Goal: Task Accomplishment & Management: Manage account settings

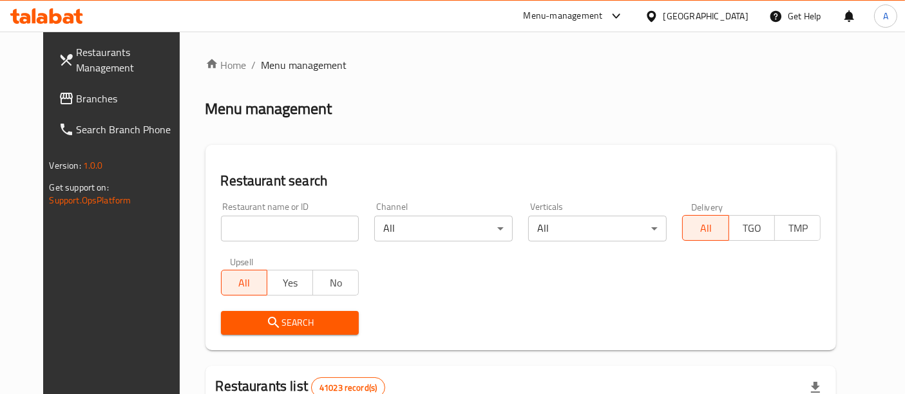
click at [320, 220] on input "search" at bounding box center [290, 229] width 139 height 26
paste input "668071"
type input "668071"
click at [270, 325] on span "Search" at bounding box center [290, 323] width 118 height 16
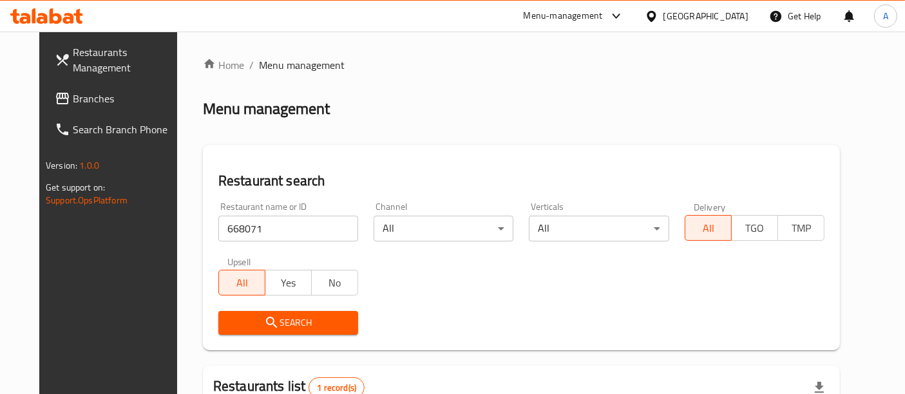
scroll to position [131, 0]
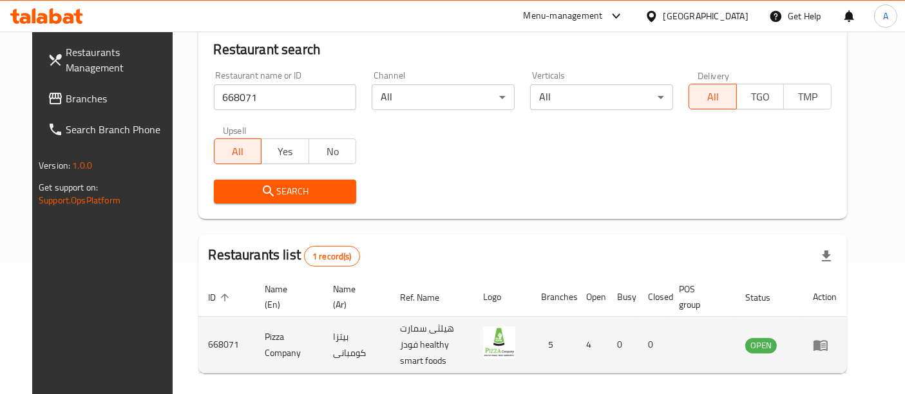
click at [829, 343] on icon "enhanced table" at bounding box center [820, 345] width 15 height 15
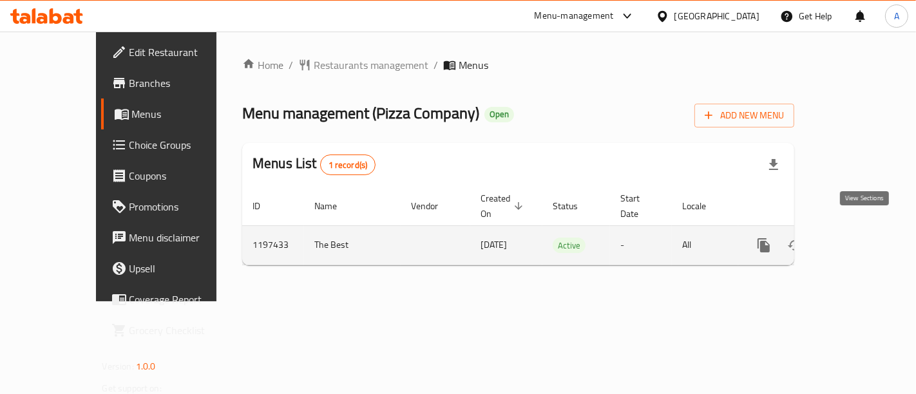
click at [863, 240] on icon "enhanced table" at bounding box center [857, 246] width 12 height 12
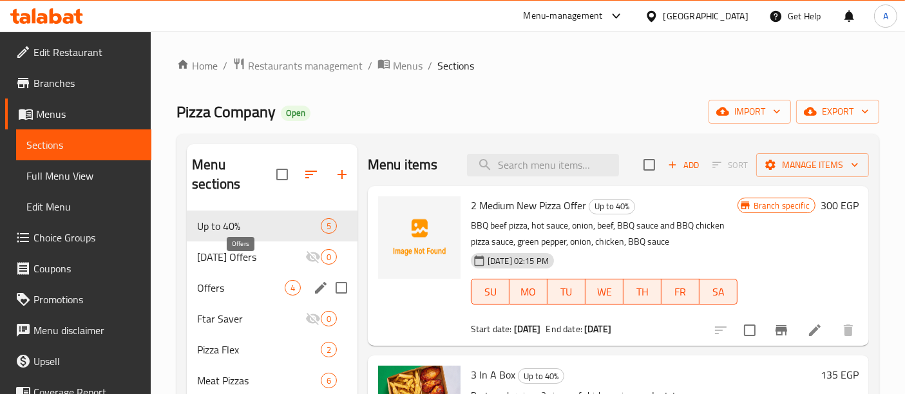
click at [260, 280] on span "Offers" at bounding box center [241, 287] width 88 height 15
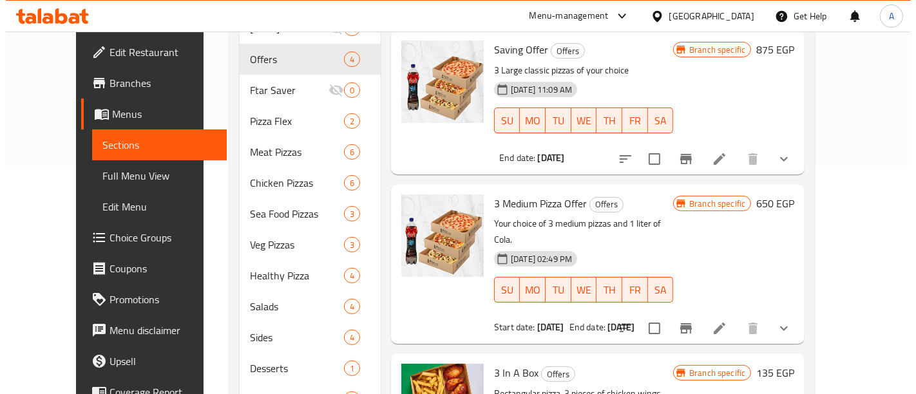
scroll to position [240, 0]
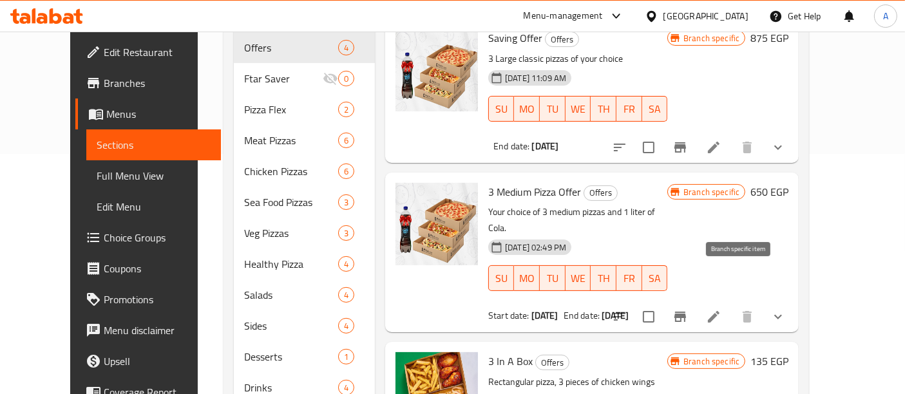
click at [688, 309] on icon "Branch-specific-item" at bounding box center [680, 316] width 15 height 15
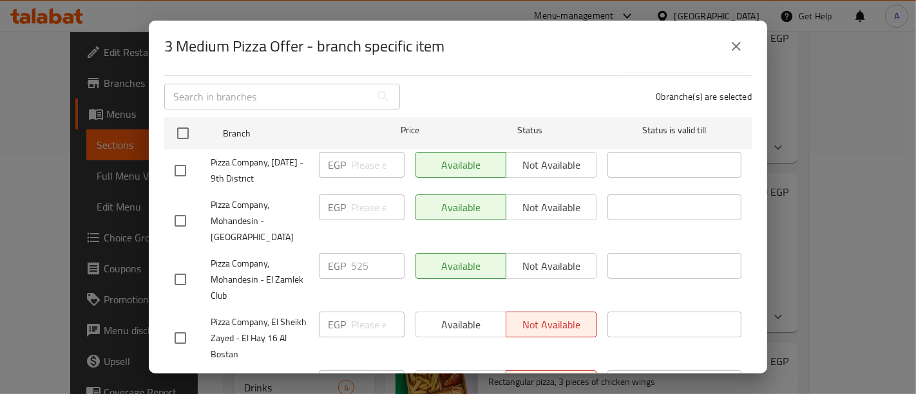
scroll to position [160, 0]
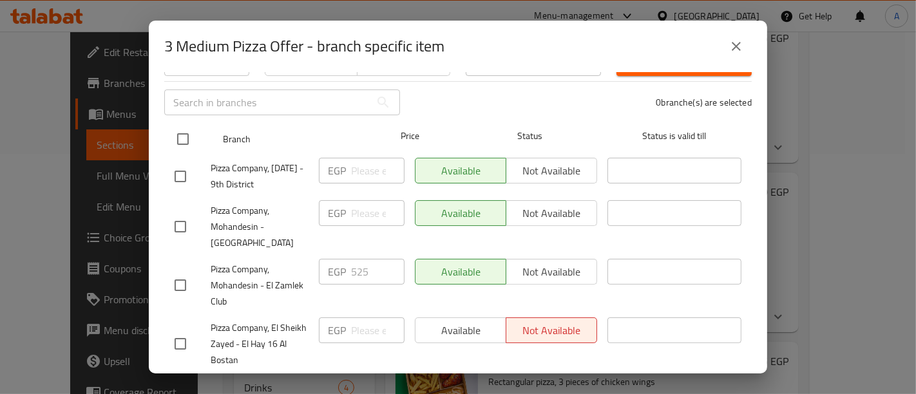
click at [181, 126] on input "checkbox" at bounding box center [182, 139] width 27 height 27
checkbox input "true"
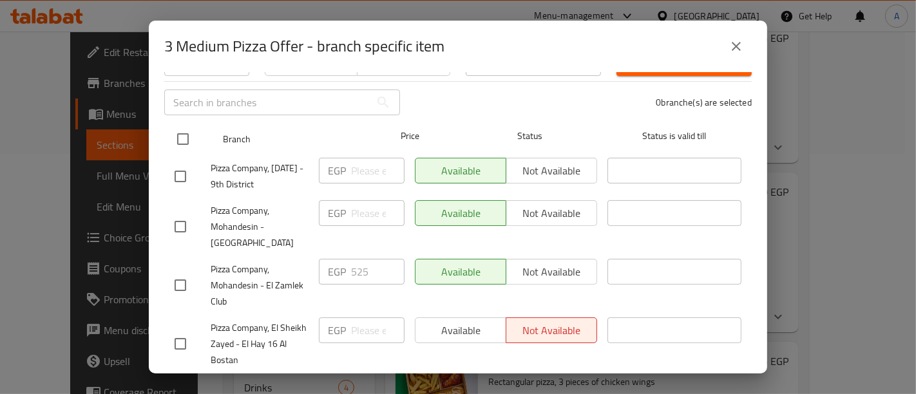
checkbox input "true"
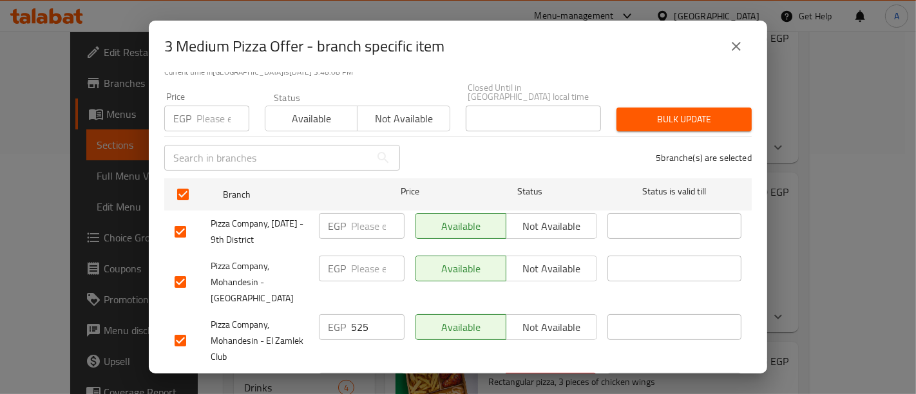
scroll to position [105, 0]
click at [361, 216] on input "number" at bounding box center [377, 226] width 53 height 26
click at [207, 110] on input "number" at bounding box center [223, 118] width 53 height 26
type input "6"
click at [368, 218] on input "number" at bounding box center [377, 226] width 53 height 26
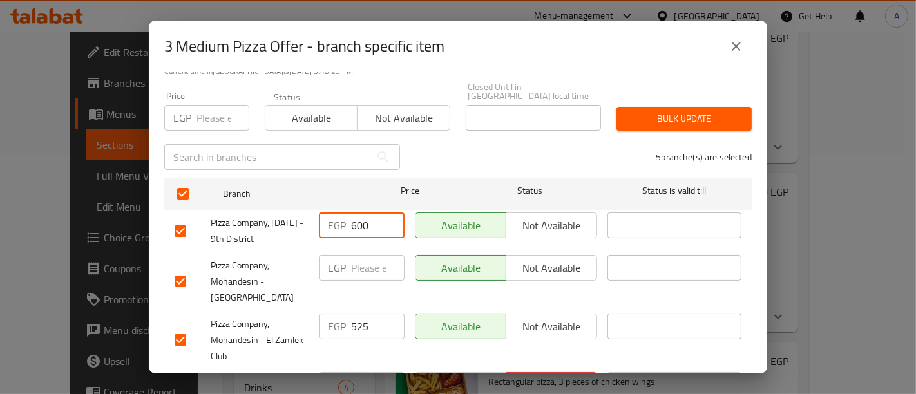
type input "600"
click at [366, 263] on input "number" at bounding box center [377, 268] width 53 height 26
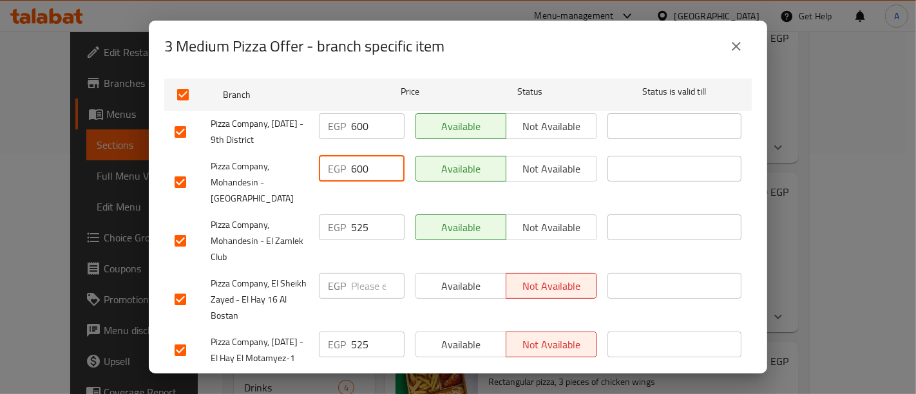
scroll to position [206, 0]
type input "600"
click at [368, 222] on input "525" at bounding box center [377, 226] width 53 height 26
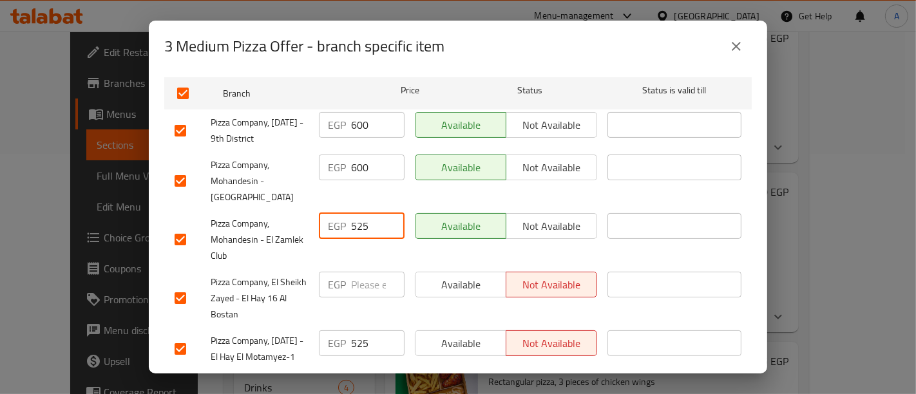
click at [368, 222] on input "525" at bounding box center [377, 226] width 53 height 26
type input "600"
click at [357, 273] on input "number" at bounding box center [377, 285] width 53 height 26
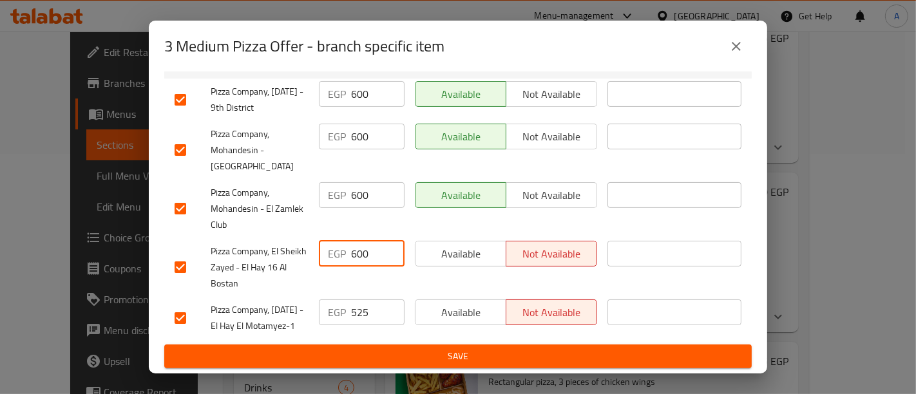
type input "600"
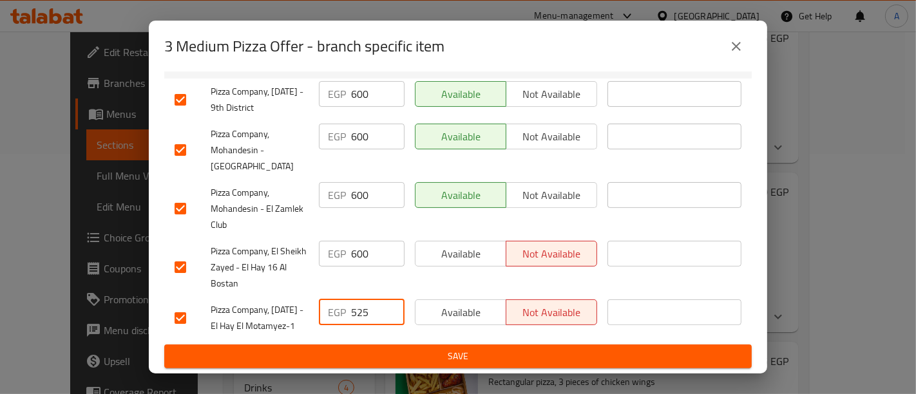
click at [376, 300] on input "525" at bounding box center [377, 313] width 53 height 26
type input "5"
type input "600"
click at [450, 251] on div "Available Not available" at bounding box center [506, 268] width 193 height 64
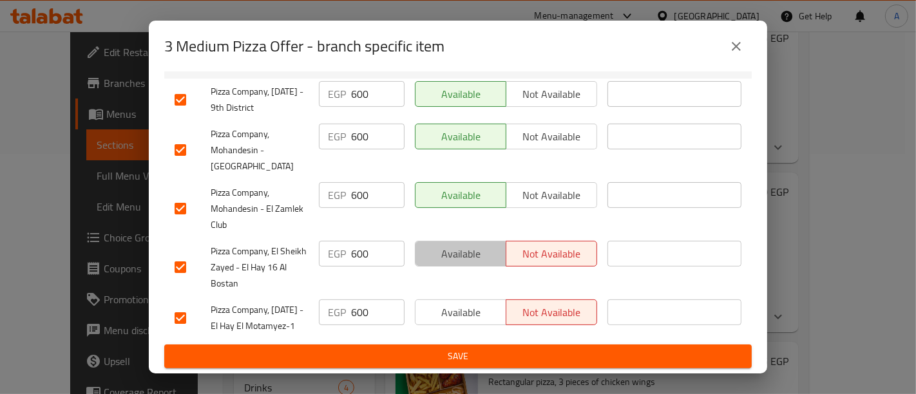
click at [451, 245] on span "Available" at bounding box center [461, 254] width 81 height 19
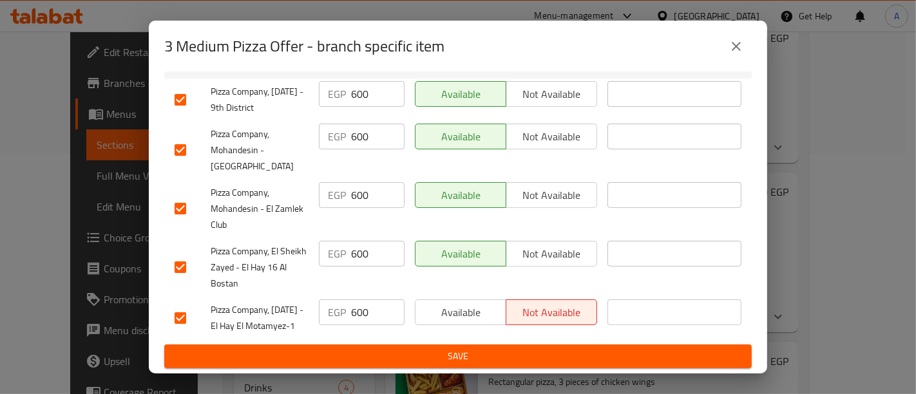
click at [457, 303] on span "Available" at bounding box center [461, 312] width 81 height 19
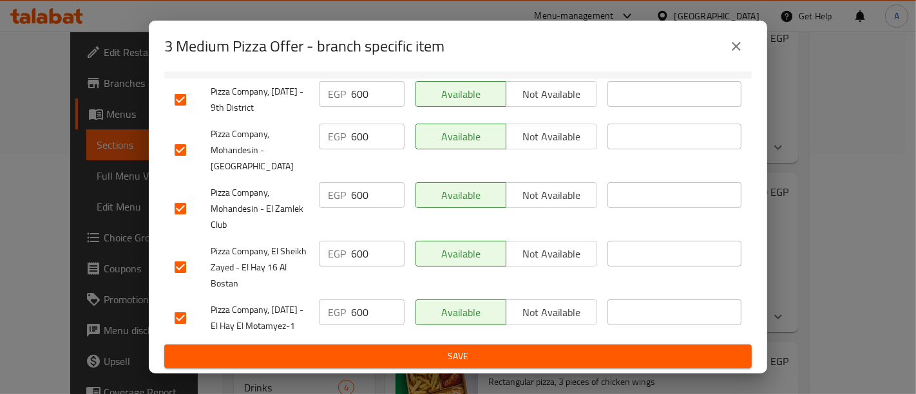
click at [439, 354] on span "Save" at bounding box center [458, 357] width 567 height 16
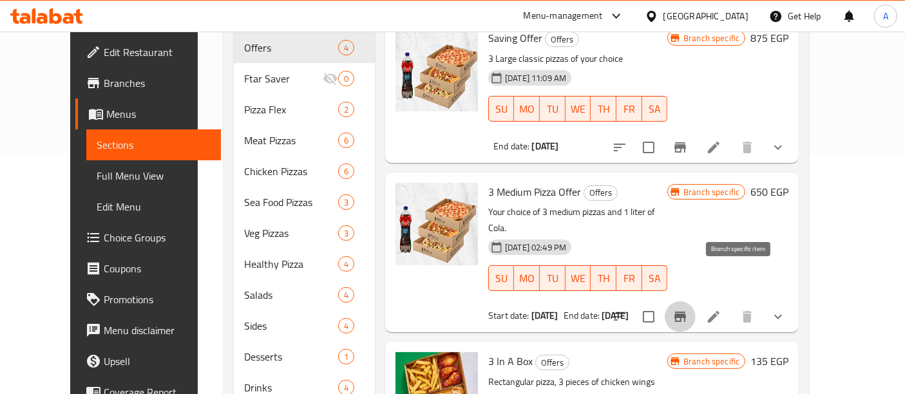
click at [686, 312] on icon "Branch-specific-item" at bounding box center [681, 317] width 12 height 10
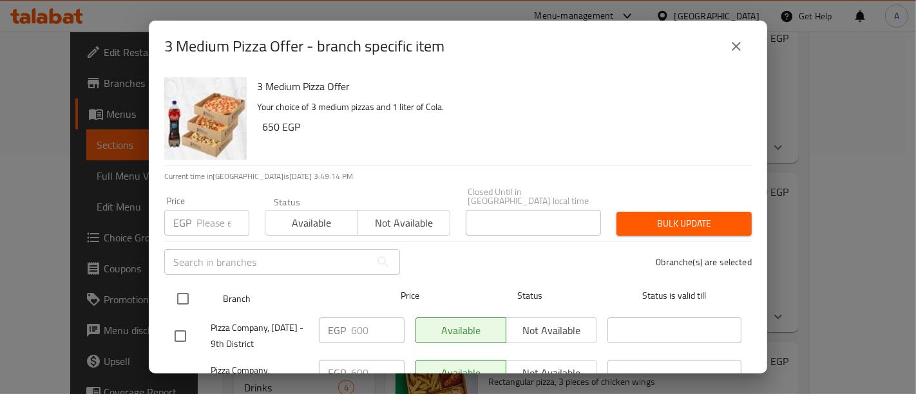
click at [185, 293] on input "checkbox" at bounding box center [182, 298] width 27 height 27
checkbox input "true"
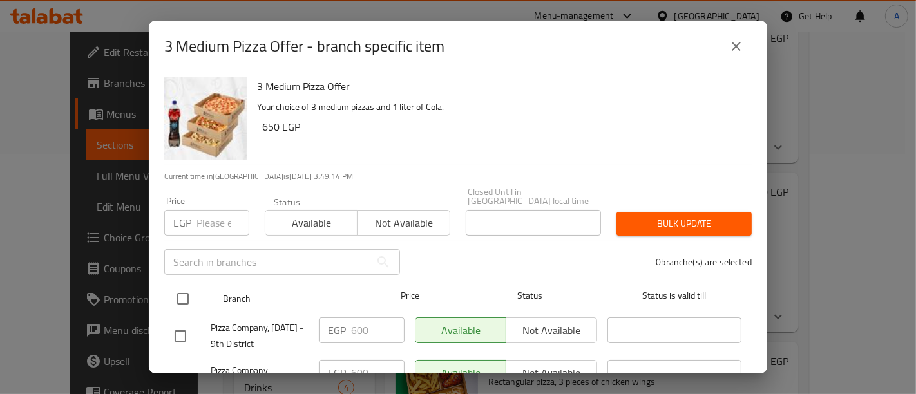
checkbox input "true"
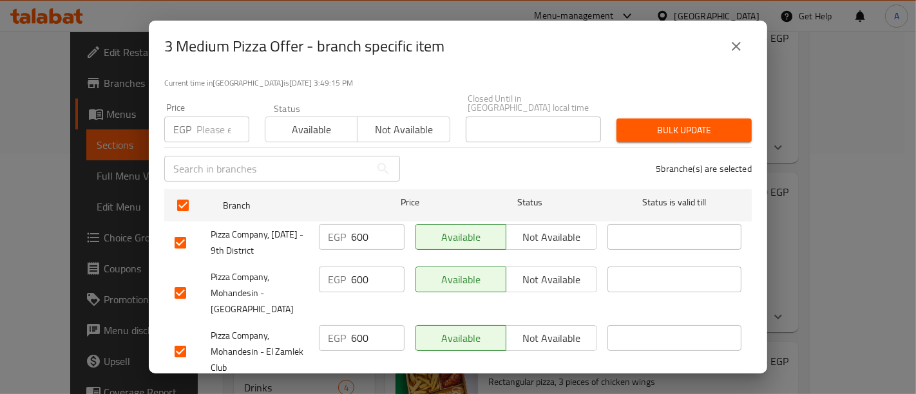
scroll to position [108, 0]
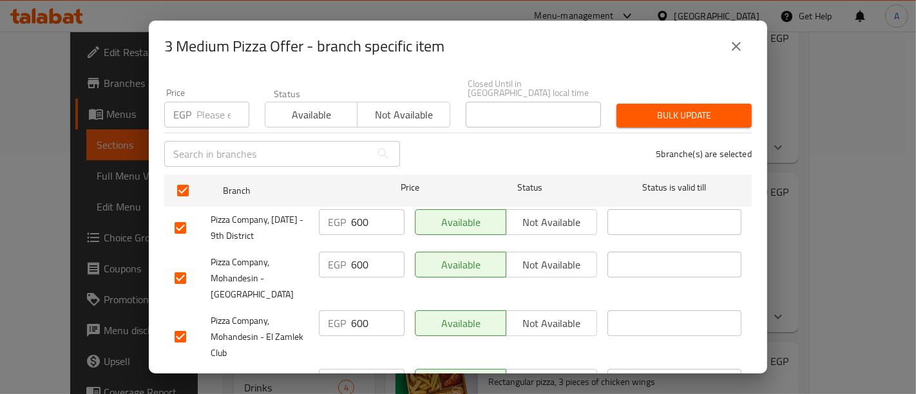
click at [367, 213] on input "600" at bounding box center [377, 222] width 53 height 26
type input "6"
type input "525"
click at [368, 260] on input "600" at bounding box center [377, 265] width 53 height 26
type input "6"
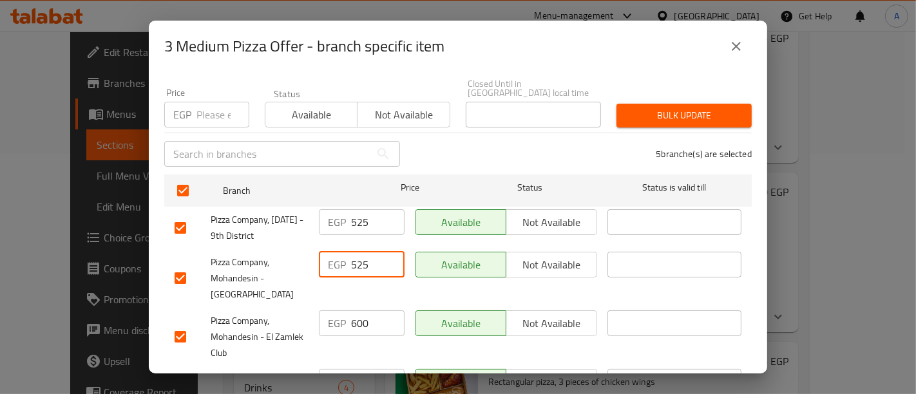
type input "525"
click at [370, 314] on input "600" at bounding box center [377, 324] width 53 height 26
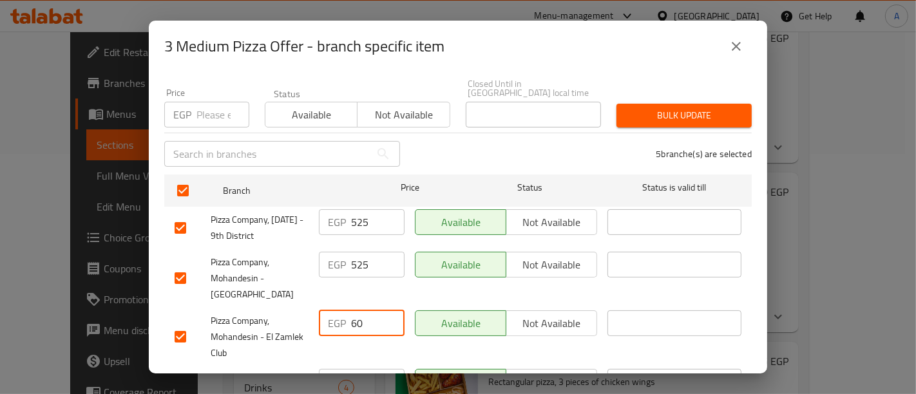
type input "6"
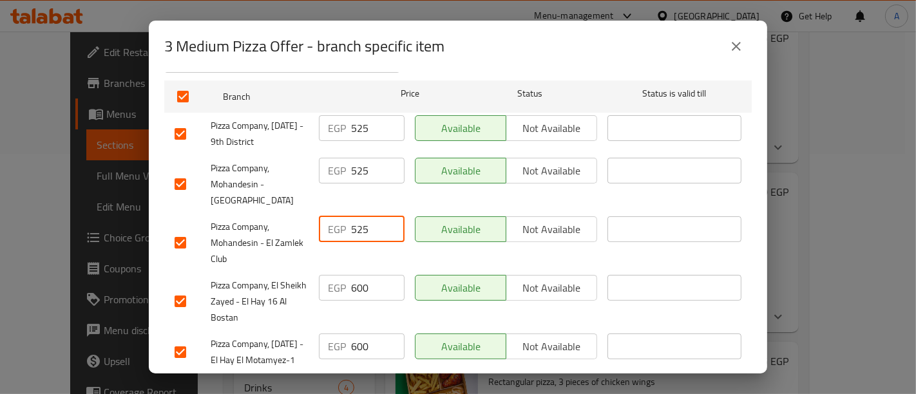
scroll to position [213, 0]
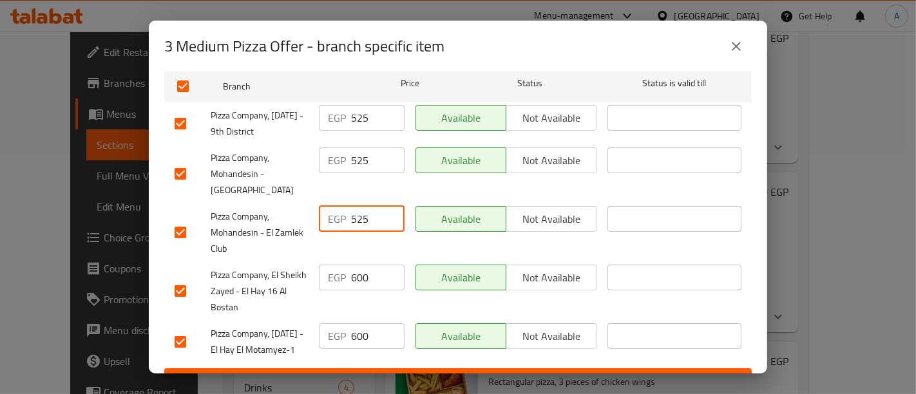
type input "525"
click at [369, 269] on input "600" at bounding box center [377, 278] width 53 height 26
type input "6"
type input "525"
click at [366, 323] on input "600" at bounding box center [377, 336] width 53 height 26
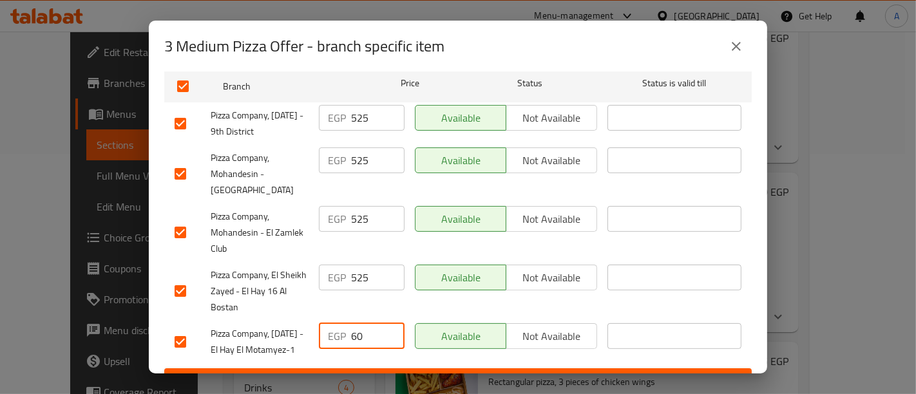
type input "6"
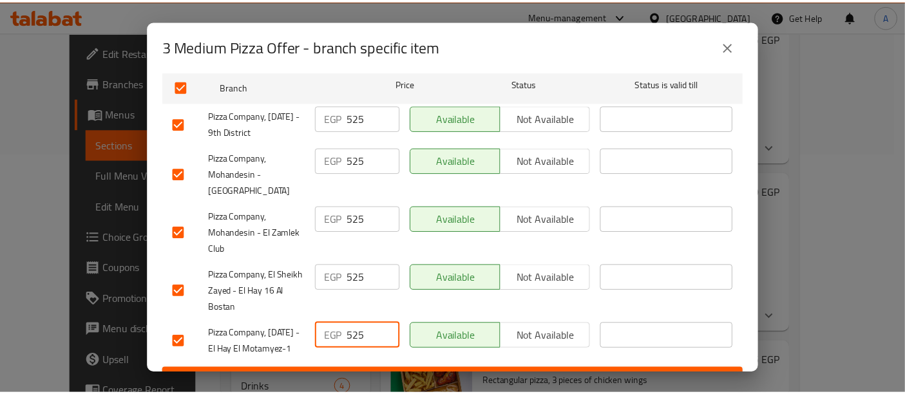
scroll to position [243, 0]
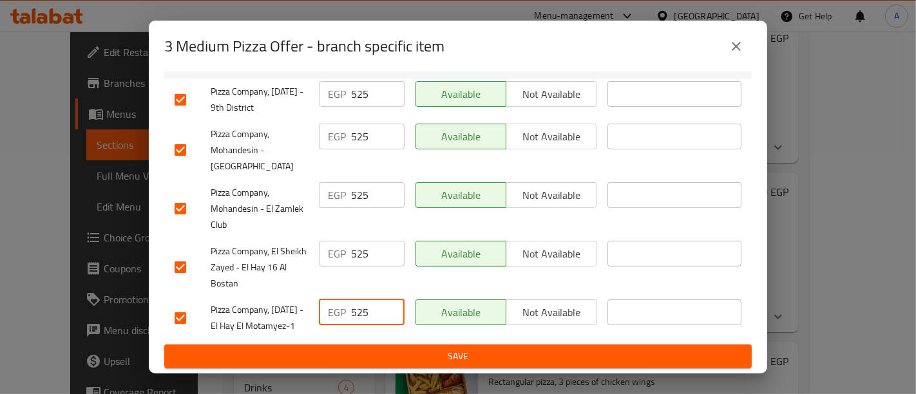
type input "525"
click at [370, 353] on span "Save" at bounding box center [458, 357] width 567 height 16
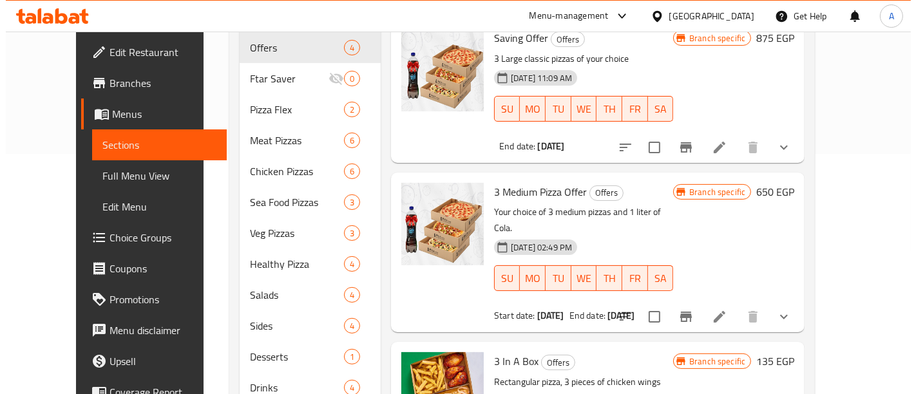
scroll to position [0, 0]
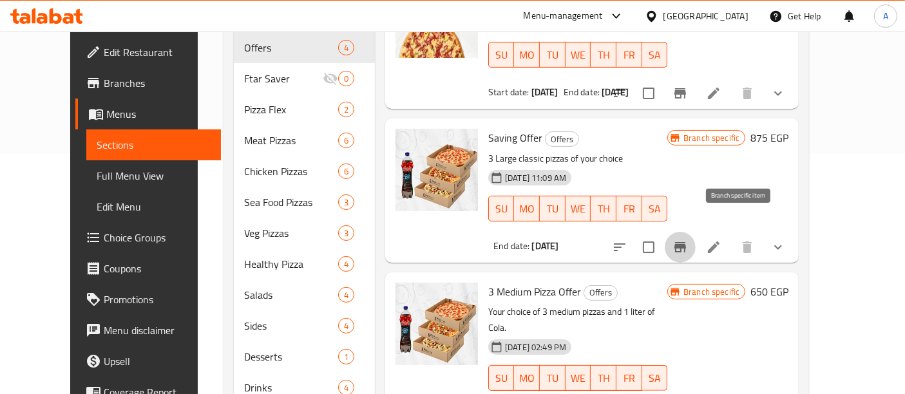
click at [686, 242] on icon "Branch-specific-item" at bounding box center [681, 247] width 12 height 10
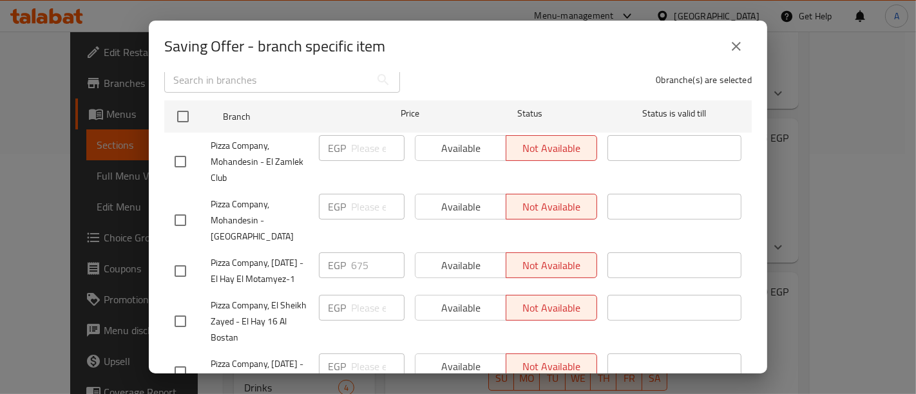
scroll to position [183, 0]
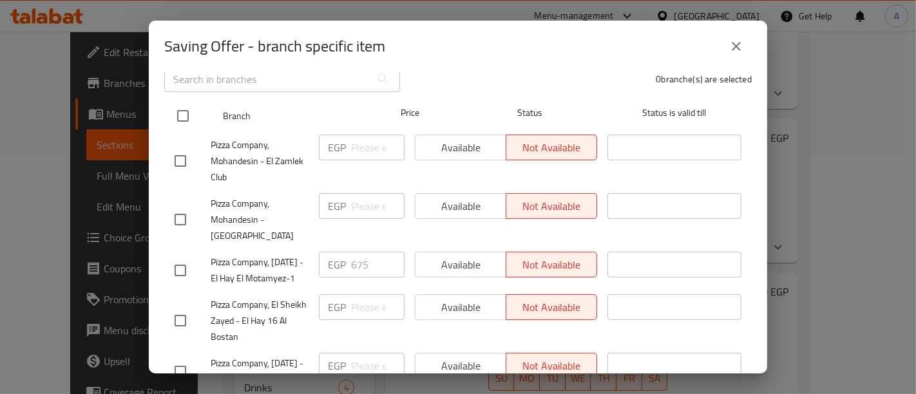
click at [183, 102] on input "checkbox" at bounding box center [182, 115] width 27 height 27
checkbox input "true"
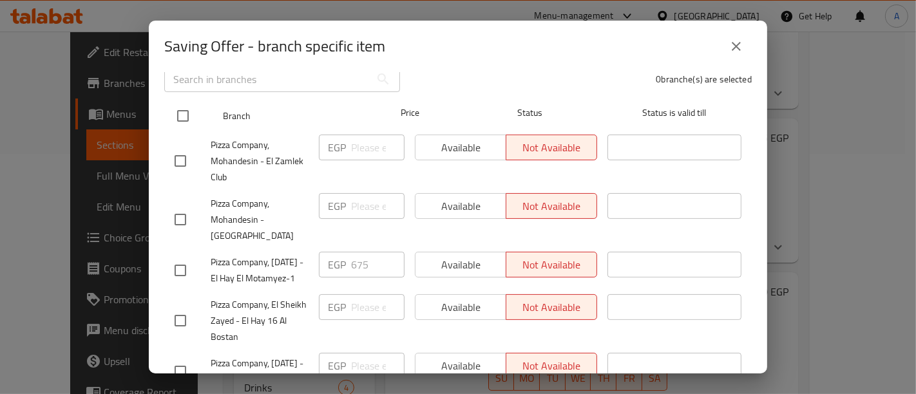
checkbox input "true"
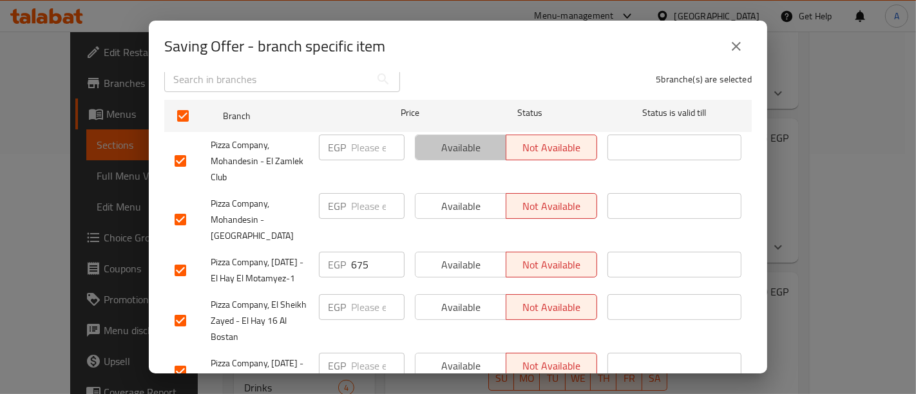
click at [449, 146] on span "Available" at bounding box center [461, 148] width 81 height 19
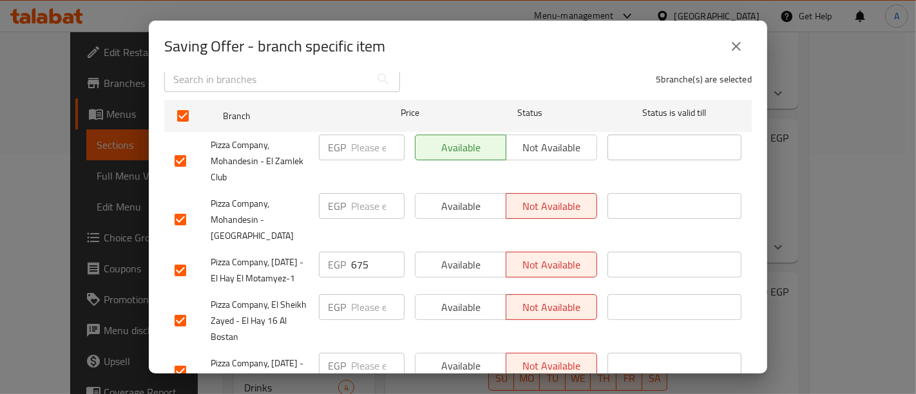
click at [451, 197] on span "Available" at bounding box center [461, 206] width 81 height 19
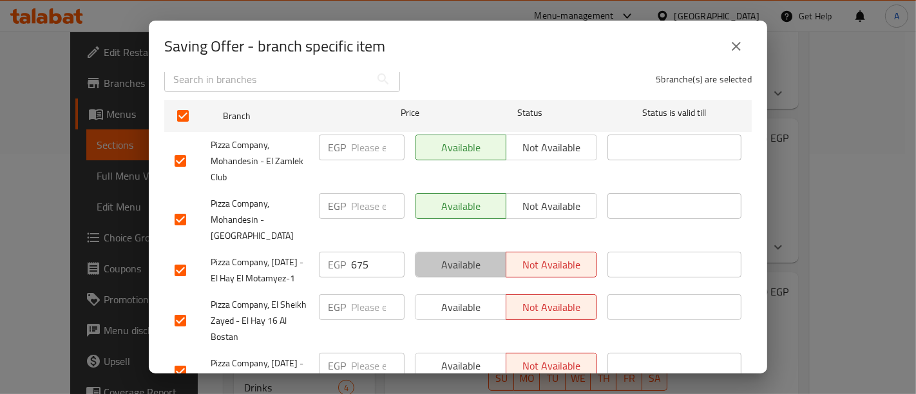
click at [446, 252] on button "Available" at bounding box center [460, 265] width 91 height 26
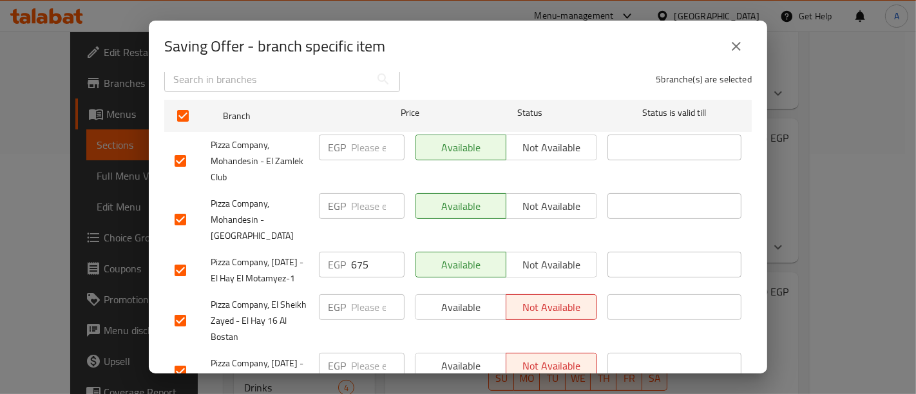
click at [447, 310] on span "Available" at bounding box center [461, 307] width 81 height 19
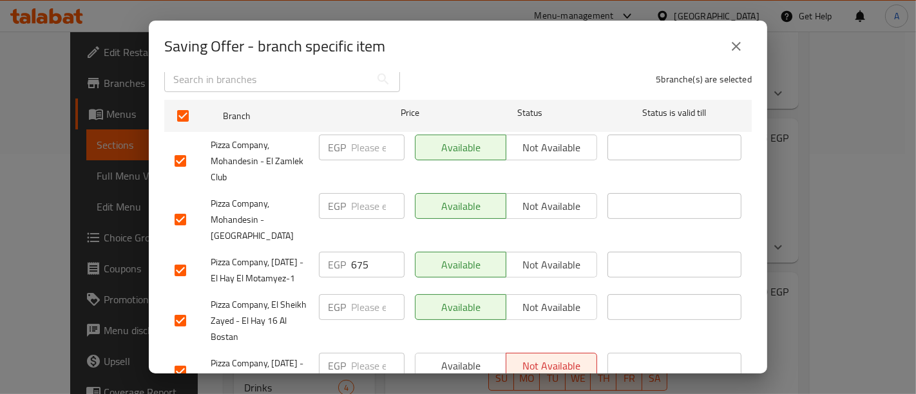
scroll to position [243, 0]
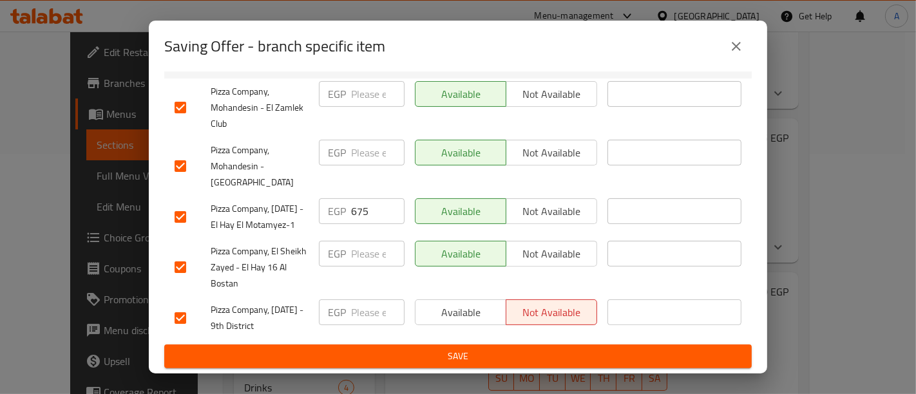
click at [451, 303] on span "Available" at bounding box center [461, 312] width 81 height 19
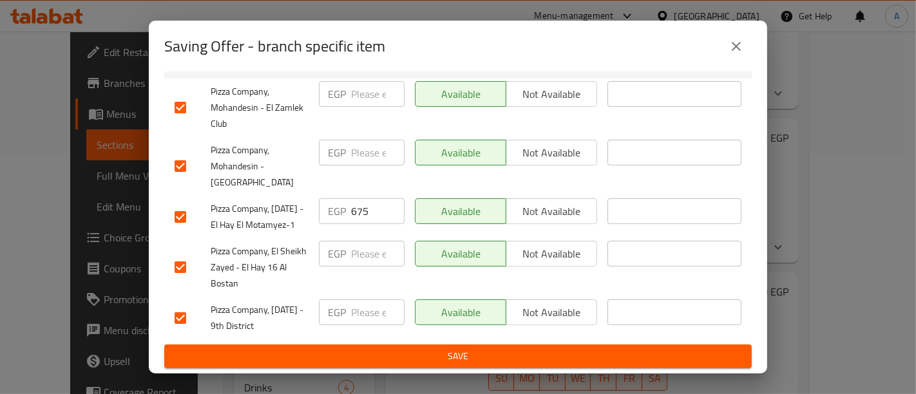
scroll to position [171, 0]
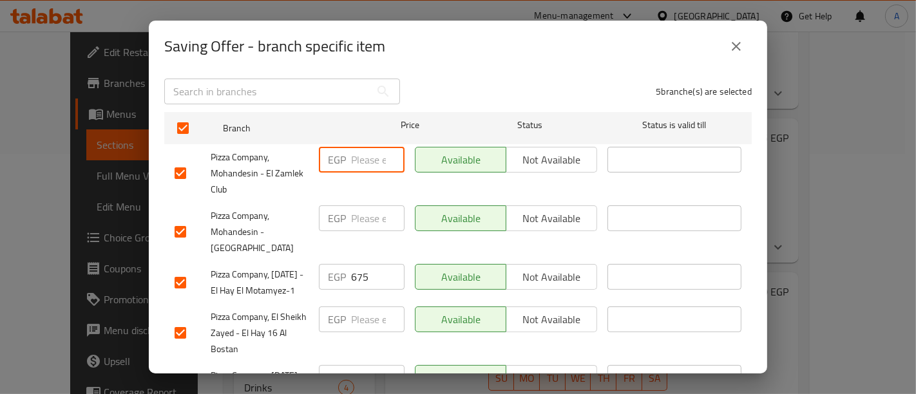
click at [353, 159] on input "number" at bounding box center [377, 160] width 53 height 26
type input "675"
click at [359, 210] on input "number" at bounding box center [377, 219] width 53 height 26
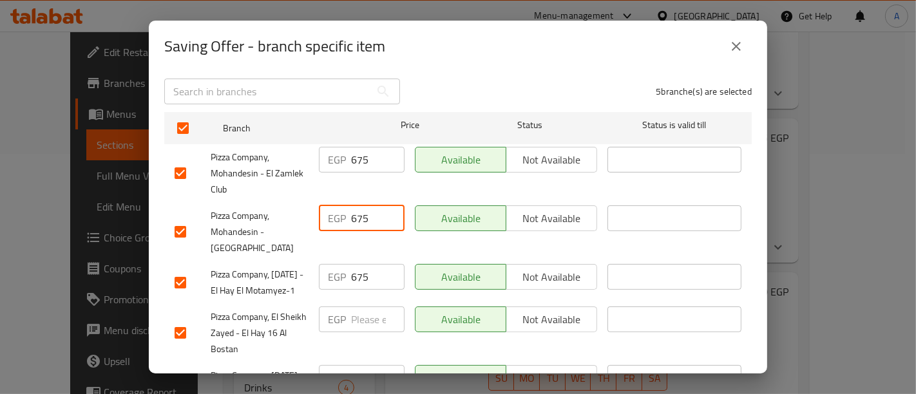
type input "675"
click at [364, 329] on input "number" at bounding box center [377, 320] width 53 height 26
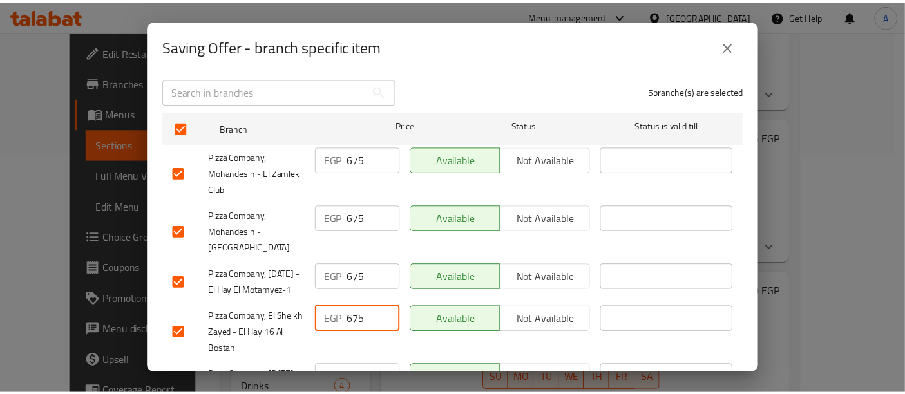
scroll to position [243, 0]
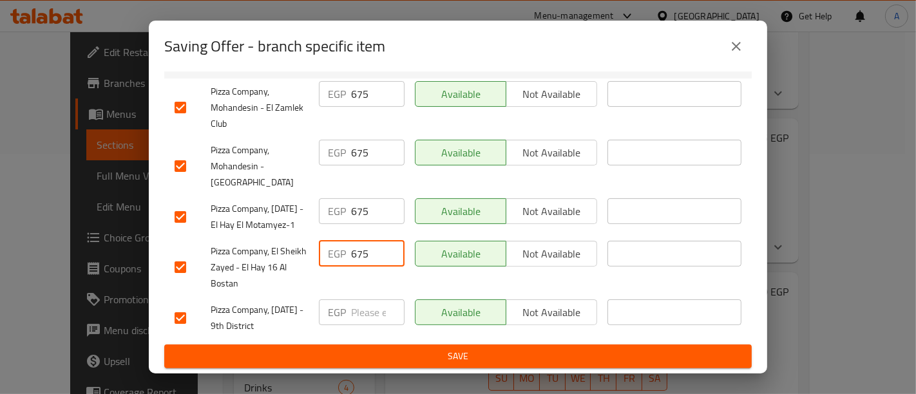
type input "675"
click at [365, 318] on input "number" at bounding box center [377, 313] width 53 height 26
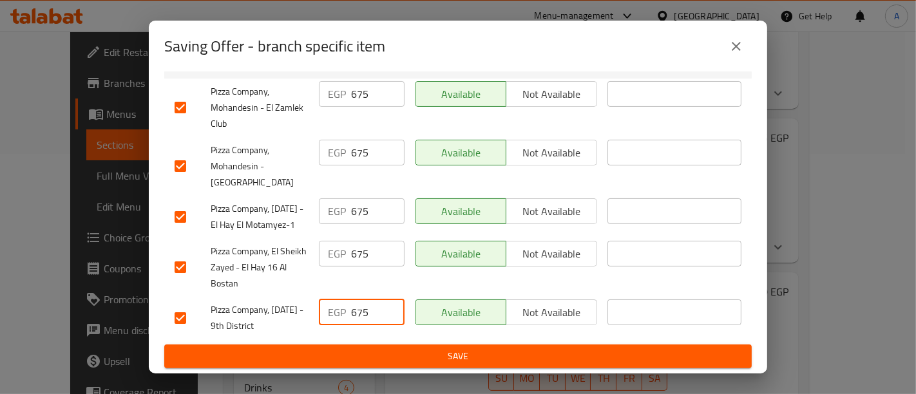
type input "675"
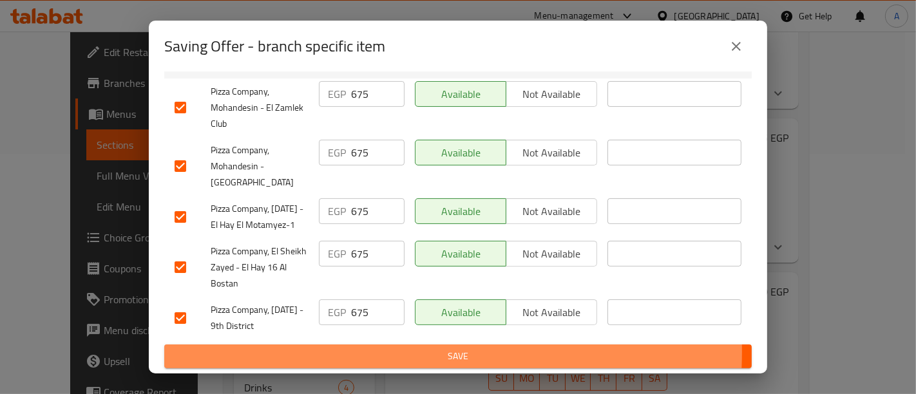
click at [376, 353] on span "Save" at bounding box center [458, 357] width 567 height 16
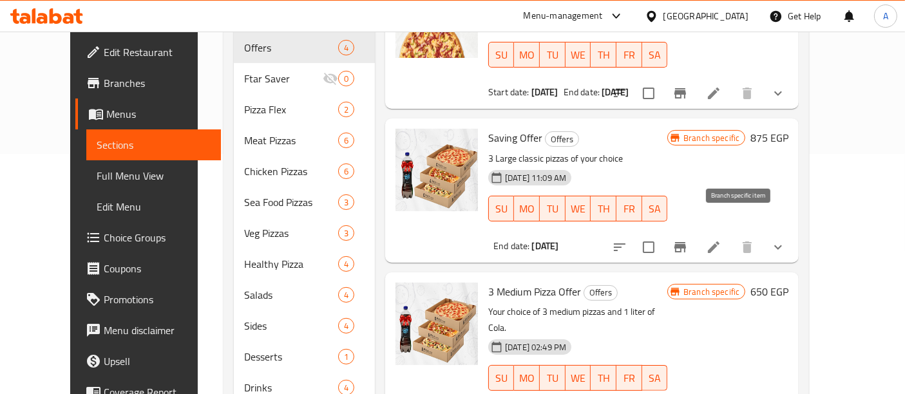
click at [696, 232] on button "Branch-specific-item" at bounding box center [680, 247] width 31 height 31
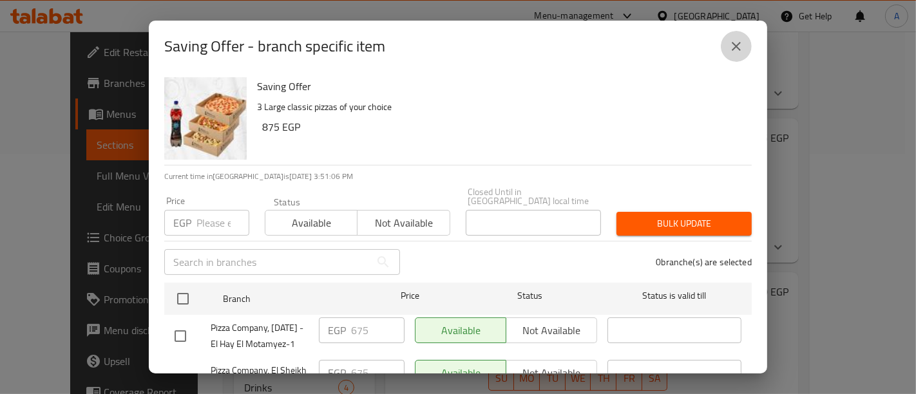
click at [738, 54] on button "close" at bounding box center [736, 46] width 31 height 31
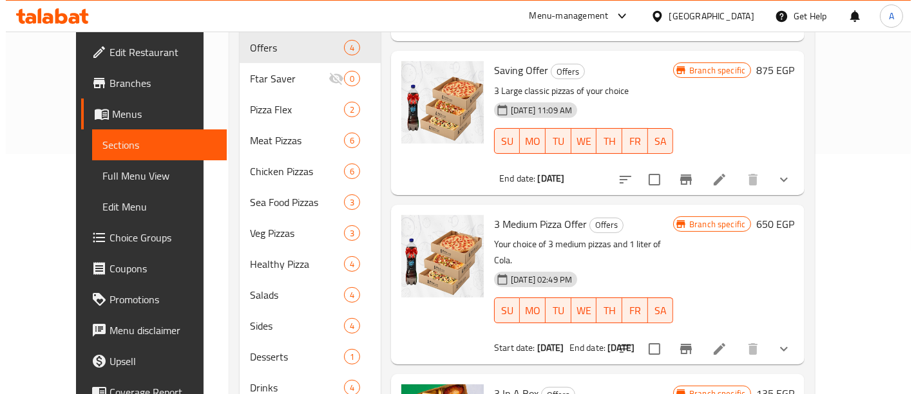
scroll to position [68, 0]
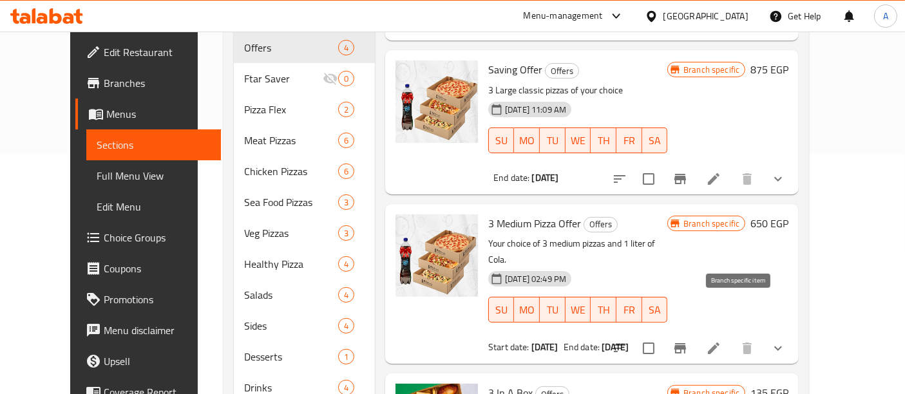
click at [696, 333] on button "Branch-specific-item" at bounding box center [680, 348] width 31 height 31
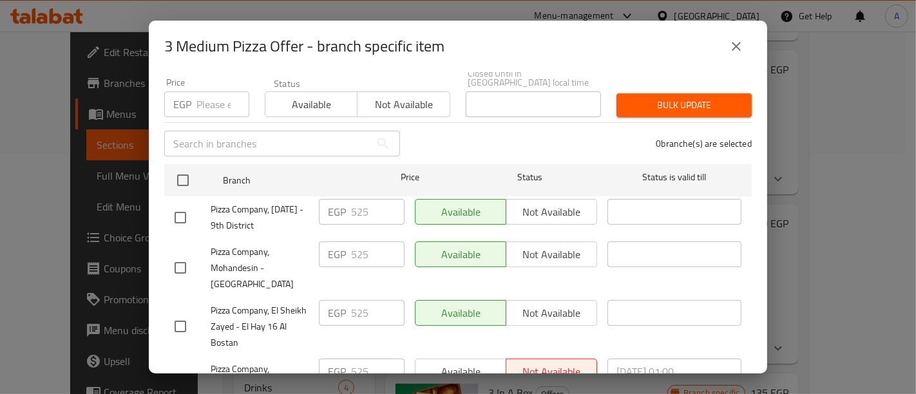
scroll to position [119, 0]
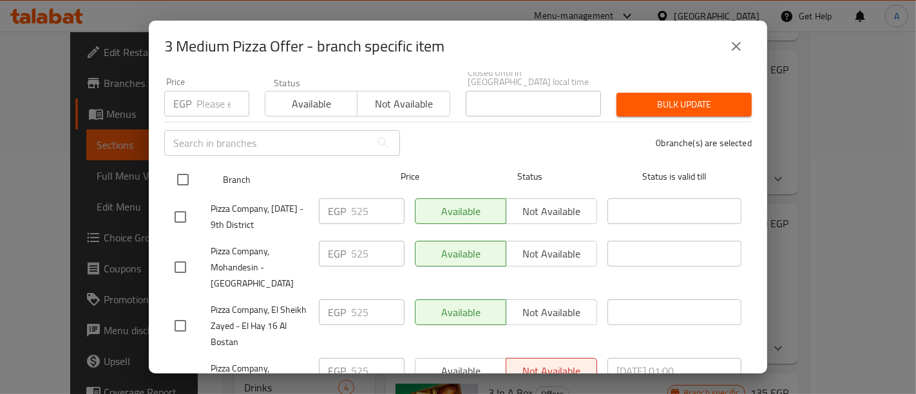
click at [183, 166] on input "checkbox" at bounding box center [182, 179] width 27 height 27
checkbox input "true"
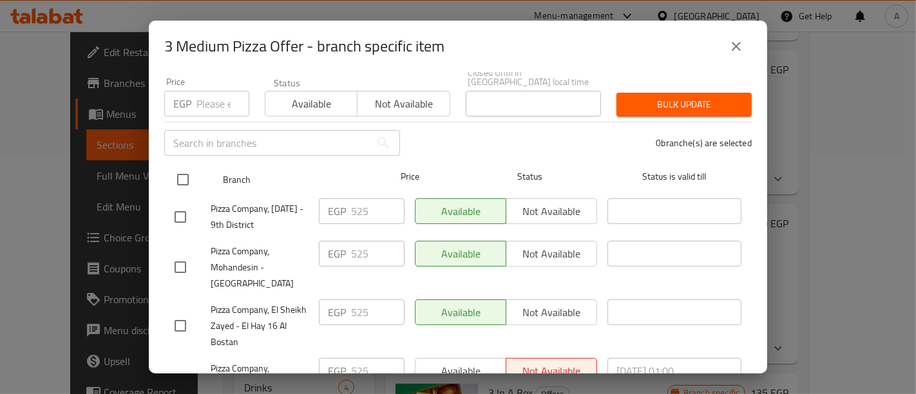
checkbox input "true"
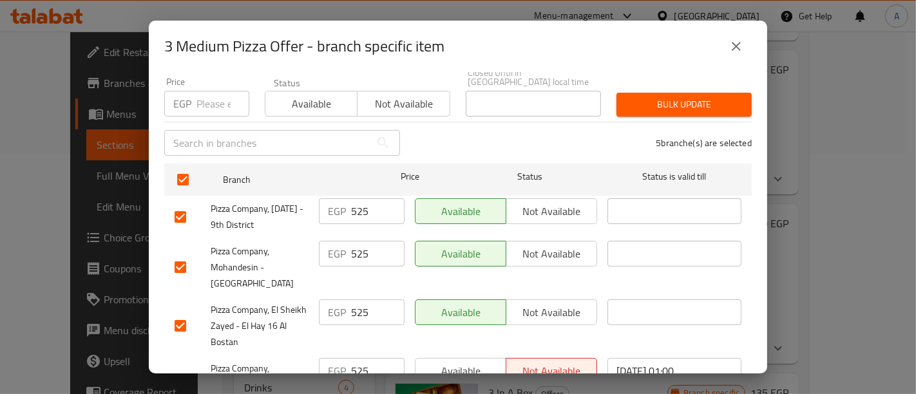
click at [372, 206] on input "525" at bounding box center [377, 211] width 53 height 26
type input "5"
type input "700"
click at [369, 244] on input "525" at bounding box center [377, 254] width 53 height 26
type input "5"
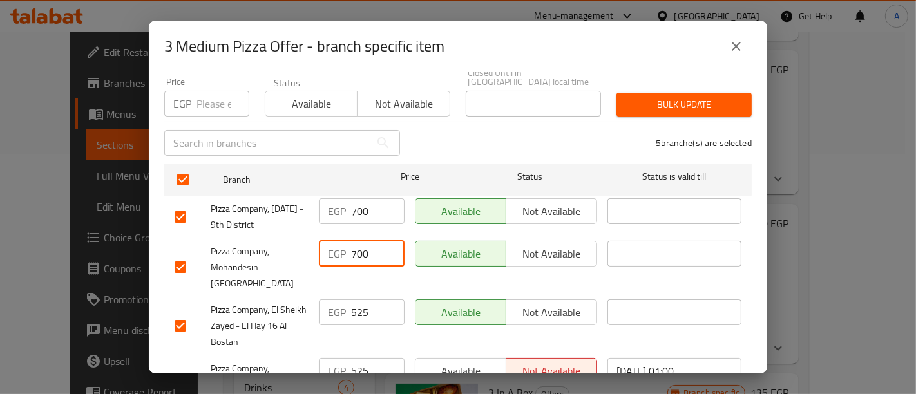
type input "700"
click at [369, 303] on input "525" at bounding box center [377, 313] width 53 height 26
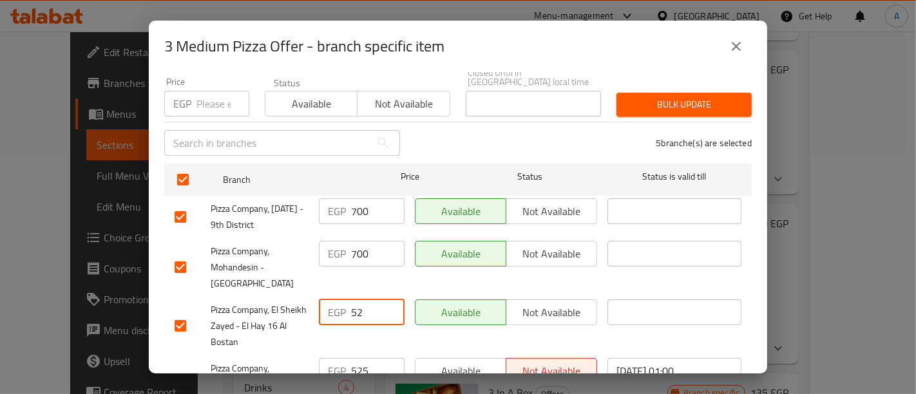
type input "5"
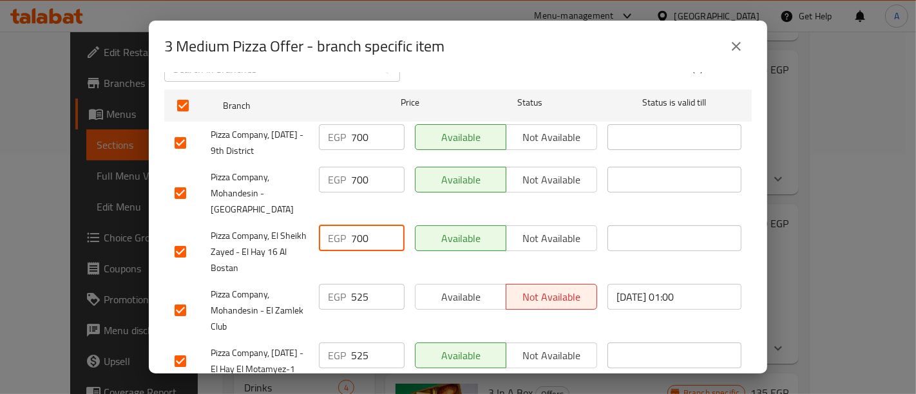
scroll to position [217, 0]
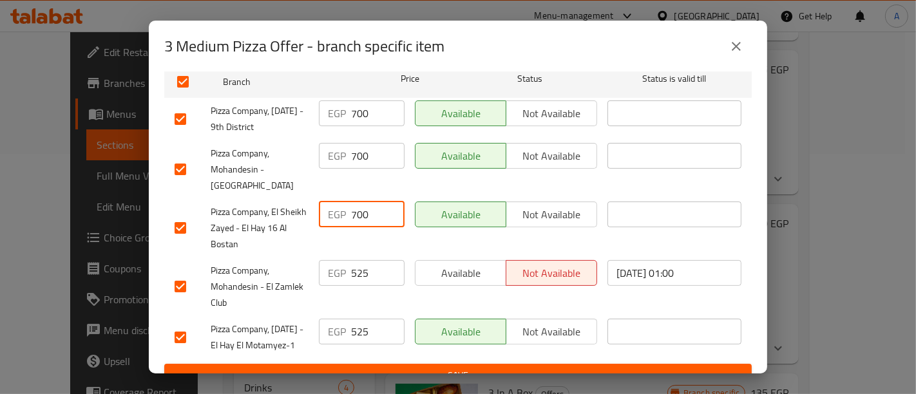
type input "700"
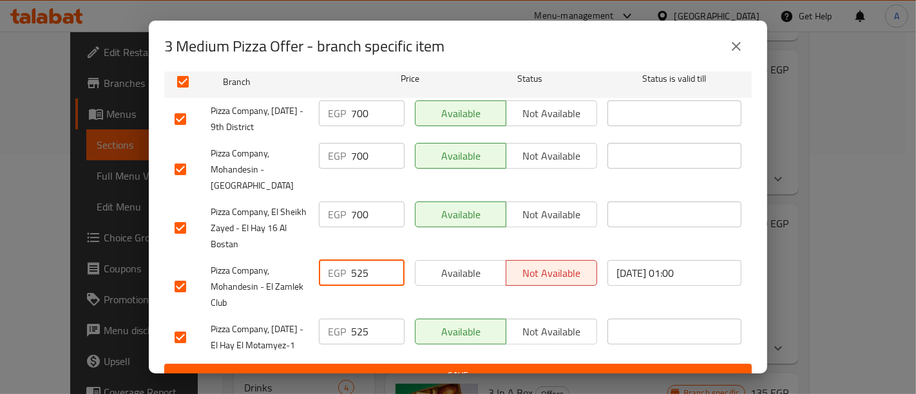
click at [370, 269] on input "525" at bounding box center [377, 273] width 53 height 26
type input "5"
type input "700"
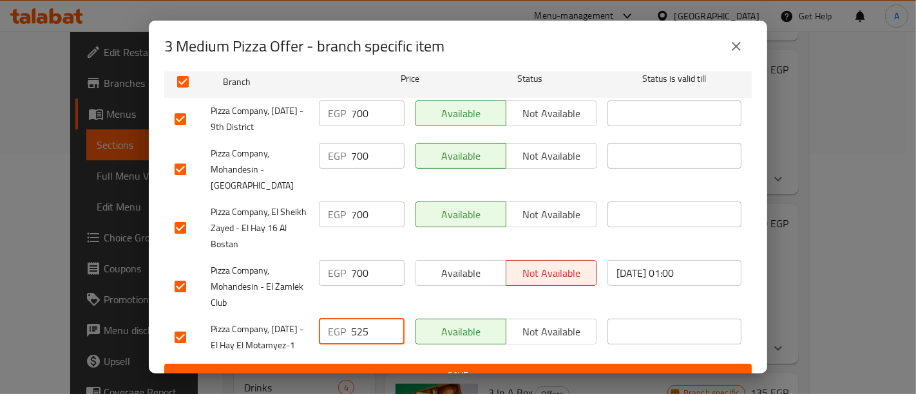
click at [375, 327] on input "525" at bounding box center [377, 332] width 53 height 26
type input "5"
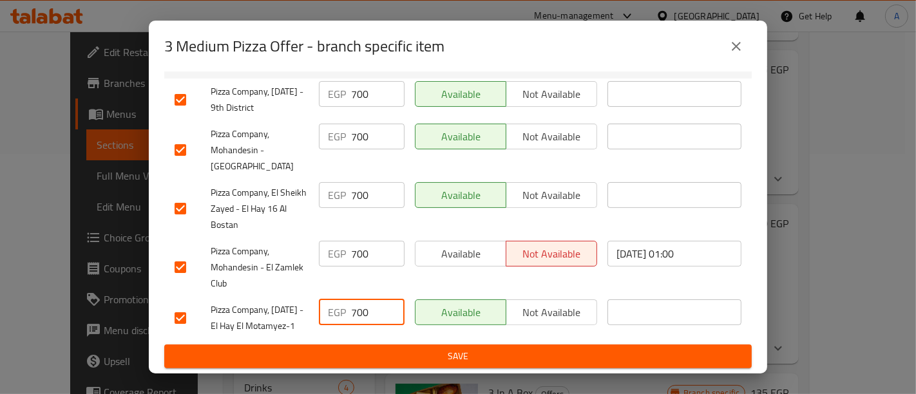
type input "700"
click at [354, 360] on span "Save" at bounding box center [458, 357] width 567 height 16
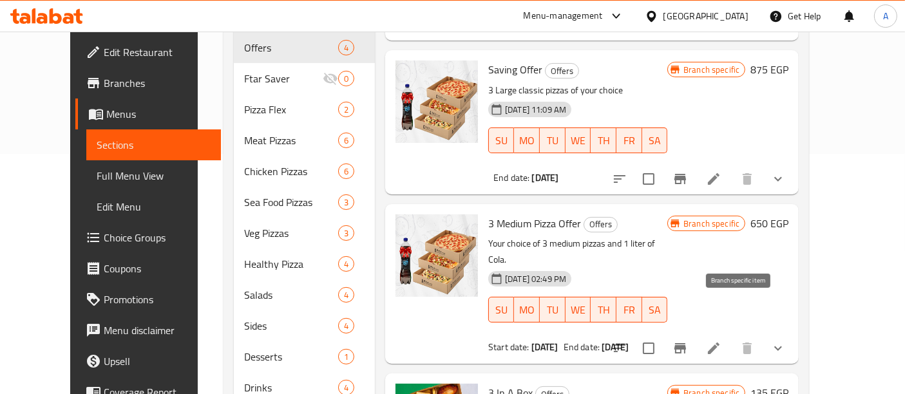
click at [688, 341] on icon "Branch-specific-item" at bounding box center [680, 348] width 15 height 15
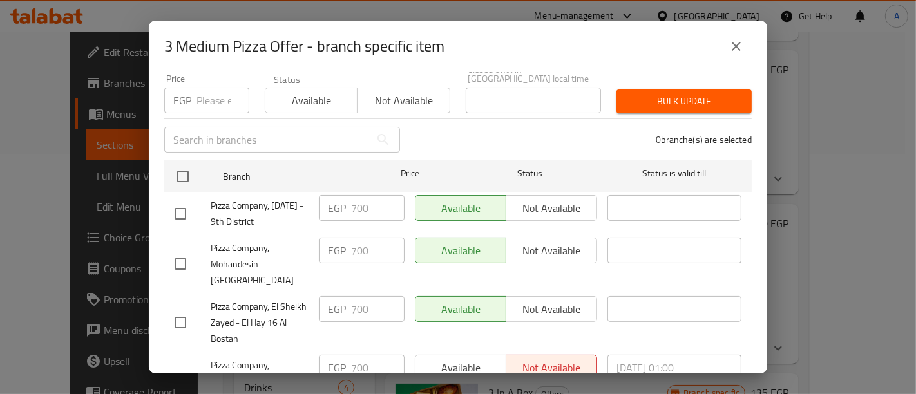
scroll to position [124, 0]
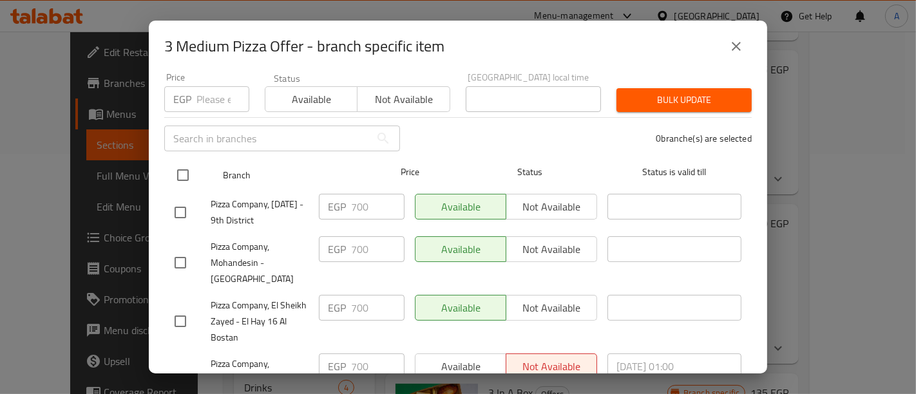
click at [183, 166] on input "checkbox" at bounding box center [182, 175] width 27 height 27
checkbox input "true"
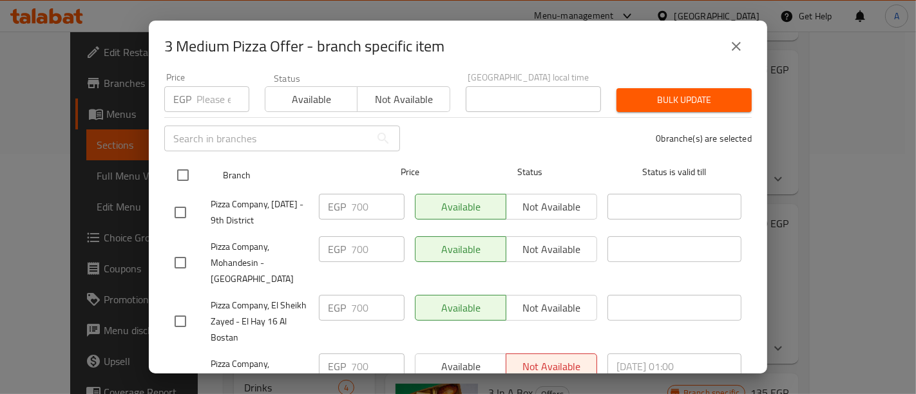
checkbox input "true"
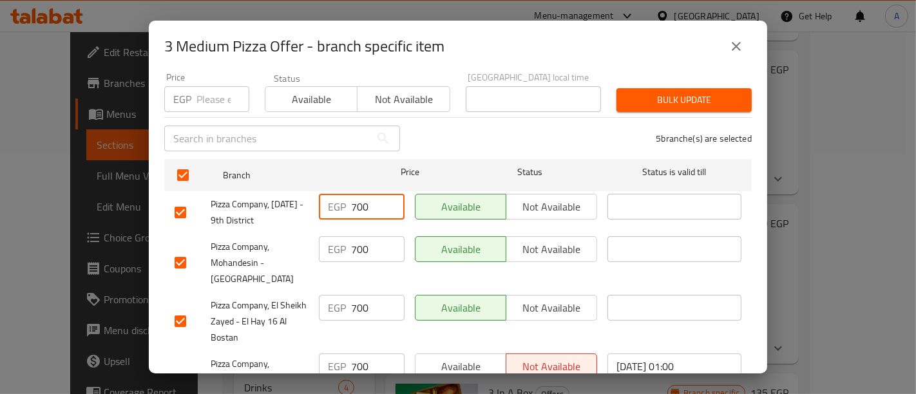
click at [374, 200] on input "700" at bounding box center [377, 207] width 53 height 26
type input "7"
type input "690"
click at [372, 244] on input "700" at bounding box center [377, 249] width 53 height 26
type input "7"
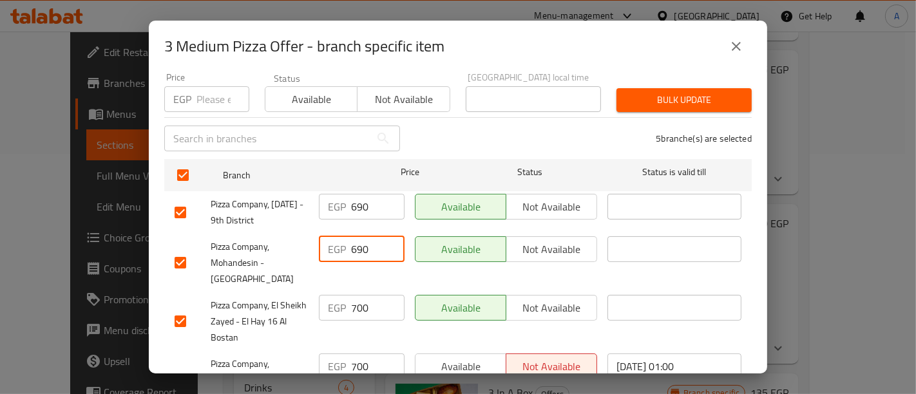
type input "690"
click at [365, 300] on input "700" at bounding box center [377, 308] width 53 height 26
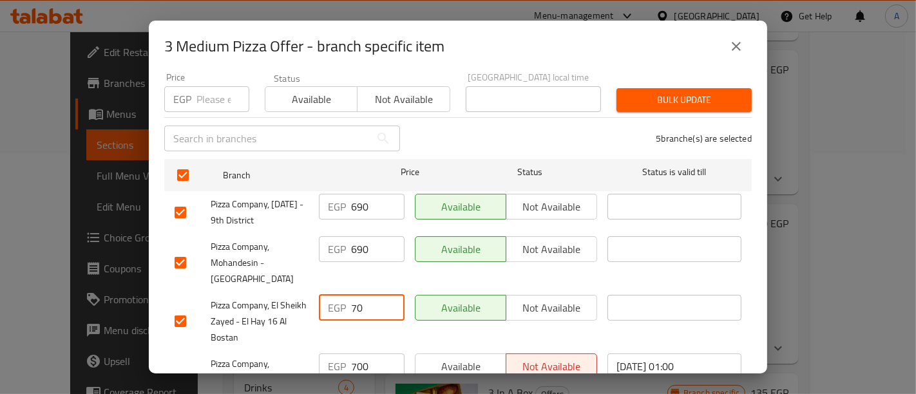
type input "7"
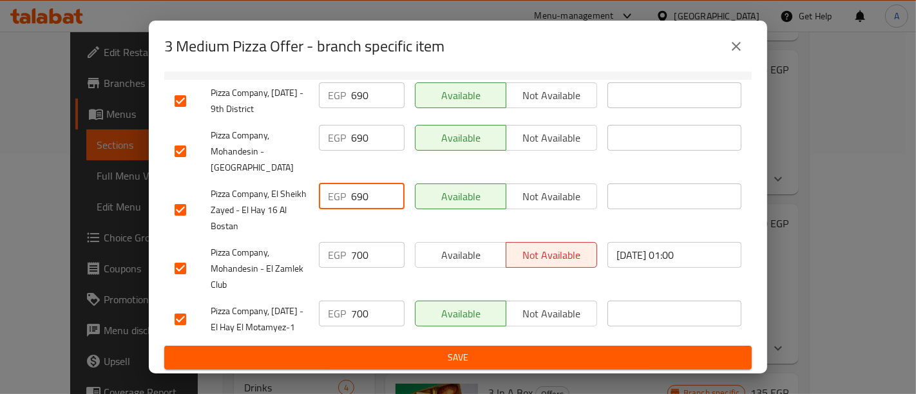
scroll to position [243, 0]
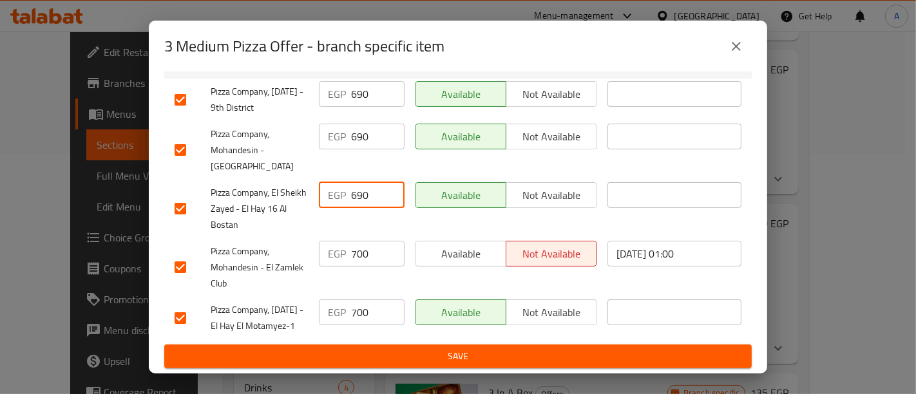
type input "690"
click at [366, 244] on input "700" at bounding box center [377, 254] width 53 height 26
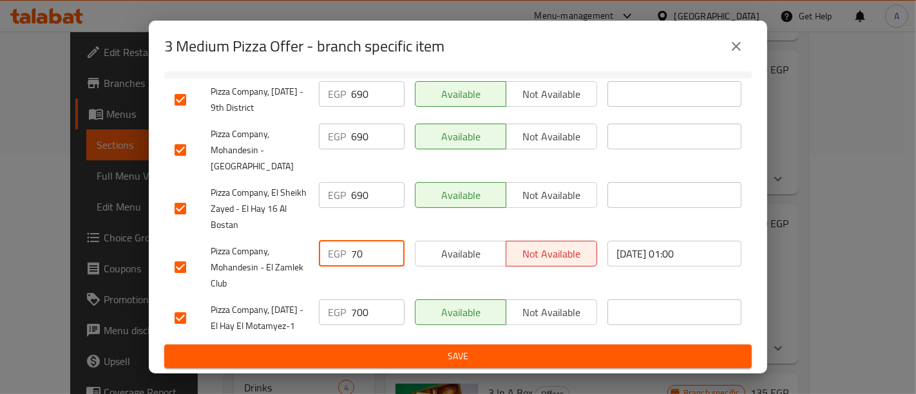
type input "7"
type input "690"
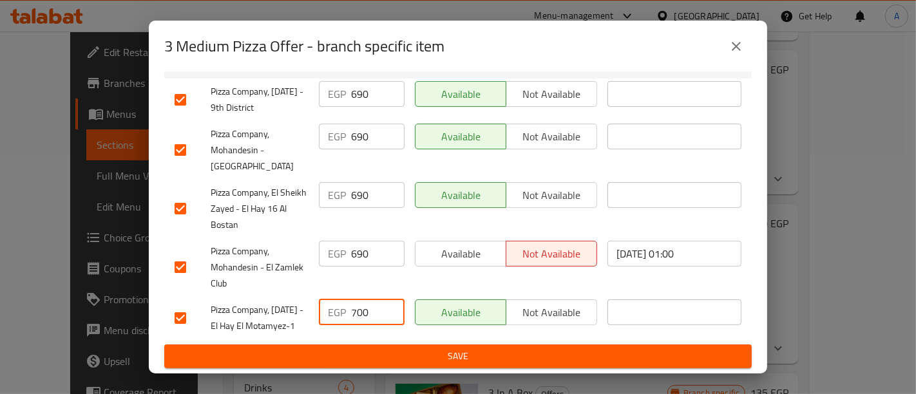
click at [374, 300] on input "700" at bounding box center [377, 313] width 53 height 26
type input "7"
type input "690"
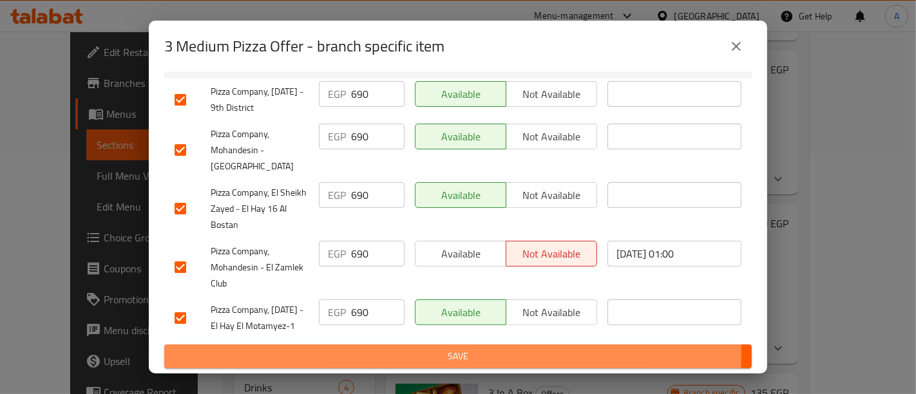
click at [388, 355] on span "Save" at bounding box center [458, 357] width 567 height 16
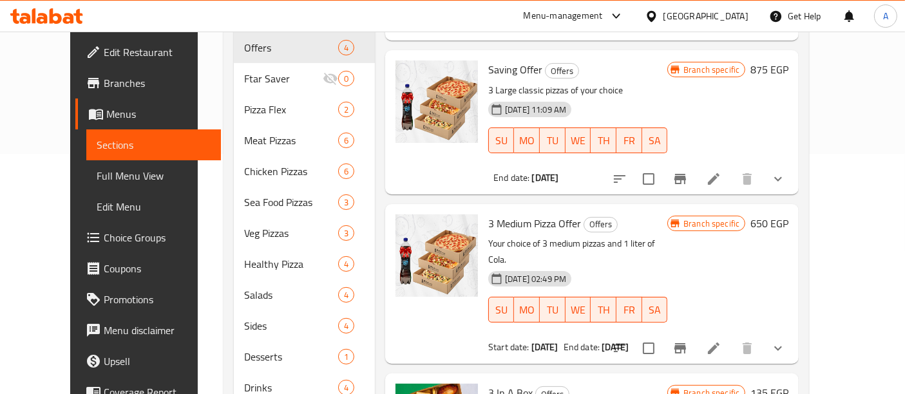
click at [688, 341] on icon "Branch-specific-item" at bounding box center [680, 348] width 15 height 15
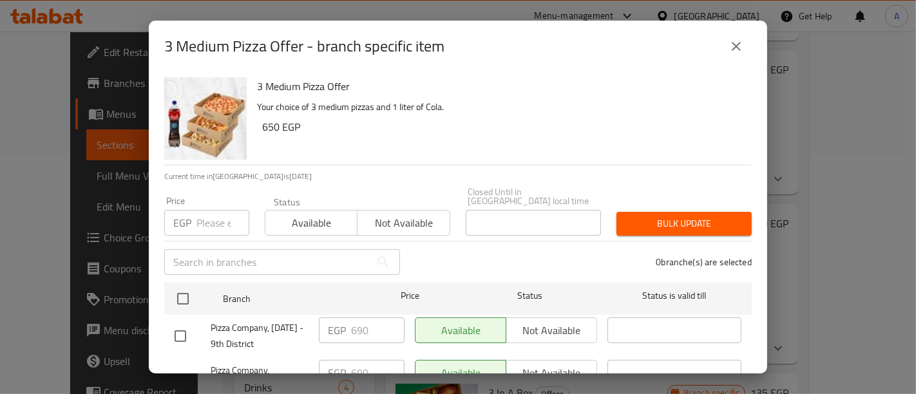
scroll to position [73, 0]
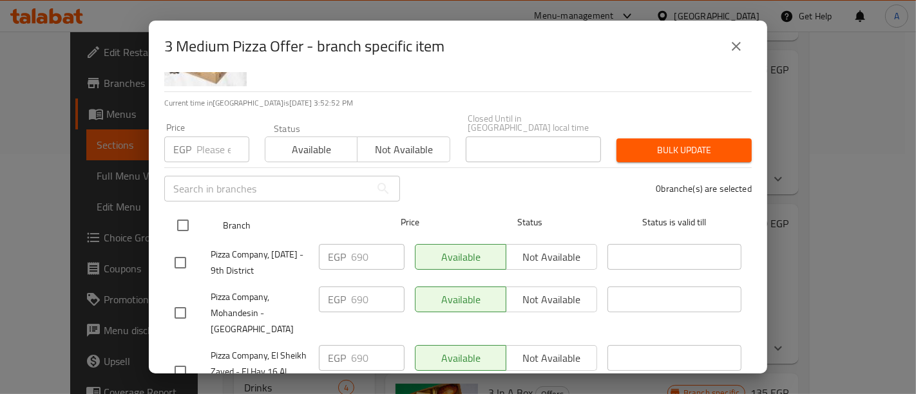
click at [184, 213] on input "checkbox" at bounding box center [182, 225] width 27 height 27
checkbox input "true"
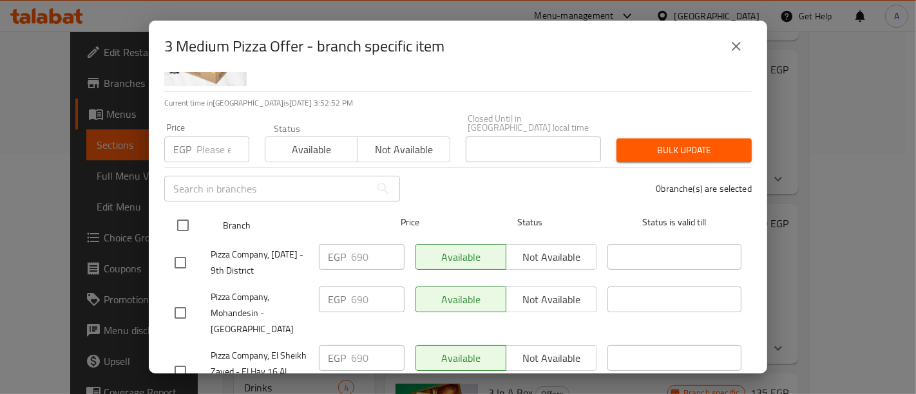
checkbox input "true"
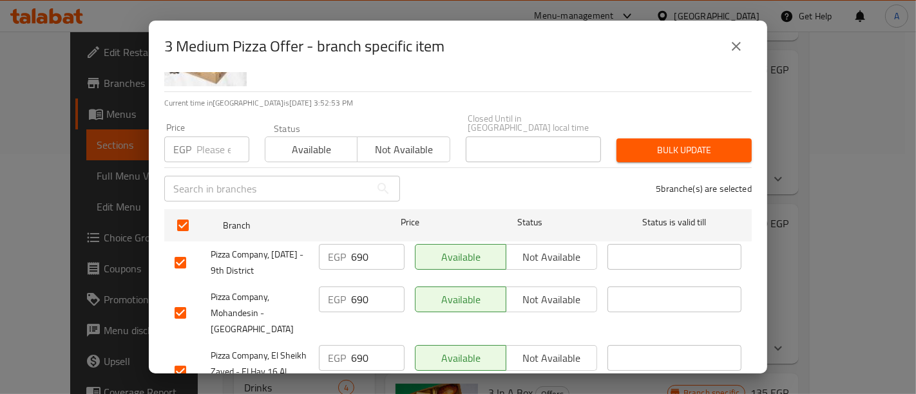
click at [367, 250] on input "690" at bounding box center [377, 257] width 53 height 26
type input "6"
type input "680"
click at [372, 290] on input "690" at bounding box center [377, 300] width 53 height 26
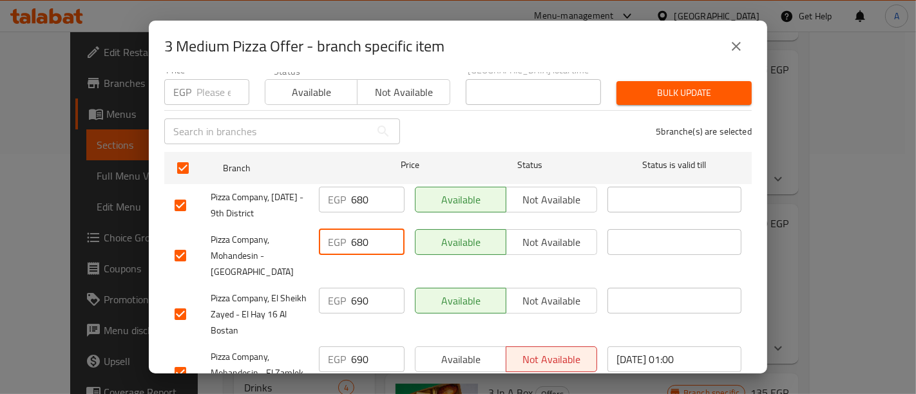
scroll to position [131, 0]
type input "680"
click at [365, 289] on input "690" at bounding box center [377, 300] width 53 height 26
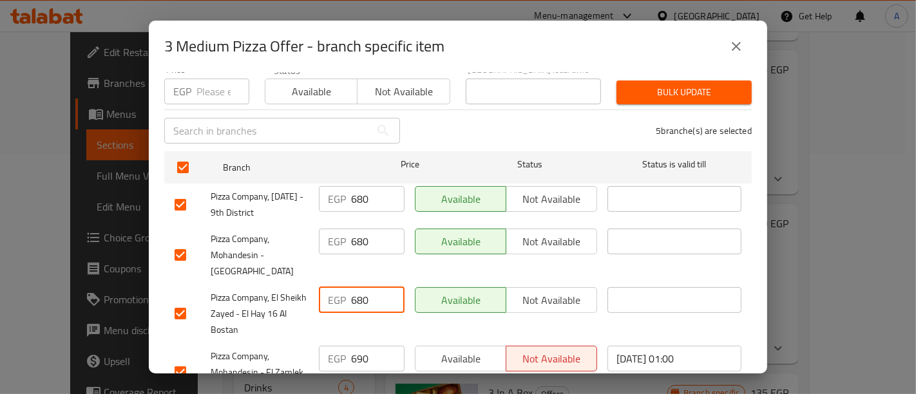
scroll to position [184, 0]
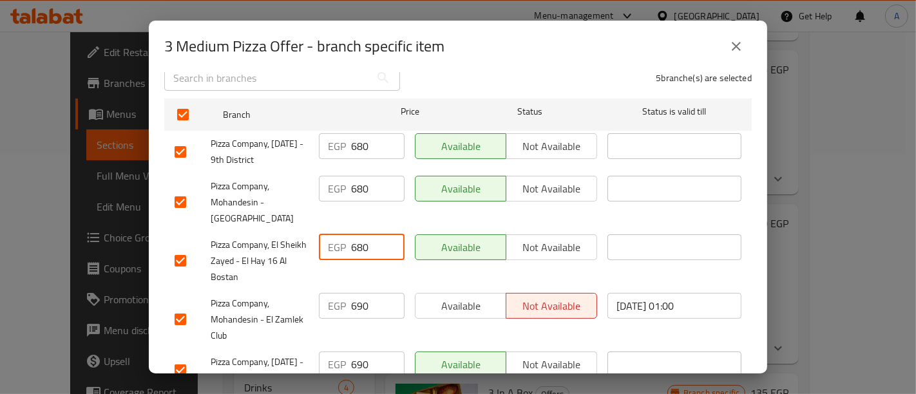
type input "680"
click at [366, 295] on input "690" at bounding box center [377, 306] width 53 height 26
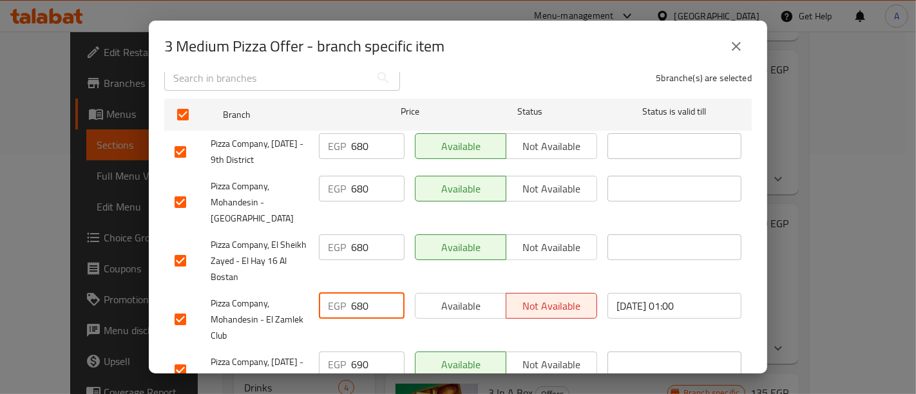
scroll to position [243, 0]
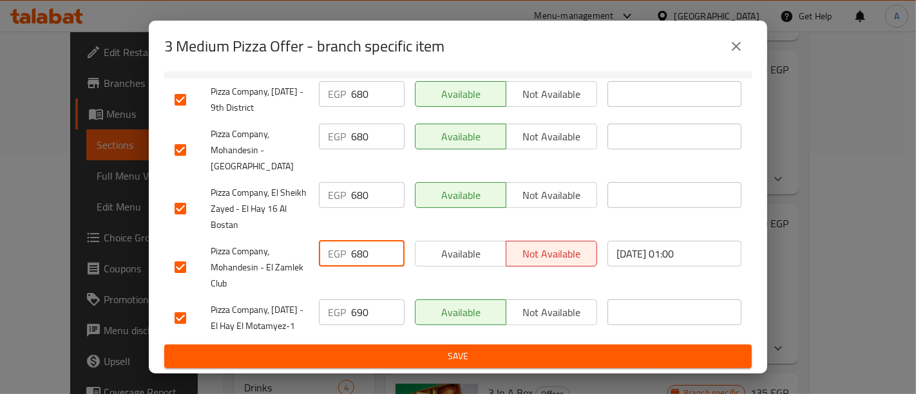
type input "680"
click at [365, 300] on input "690" at bounding box center [377, 313] width 53 height 26
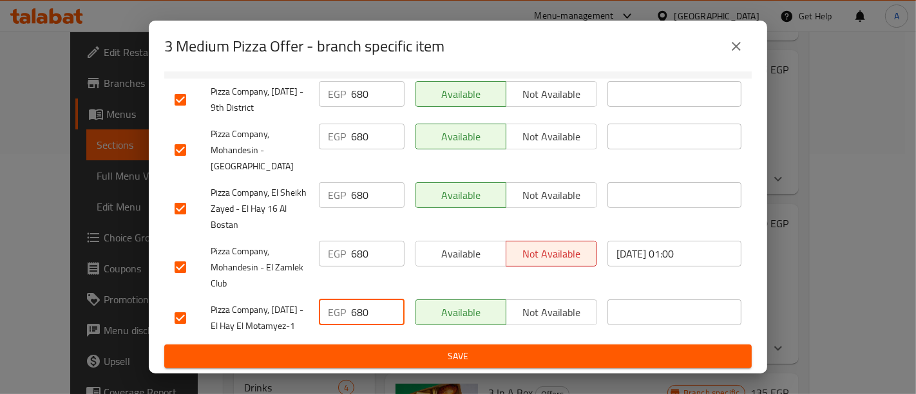
type input "680"
click at [387, 350] on span "Save" at bounding box center [458, 357] width 567 height 16
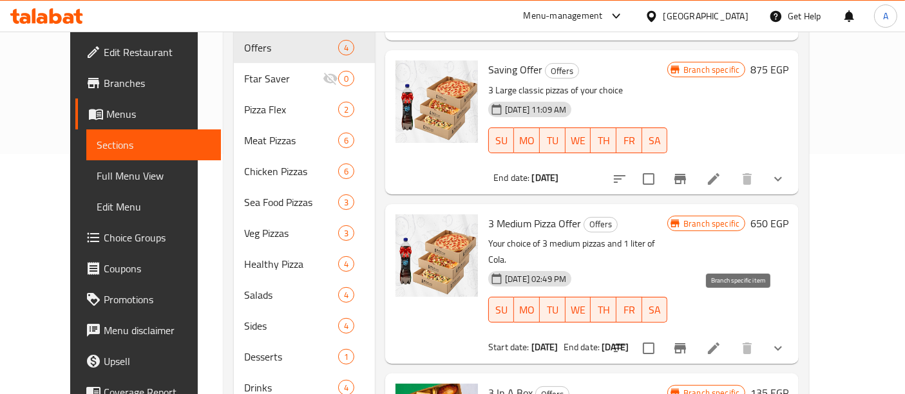
click at [696, 333] on button "Branch-specific-item" at bounding box center [680, 348] width 31 height 31
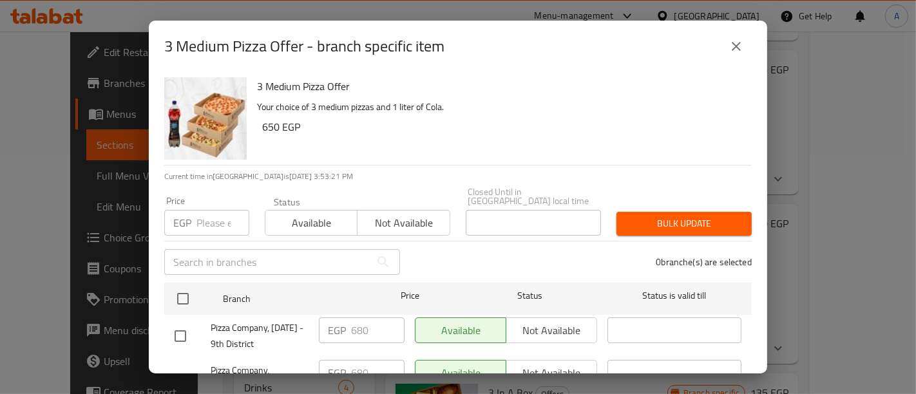
scroll to position [99, 0]
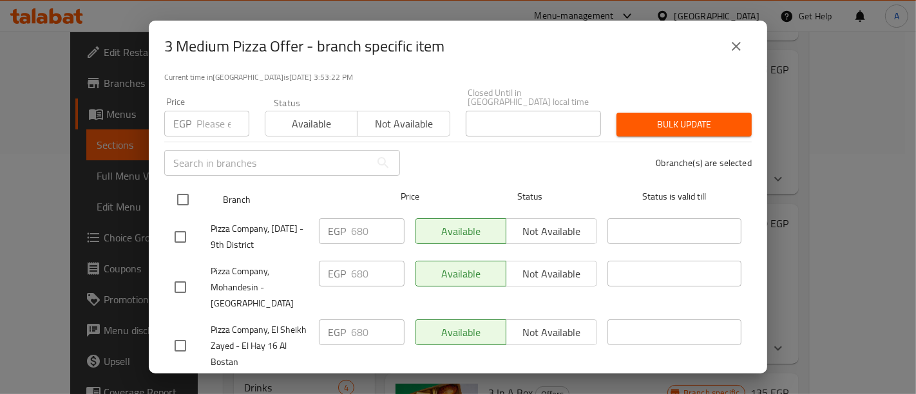
click at [182, 190] on input "checkbox" at bounding box center [182, 199] width 27 height 27
checkbox input "true"
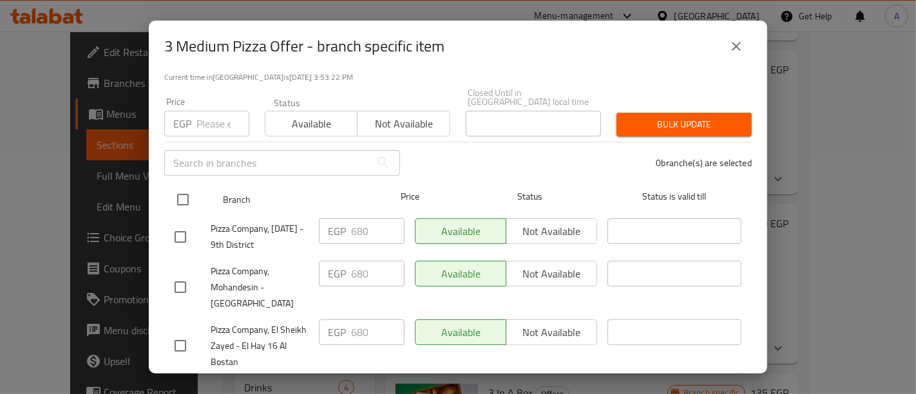
checkbox input "true"
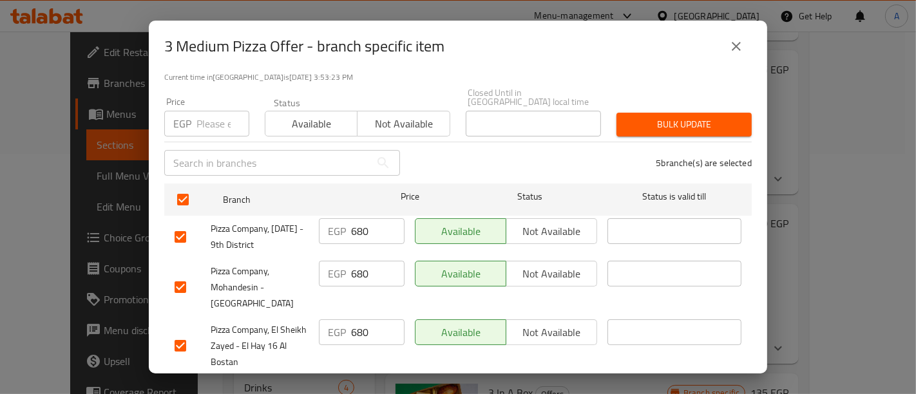
click at [370, 224] on input "680" at bounding box center [377, 231] width 53 height 26
type input "650"
click at [372, 264] on input "680" at bounding box center [377, 274] width 53 height 26
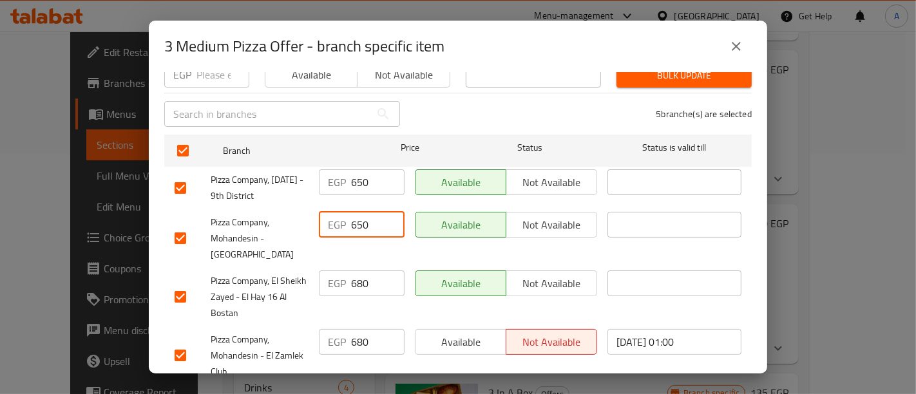
type input "650"
click at [368, 273] on input "680" at bounding box center [377, 284] width 53 height 26
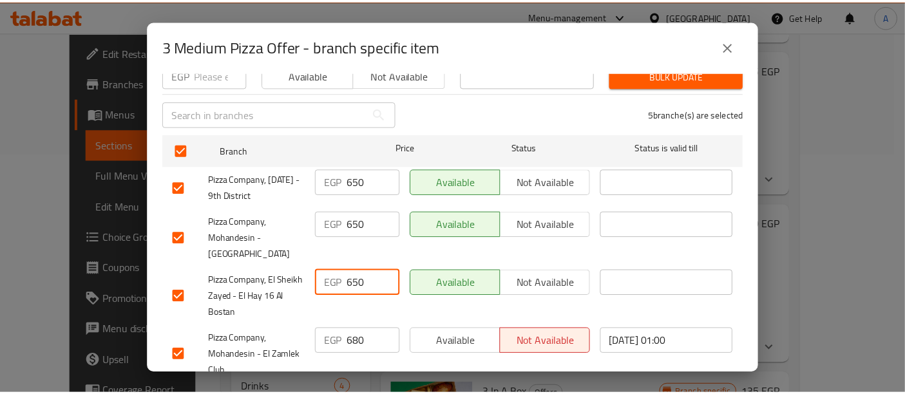
scroll to position [243, 0]
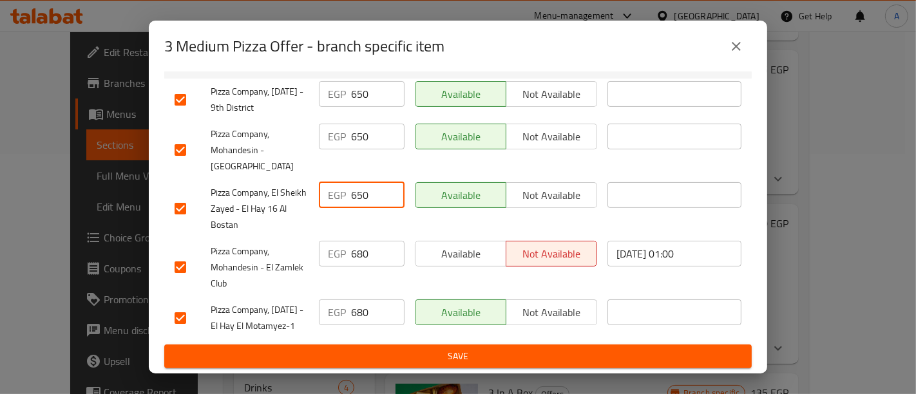
type input "650"
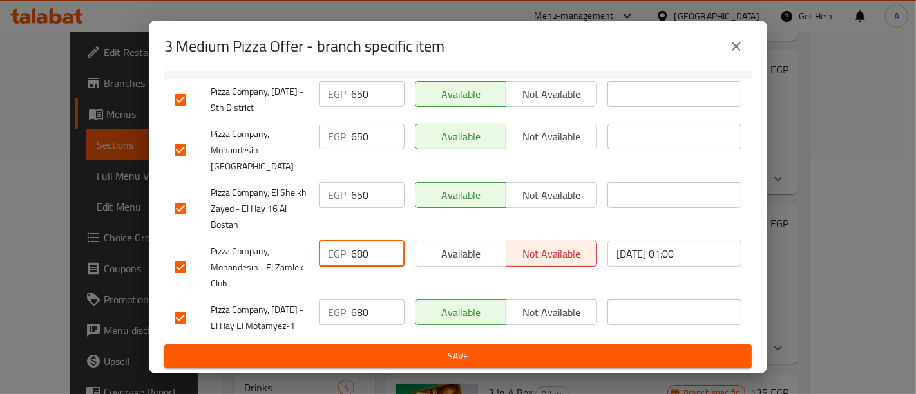
click at [370, 241] on input "680" at bounding box center [377, 254] width 53 height 26
type input "650"
click at [374, 300] on input "680" at bounding box center [377, 313] width 53 height 26
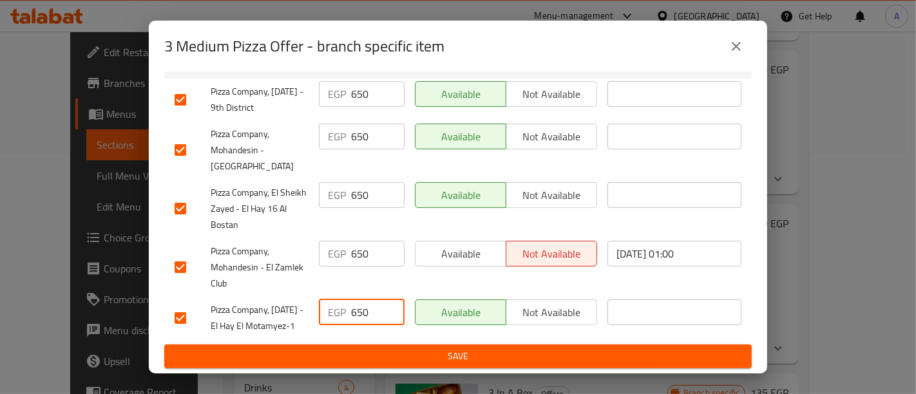
type input "650"
click at [391, 363] on span "Save" at bounding box center [458, 357] width 567 height 16
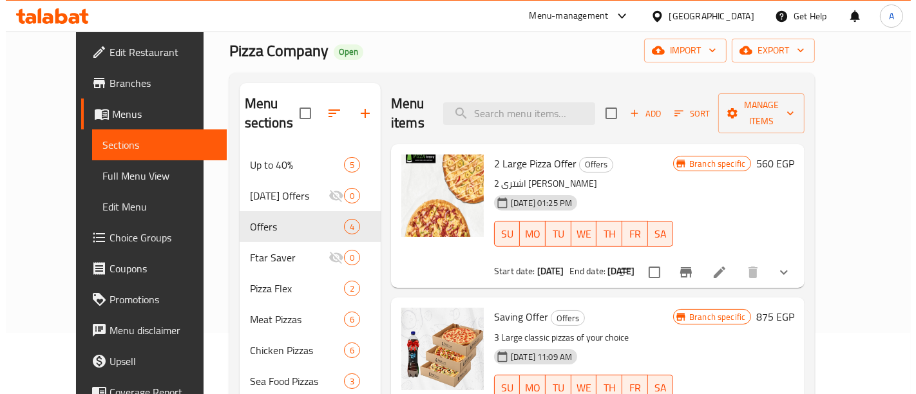
scroll to position [57, 0]
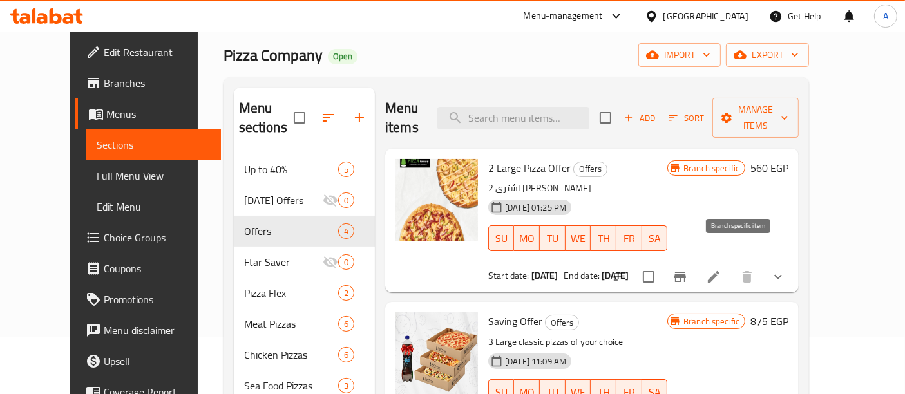
click at [686, 272] on icon "Branch-specific-item" at bounding box center [681, 277] width 12 height 10
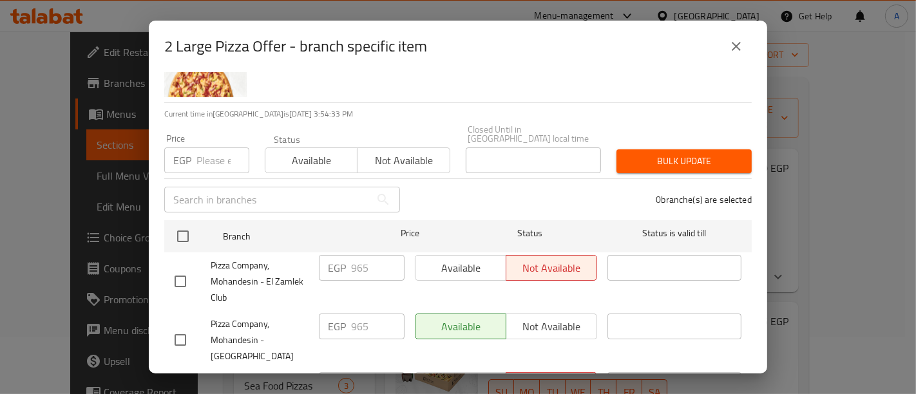
scroll to position [61, 0]
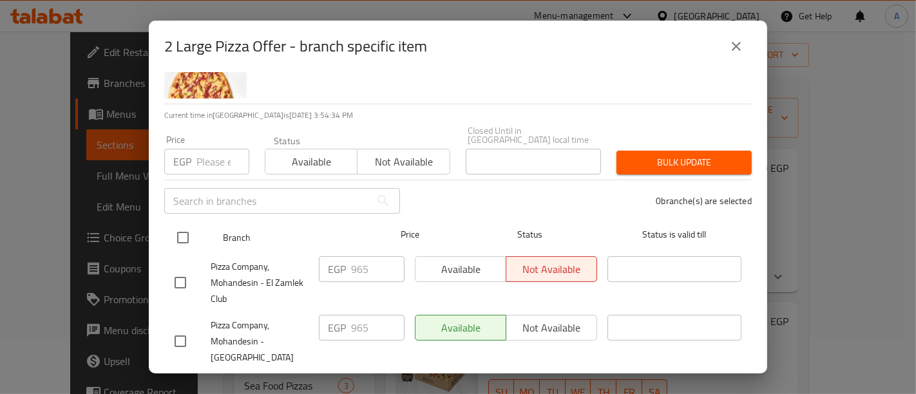
click at [186, 228] on input "checkbox" at bounding box center [182, 237] width 27 height 27
checkbox input "true"
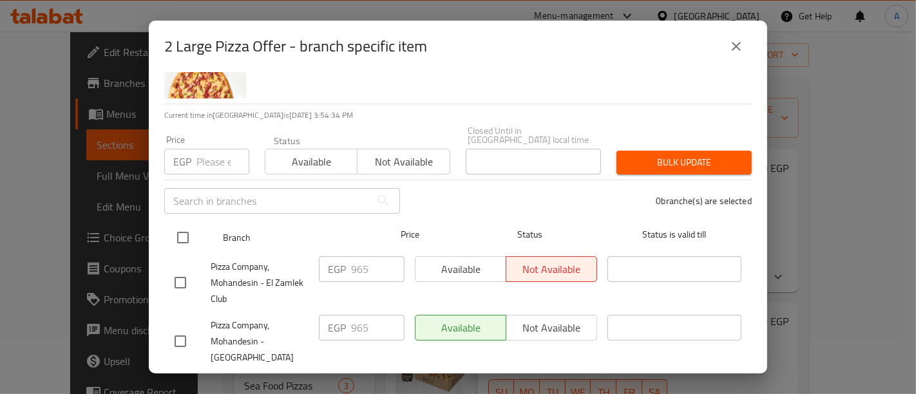
checkbox input "true"
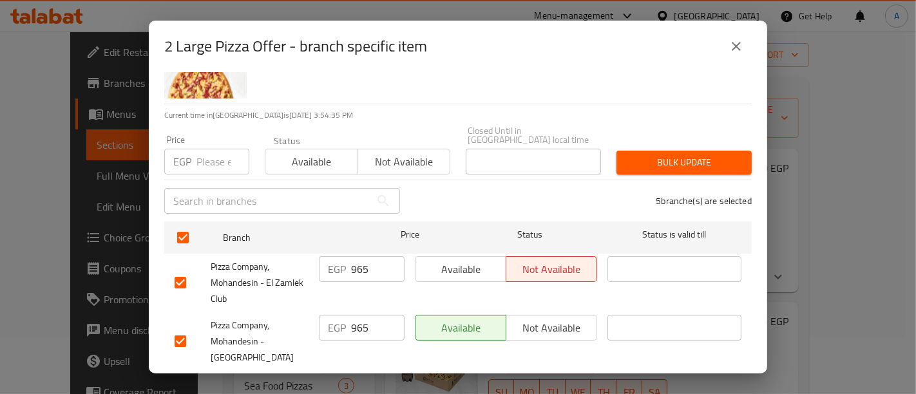
click at [363, 260] on input "965" at bounding box center [377, 269] width 53 height 26
type input "650"
click at [369, 315] on input "965" at bounding box center [377, 328] width 53 height 26
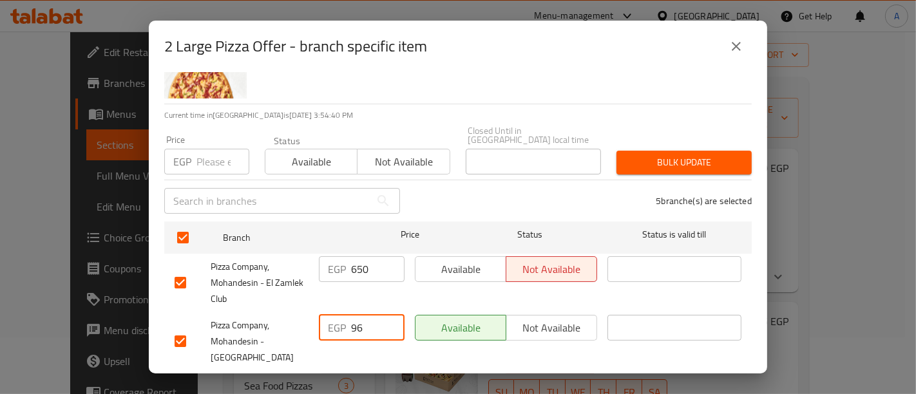
type input "9"
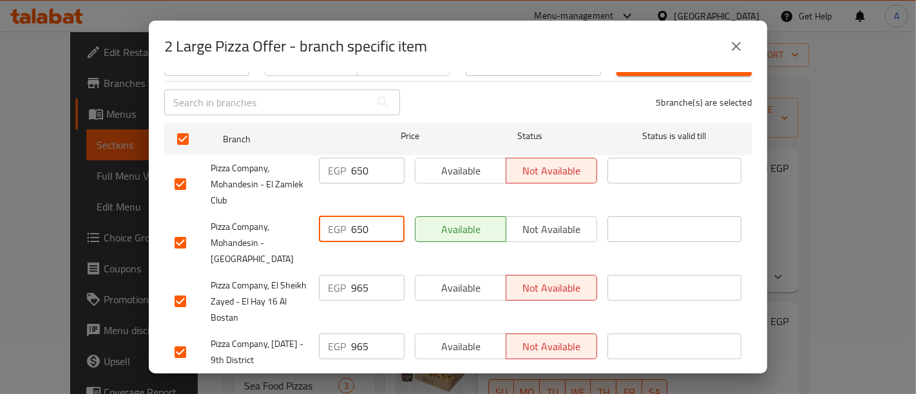
scroll to position [175, 0]
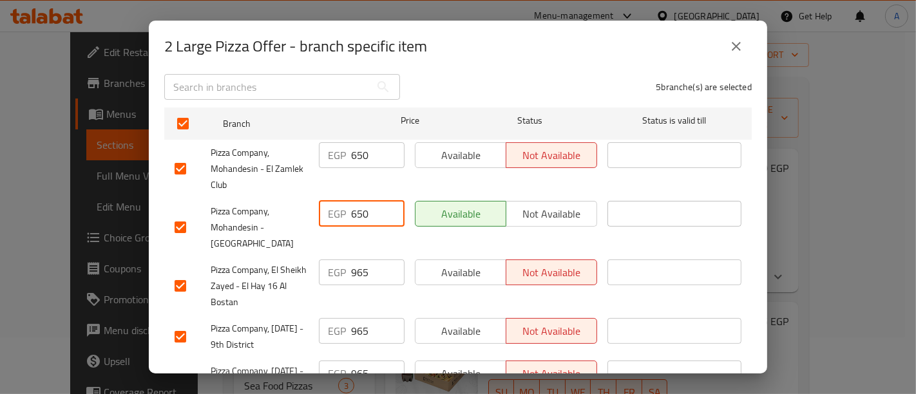
type input "650"
click at [369, 267] on input "965" at bounding box center [377, 273] width 53 height 26
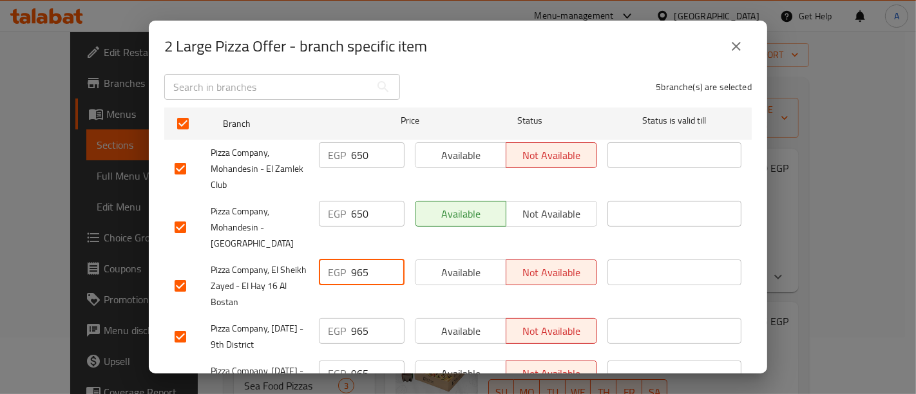
click at [369, 267] on input "965" at bounding box center [377, 273] width 53 height 26
type input "65"
type input "650"
click at [369, 327] on input "965" at bounding box center [377, 331] width 53 height 26
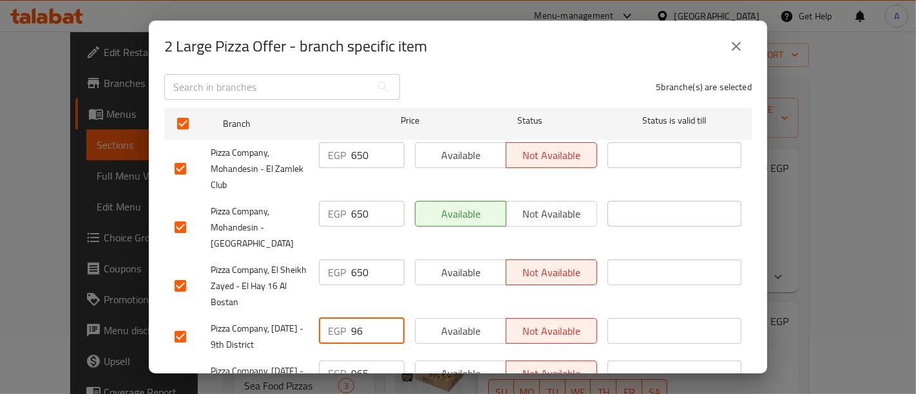
type input "9"
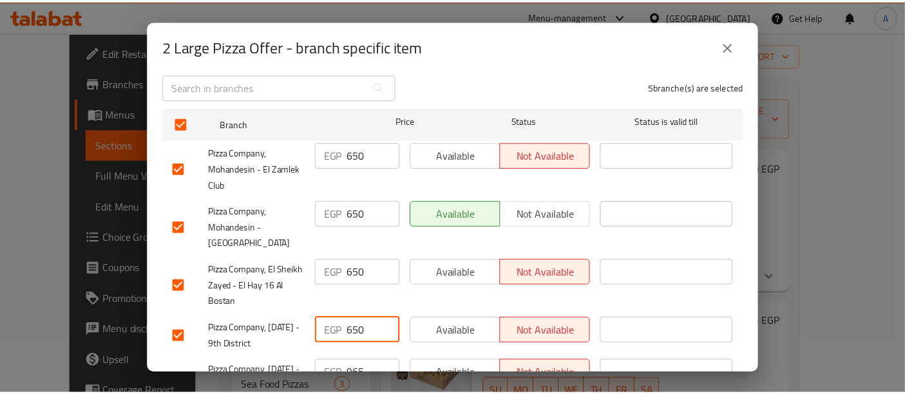
scroll to position [243, 0]
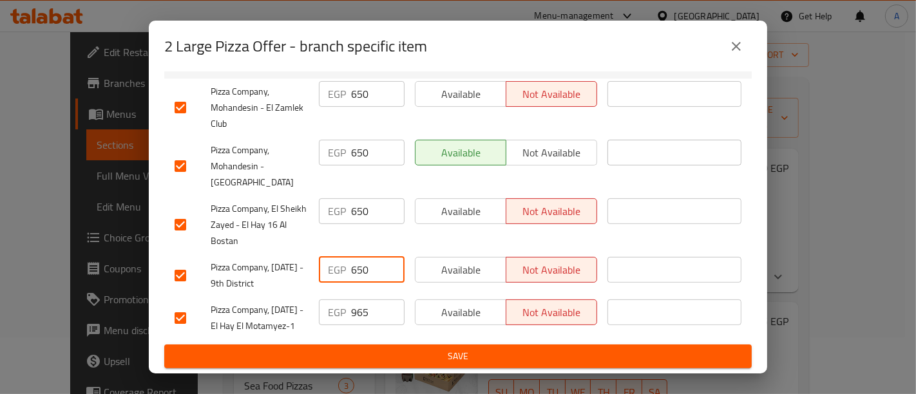
type input "650"
click at [369, 300] on input "965" at bounding box center [377, 313] width 53 height 26
type input "9"
type input "650"
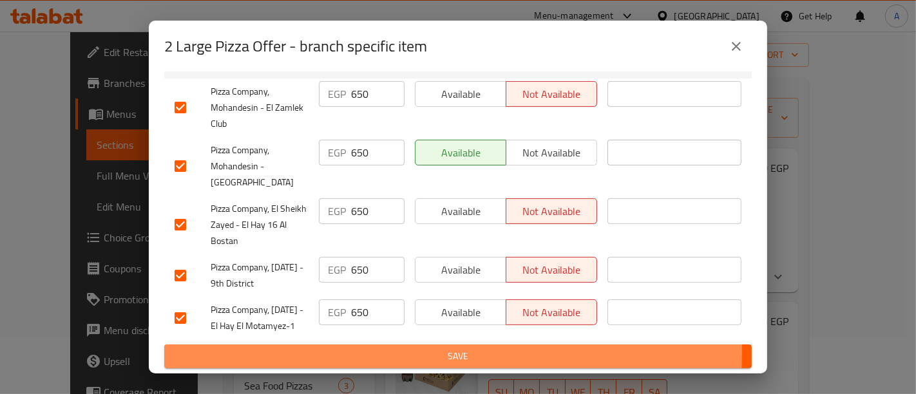
click at [385, 354] on span "Save" at bounding box center [458, 357] width 567 height 16
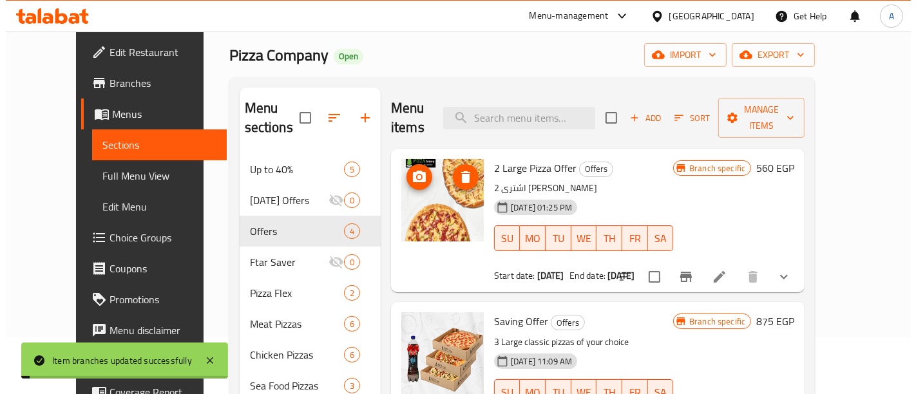
scroll to position [0, 0]
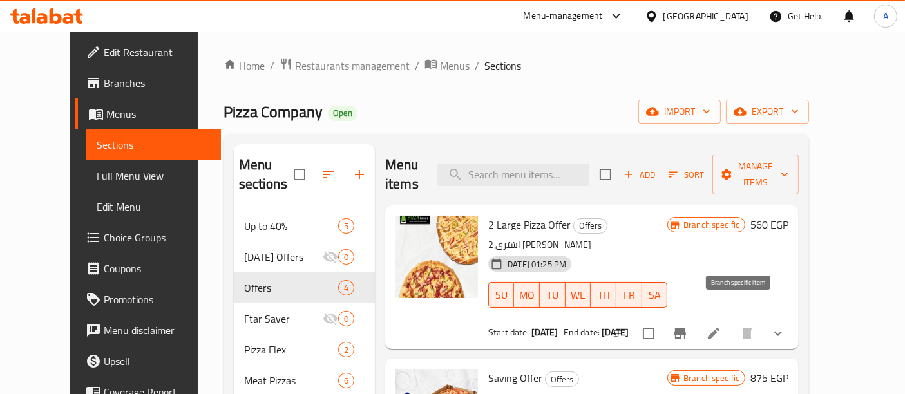
click at [688, 326] on icon "Branch-specific-item" at bounding box center [680, 333] width 15 height 15
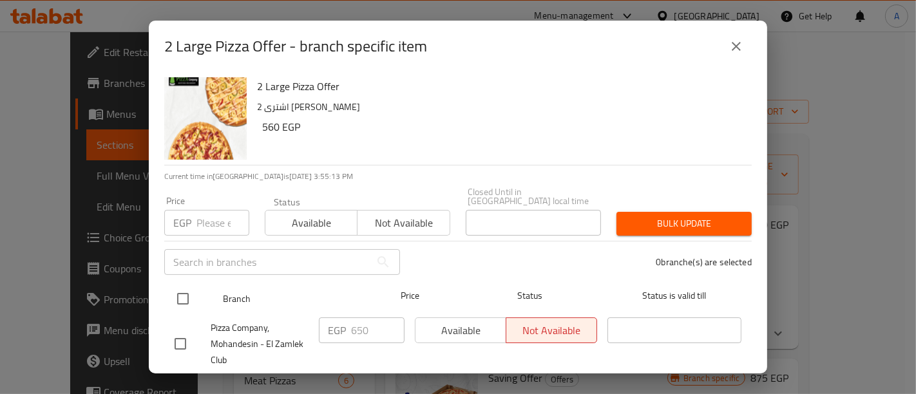
click at [182, 285] on input "checkbox" at bounding box center [182, 298] width 27 height 27
checkbox input "true"
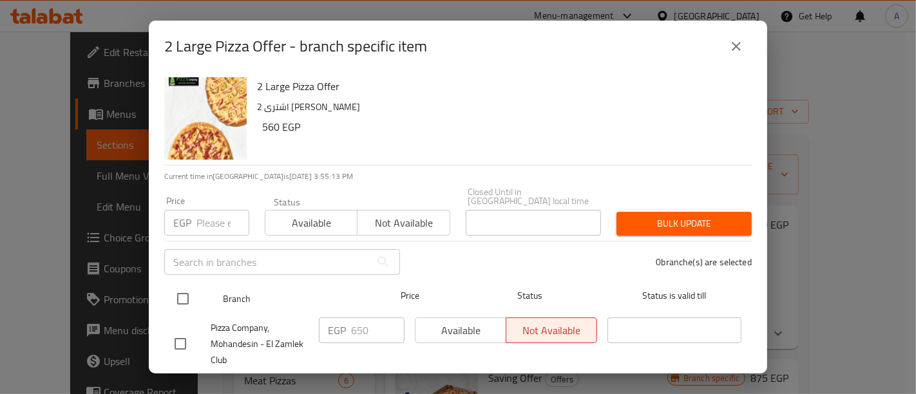
checkbox input "true"
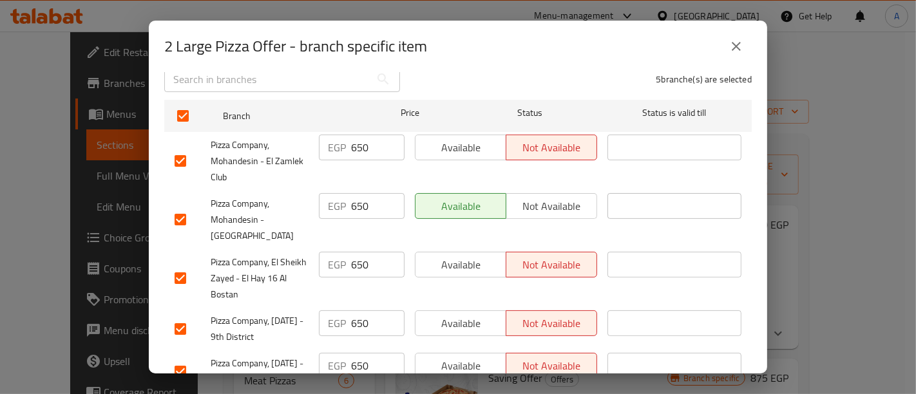
scroll to position [187, 0]
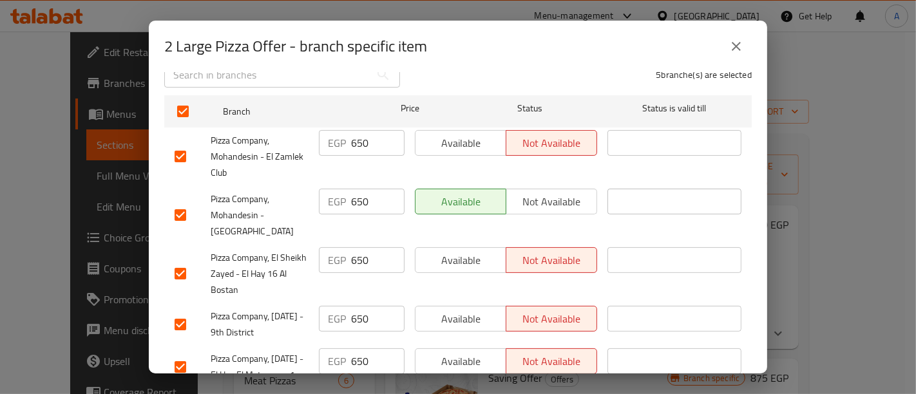
click at [454, 147] on div "Available Not available" at bounding box center [506, 157] width 193 height 64
click at [454, 144] on button "Available" at bounding box center [460, 143] width 91 height 26
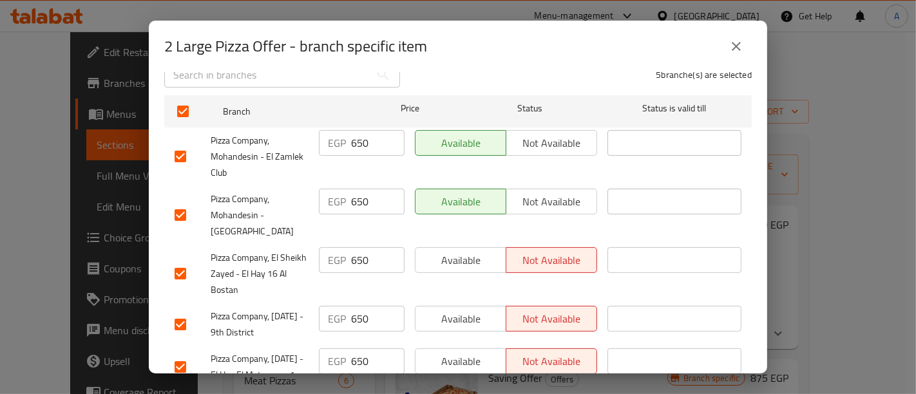
click at [459, 251] on span "Available" at bounding box center [461, 260] width 81 height 19
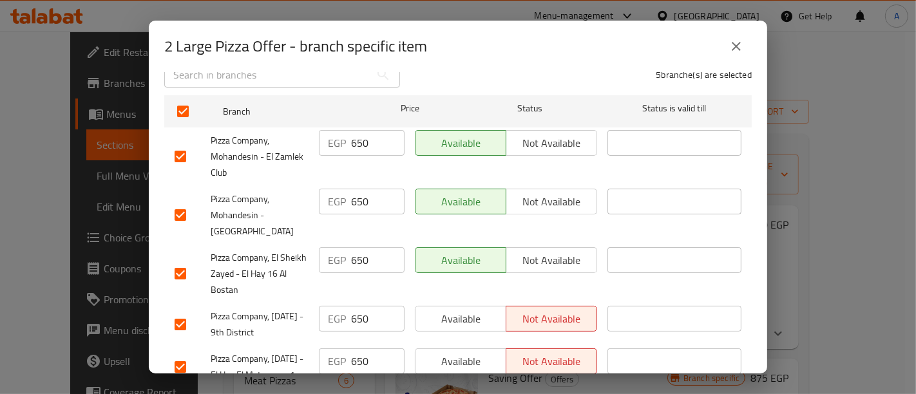
scroll to position [243, 0]
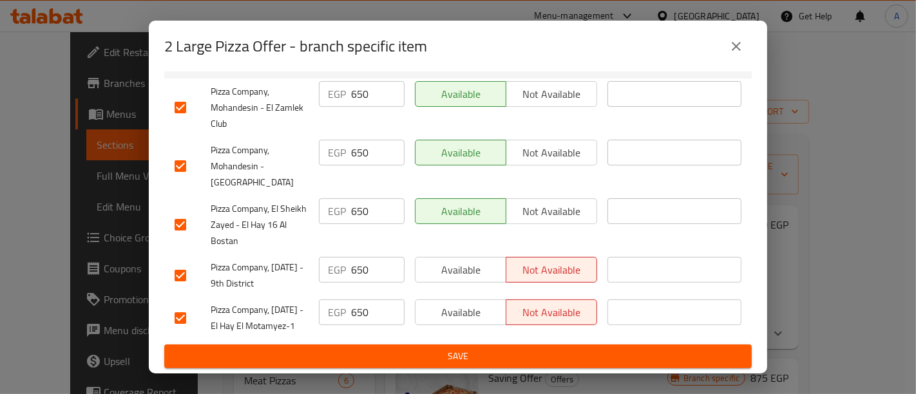
click at [453, 261] on span "Available" at bounding box center [461, 270] width 81 height 19
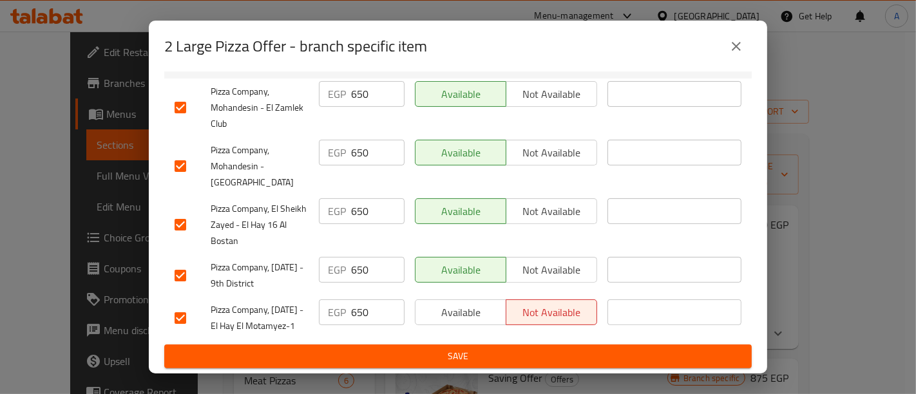
click at [447, 303] on span "Available" at bounding box center [461, 312] width 81 height 19
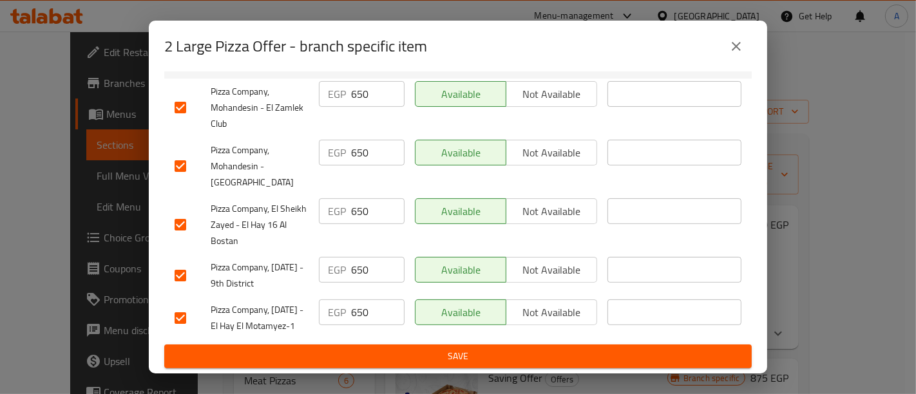
click at [440, 358] on span "Save" at bounding box center [458, 357] width 567 height 16
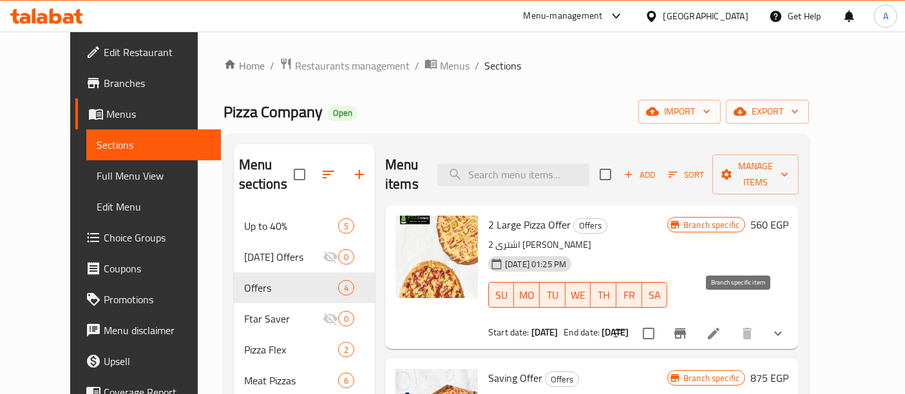
click at [688, 326] on icon "Branch-specific-item" at bounding box center [680, 333] width 15 height 15
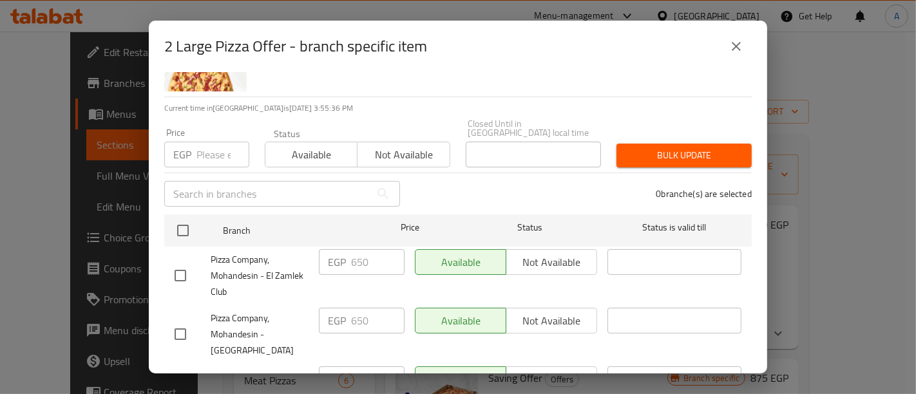
scroll to position [70, 0]
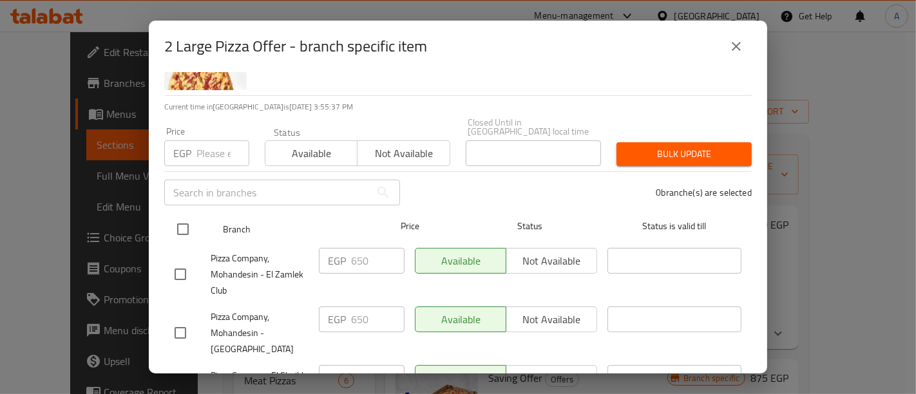
click at [186, 220] on input "checkbox" at bounding box center [182, 229] width 27 height 27
checkbox input "true"
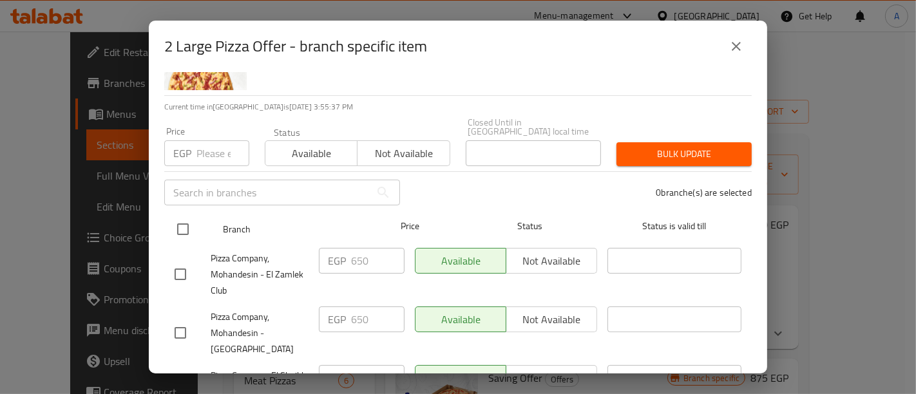
checkbox input "true"
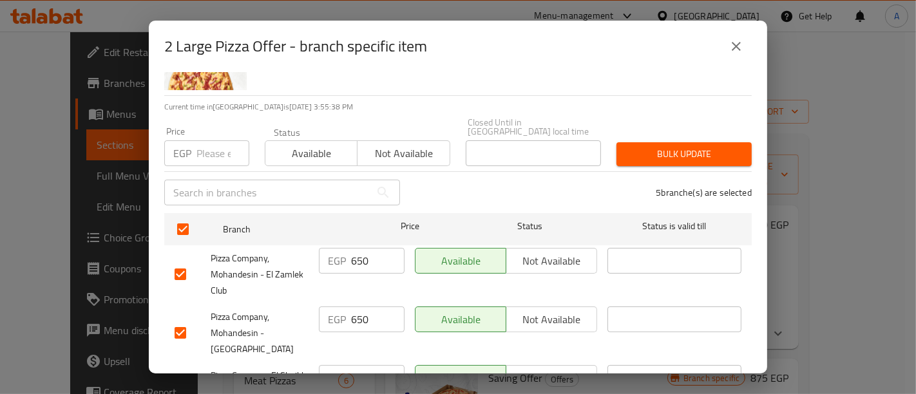
click at [374, 260] on input "650" at bounding box center [377, 261] width 53 height 26
type input "6"
type input "700"
click at [370, 307] on input "650" at bounding box center [377, 320] width 53 height 26
type input "6"
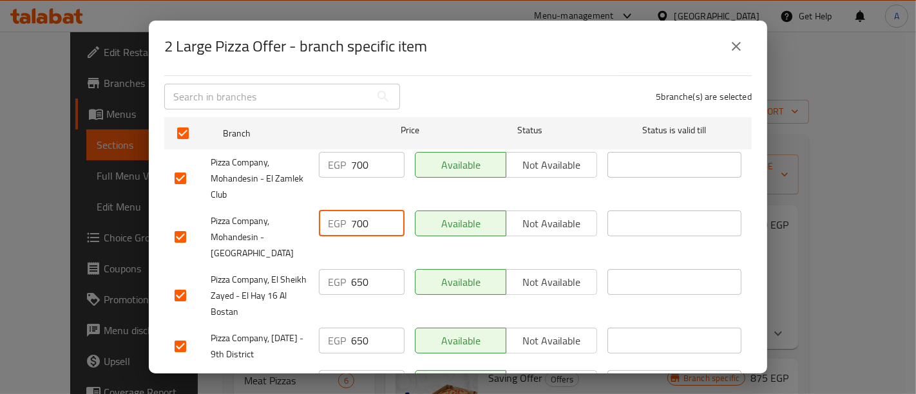
scroll to position [167, 0]
type input "700"
click at [369, 275] on input "650" at bounding box center [377, 281] width 53 height 26
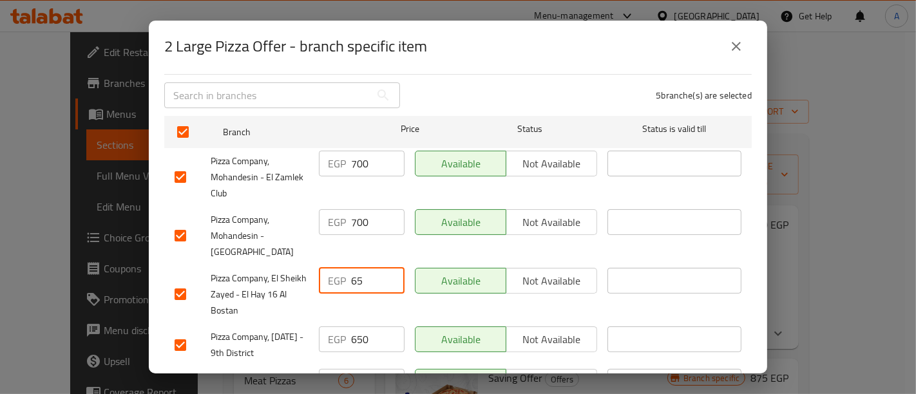
type input "6"
type input "700"
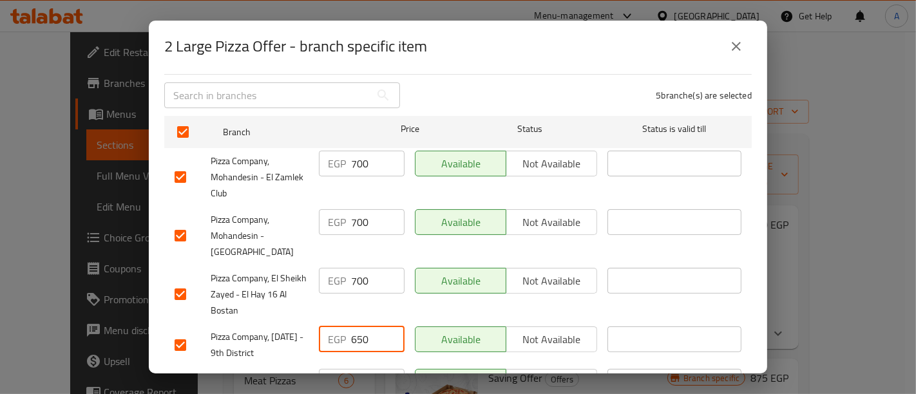
click at [368, 329] on input "650" at bounding box center [377, 340] width 53 height 26
type input "6"
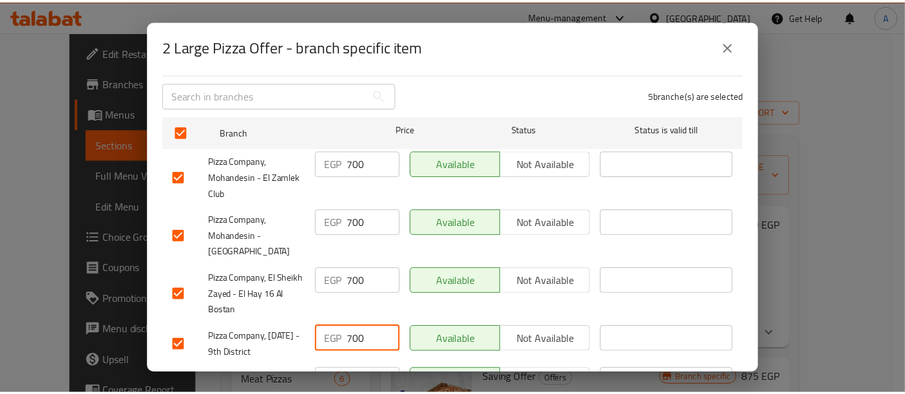
scroll to position [243, 0]
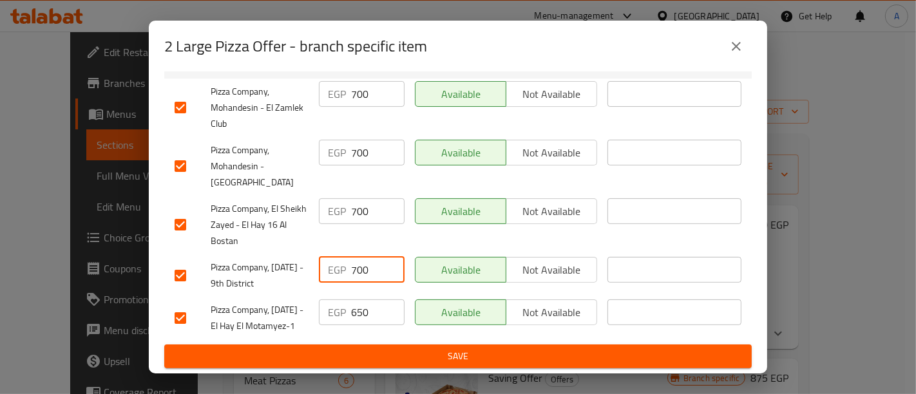
type input "700"
click at [372, 300] on input "650" at bounding box center [377, 313] width 53 height 26
type input "6"
type input "700"
click at [378, 360] on span "Save" at bounding box center [458, 357] width 567 height 16
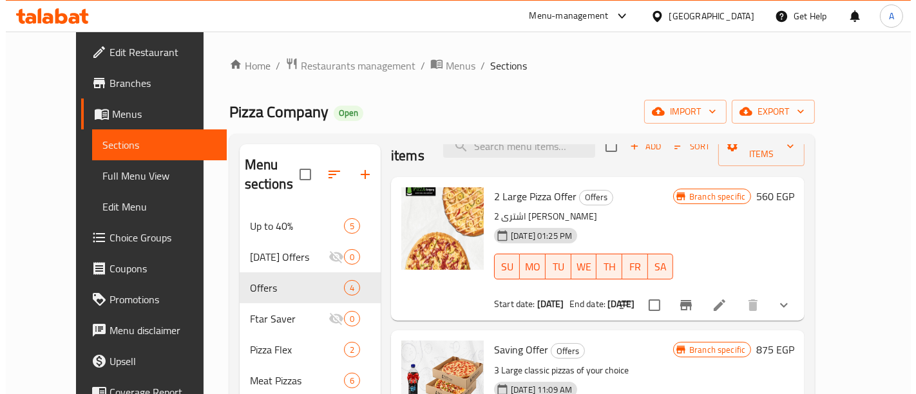
scroll to position [33, 0]
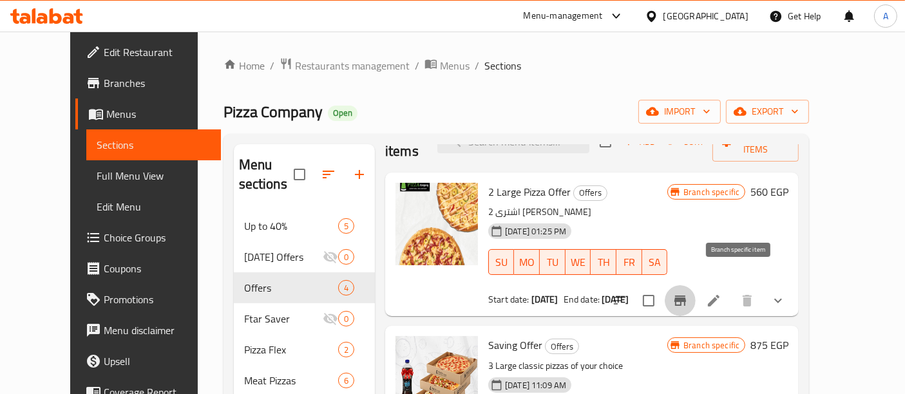
click at [686, 296] on icon "Branch-specific-item" at bounding box center [681, 301] width 12 height 10
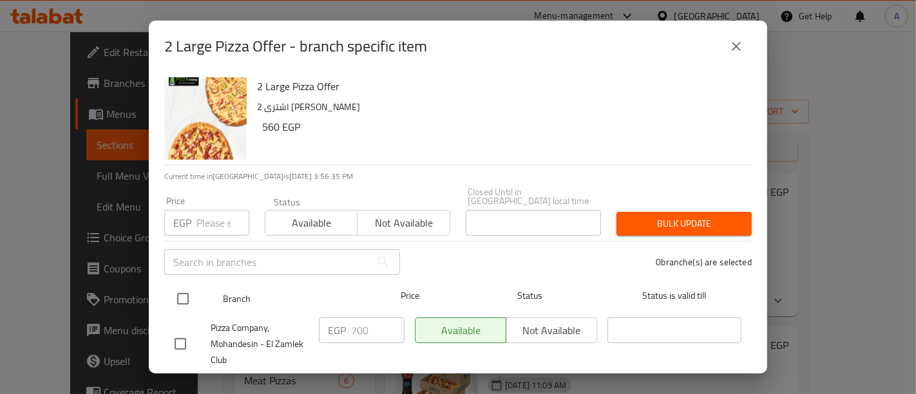
click at [178, 288] on input "checkbox" at bounding box center [182, 298] width 27 height 27
checkbox input "true"
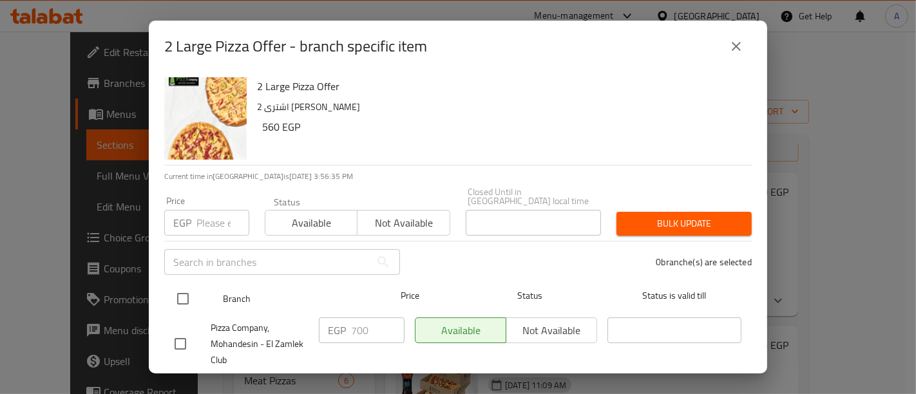
checkbox input "true"
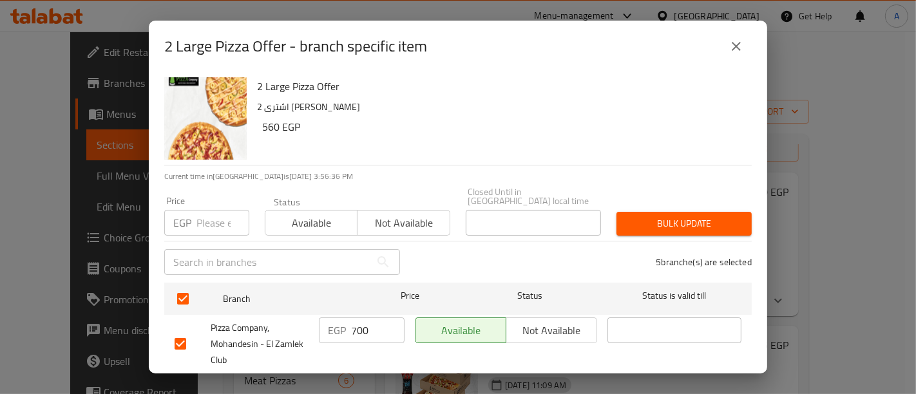
click at [374, 322] on input "700" at bounding box center [377, 331] width 53 height 26
type input "7"
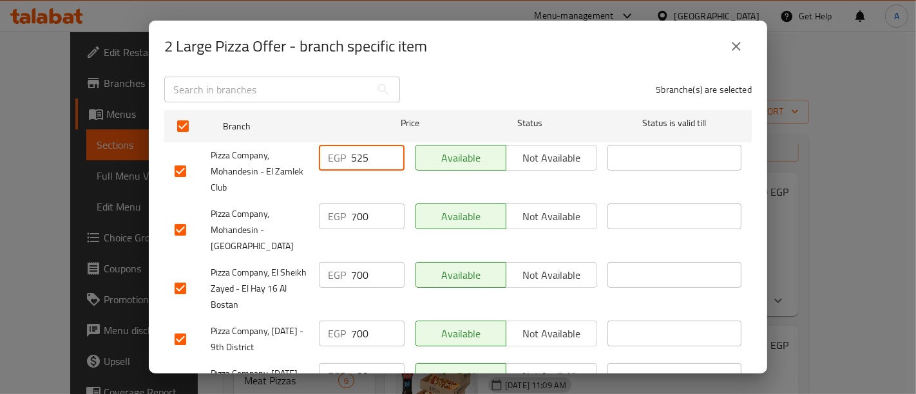
type input "525"
click at [370, 207] on input "700" at bounding box center [377, 217] width 53 height 26
type input "7"
type input "525"
click at [372, 278] on div "EGP 700 ​" at bounding box center [362, 289] width 96 height 64
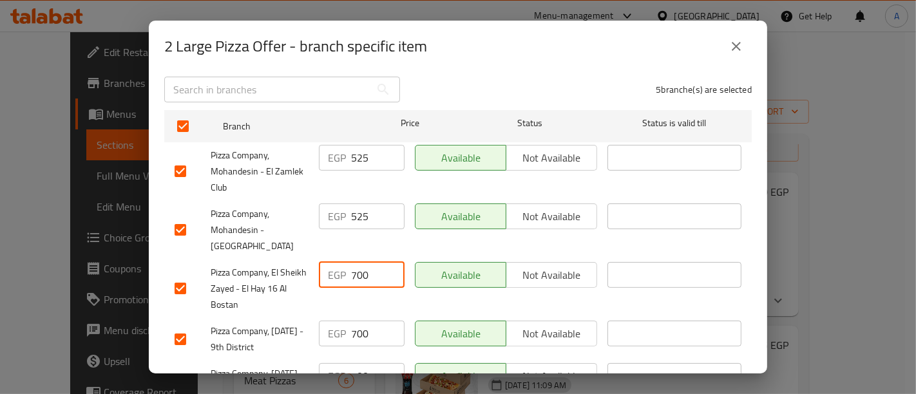
click at [372, 266] on input "700" at bounding box center [377, 275] width 53 height 26
type input "7"
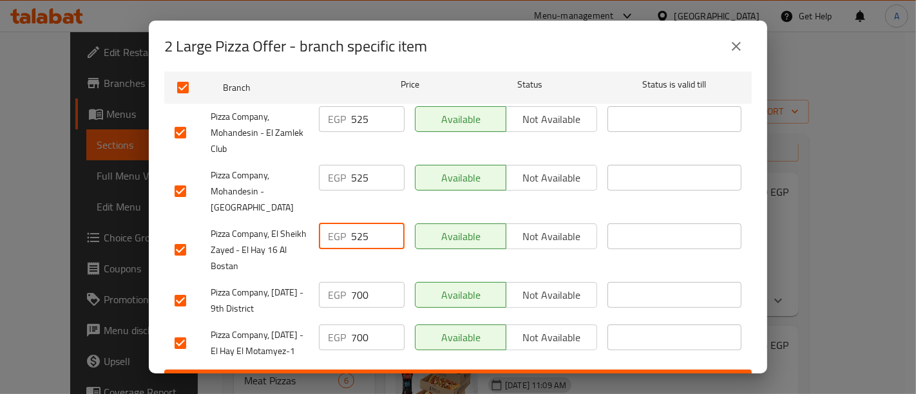
type input "525"
click at [369, 287] on input "700" at bounding box center [377, 295] width 53 height 26
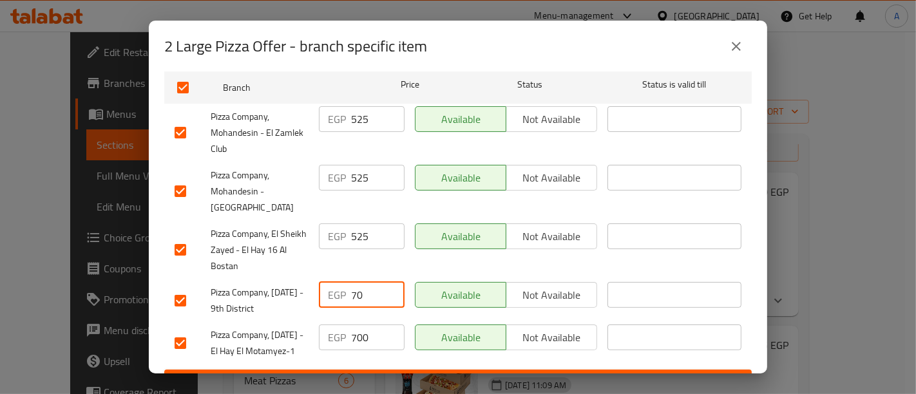
type input "7"
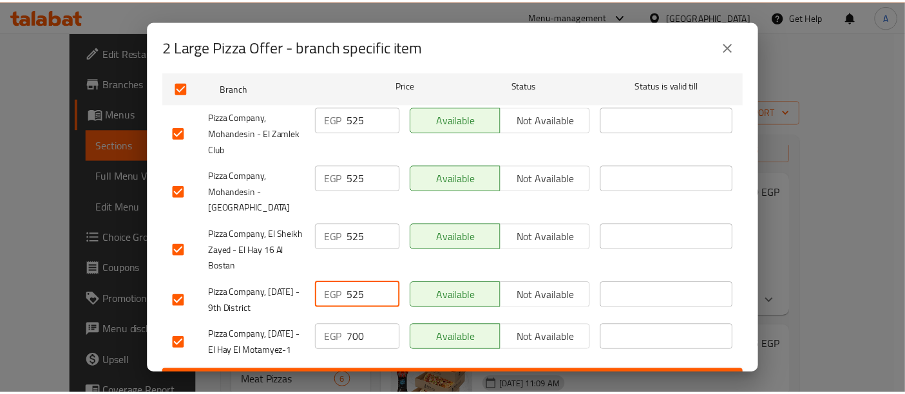
scroll to position [243, 0]
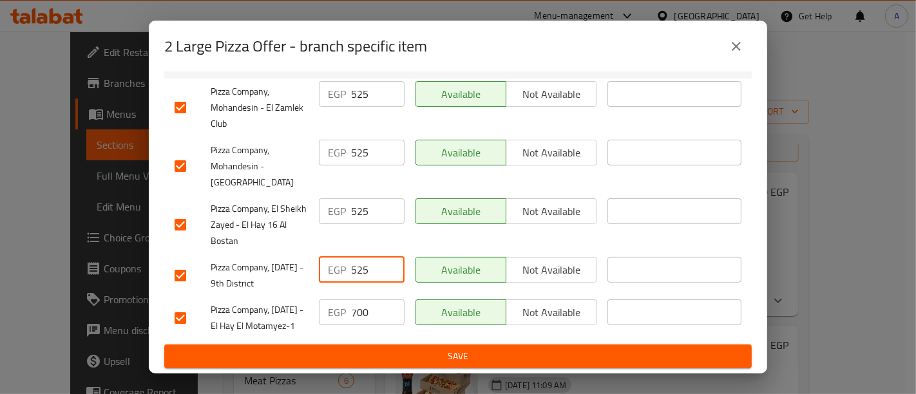
type input "525"
click at [365, 300] on input "700" at bounding box center [377, 313] width 53 height 26
type input "7"
type input "525"
click at [387, 360] on span "Save" at bounding box center [458, 357] width 567 height 16
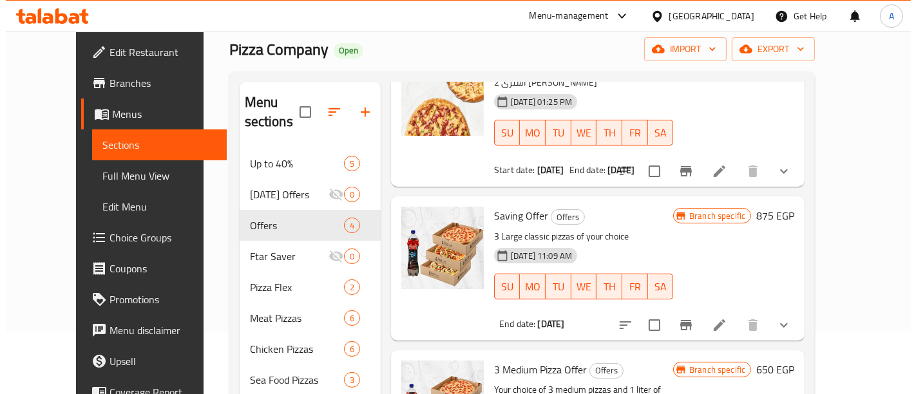
scroll to position [73, 0]
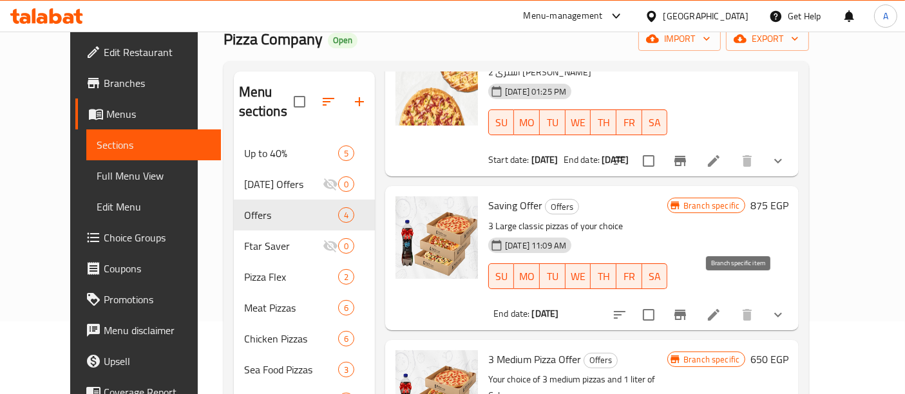
click at [688, 307] on icon "Branch-specific-item" at bounding box center [680, 314] width 15 height 15
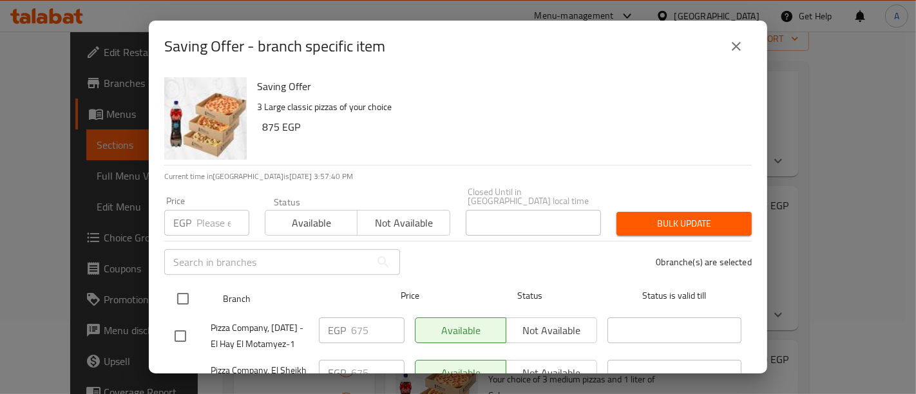
click at [186, 288] on input "checkbox" at bounding box center [182, 298] width 27 height 27
checkbox input "true"
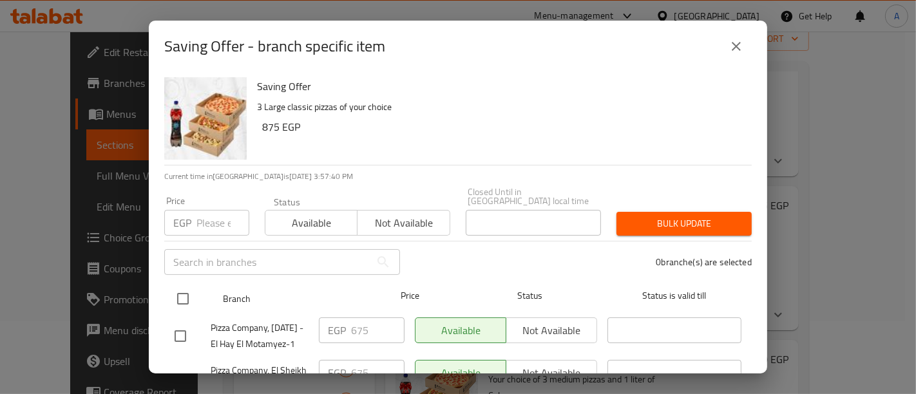
checkbox input "true"
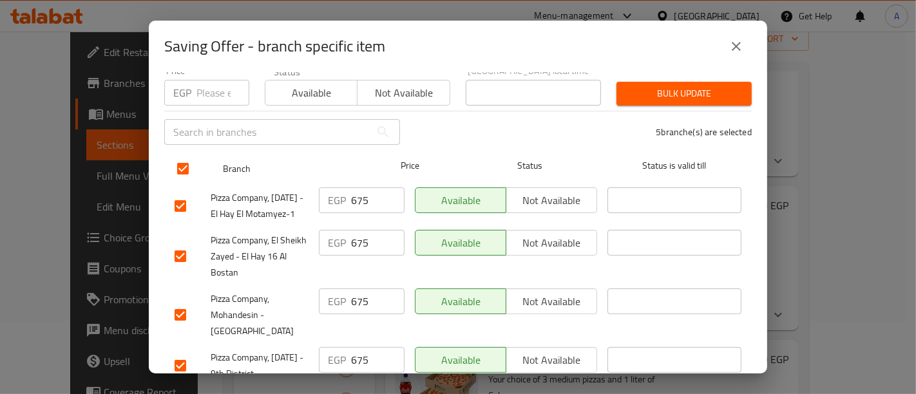
scroll to position [131, 0]
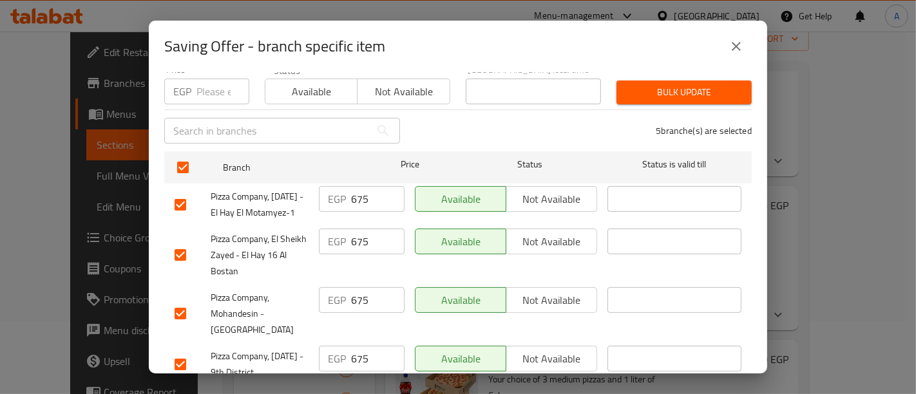
click at [372, 192] on input "675" at bounding box center [377, 199] width 53 height 26
type input "6"
type input "725"
click at [366, 247] on input "675" at bounding box center [377, 242] width 53 height 26
type input "6"
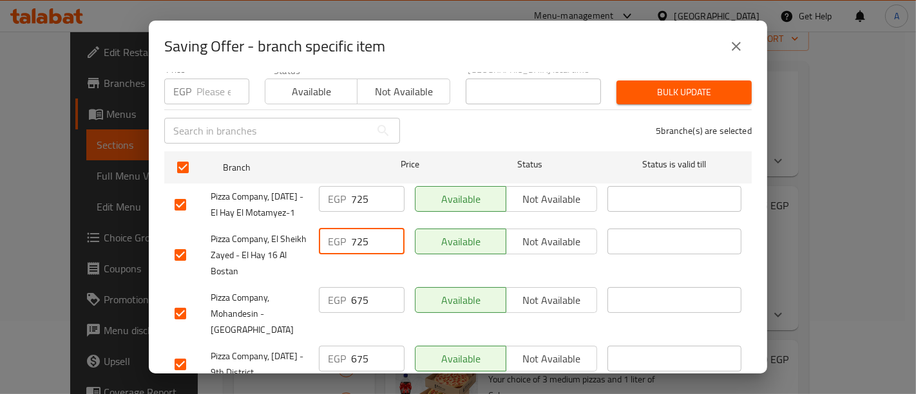
type input "725"
click at [370, 308] on input "675" at bounding box center [377, 300] width 53 height 26
type input "6"
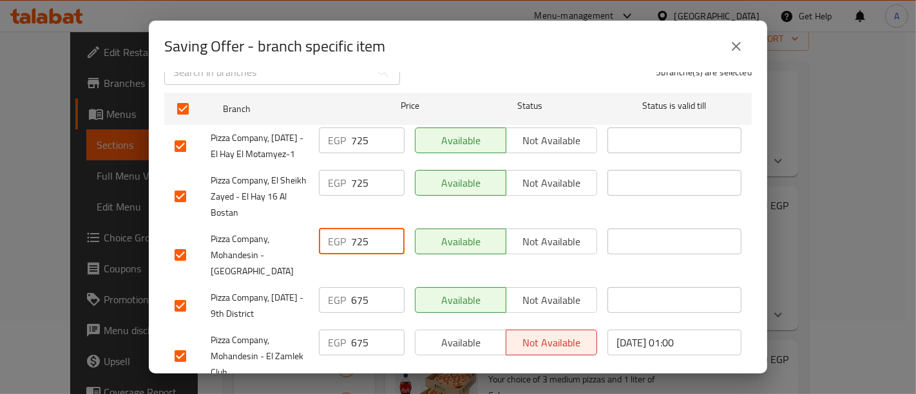
type input "725"
click at [370, 304] on input "675" at bounding box center [377, 300] width 53 height 26
type input "6"
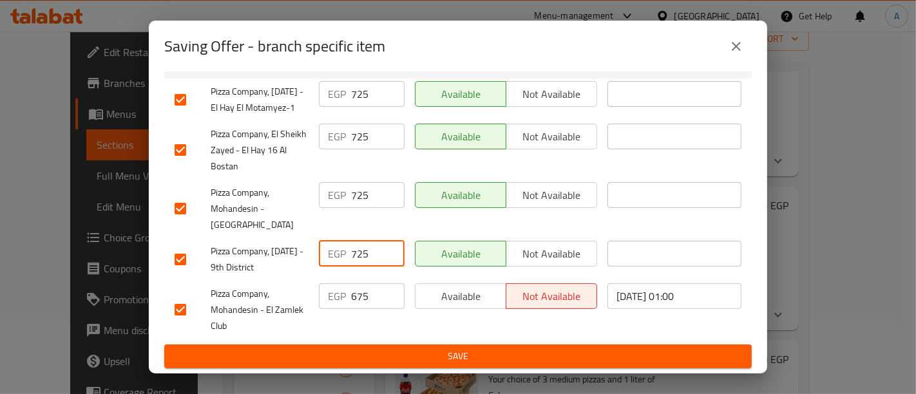
type input "725"
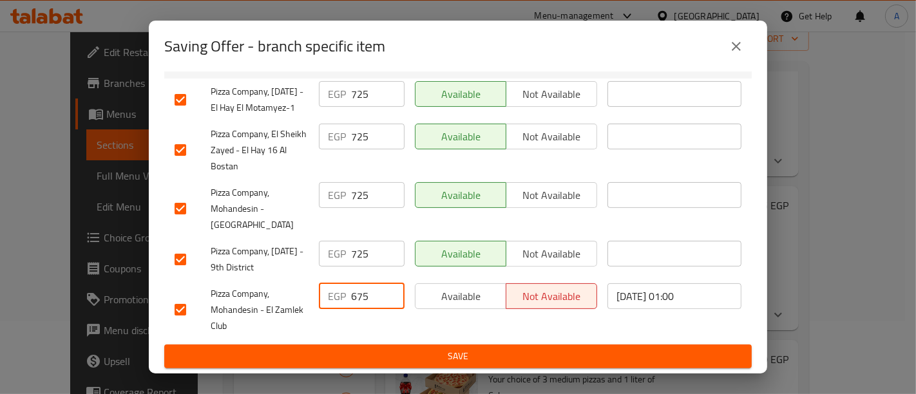
click at [370, 293] on input "675" at bounding box center [377, 296] width 53 height 26
type input "6"
type input "725"
click at [383, 361] on span "Save" at bounding box center [458, 357] width 567 height 16
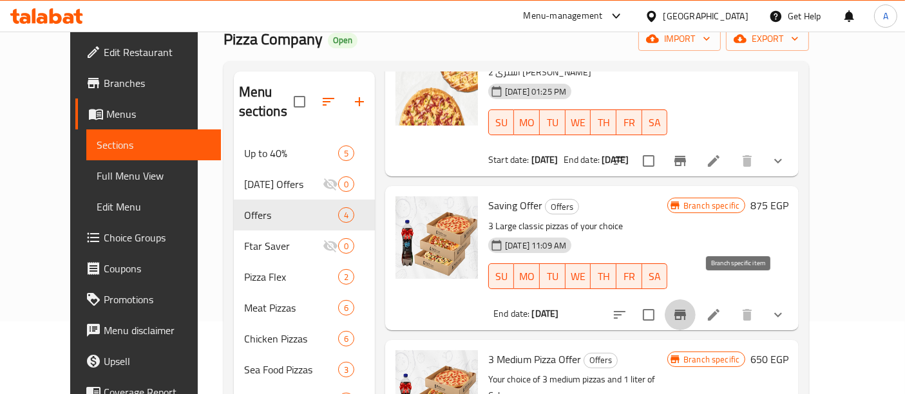
click at [688, 307] on icon "Branch-specific-item" at bounding box center [680, 314] width 15 height 15
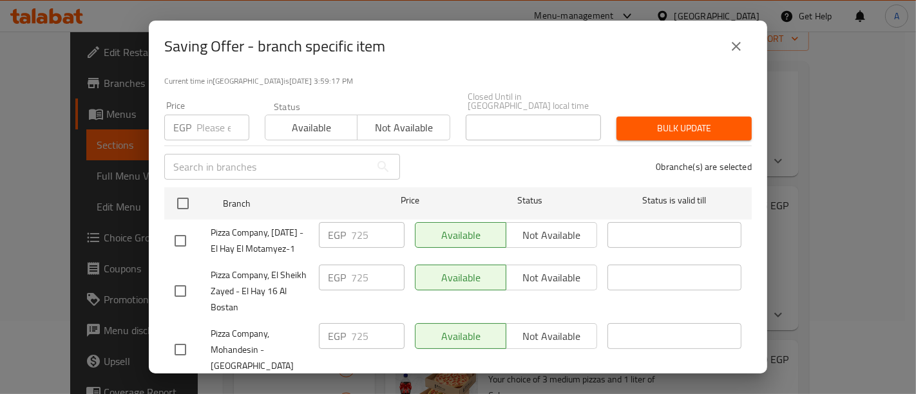
scroll to position [97, 0]
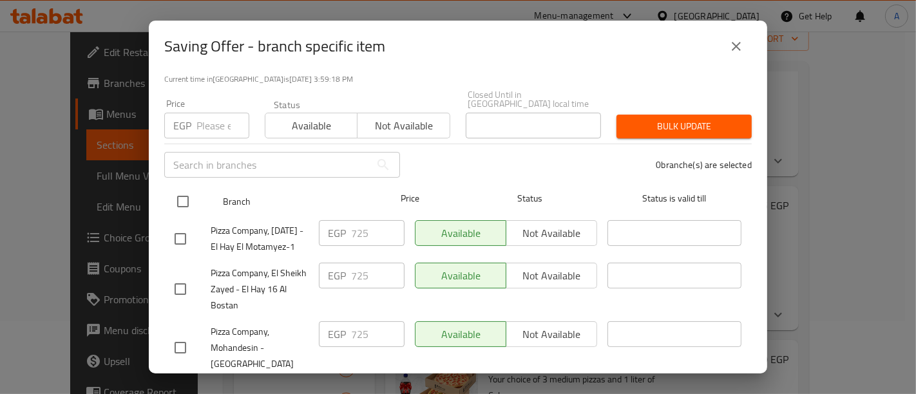
click at [178, 191] on input "checkbox" at bounding box center [182, 201] width 27 height 27
checkbox input "true"
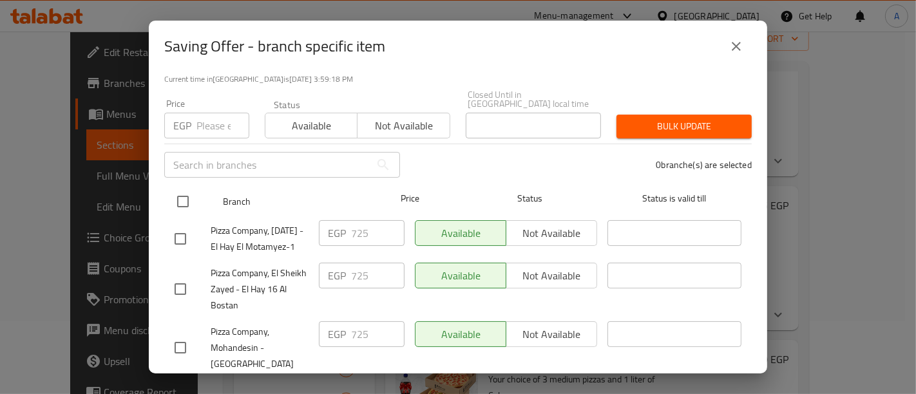
checkbox input "true"
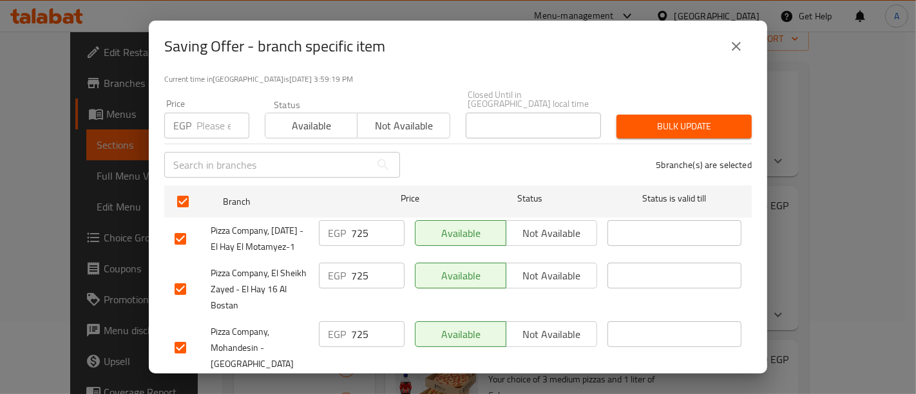
click at [370, 229] on input "725" at bounding box center [377, 233] width 53 height 26
type input "825"
click at [376, 289] on input "725" at bounding box center [377, 276] width 53 height 26
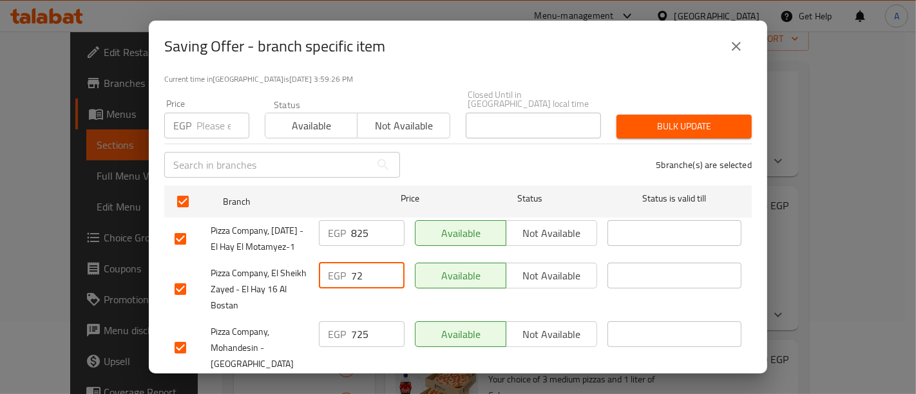
type input "7"
type input "825"
click at [376, 340] on input "725" at bounding box center [377, 335] width 53 height 26
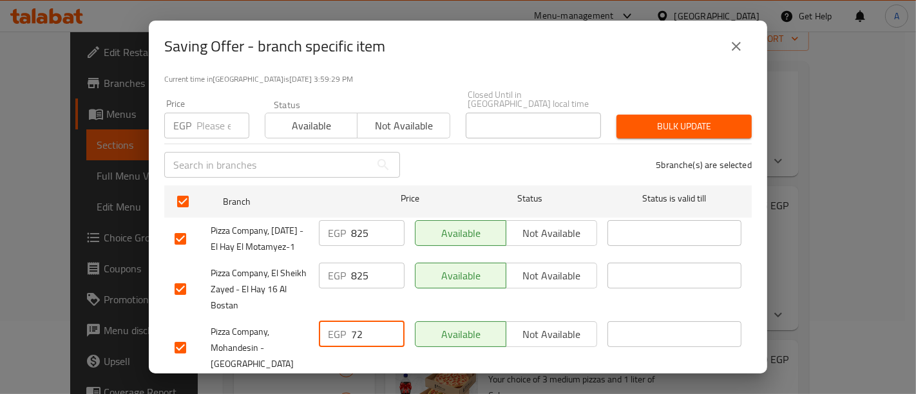
type input "7"
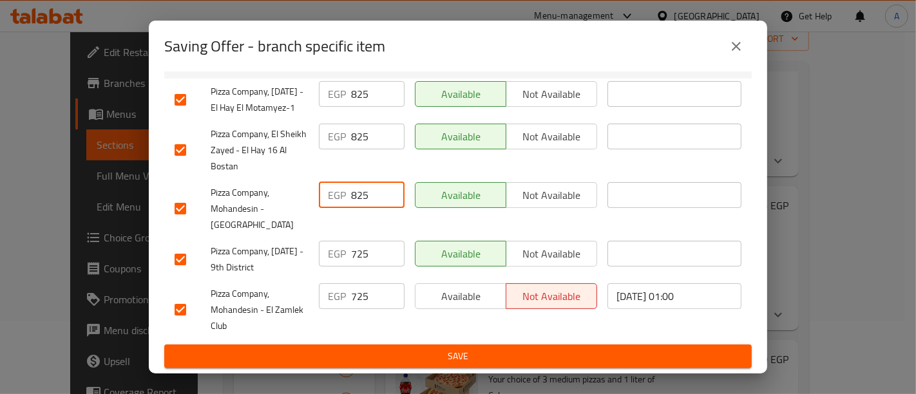
type input "825"
click at [370, 255] on input "725" at bounding box center [377, 254] width 53 height 26
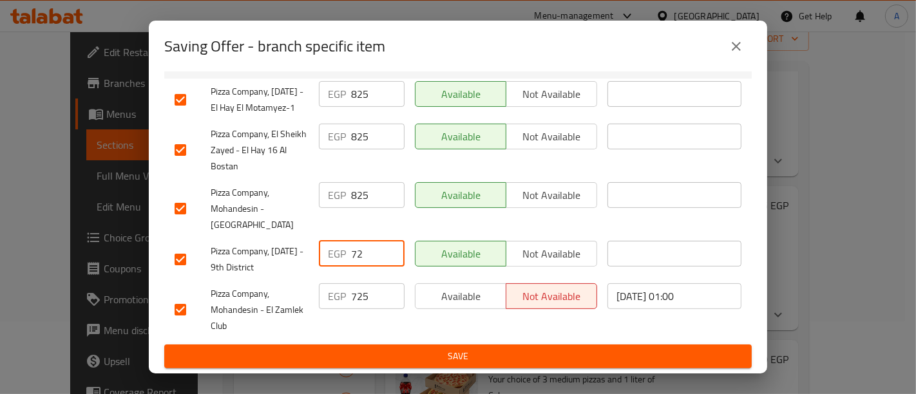
type input "7"
type input "825"
click at [370, 293] on input "725" at bounding box center [377, 296] width 53 height 26
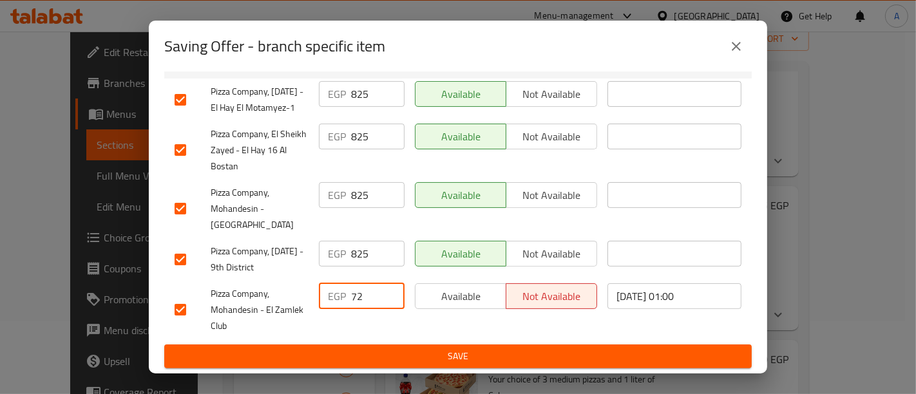
type input "7"
type input "825"
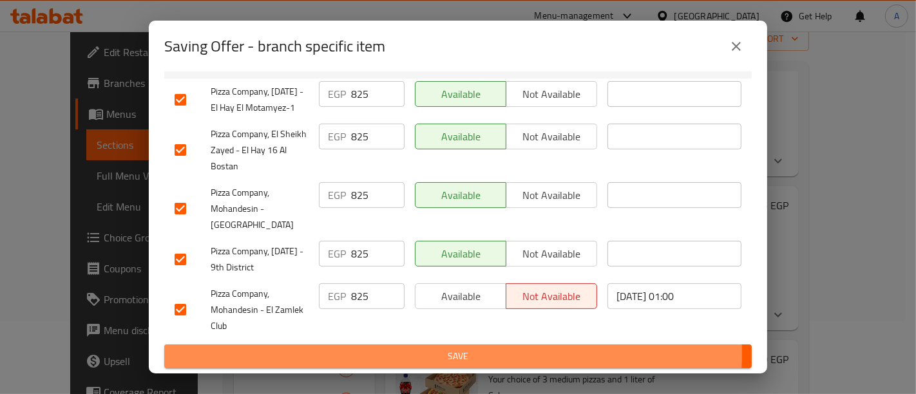
click at [402, 354] on span "Save" at bounding box center [458, 357] width 567 height 16
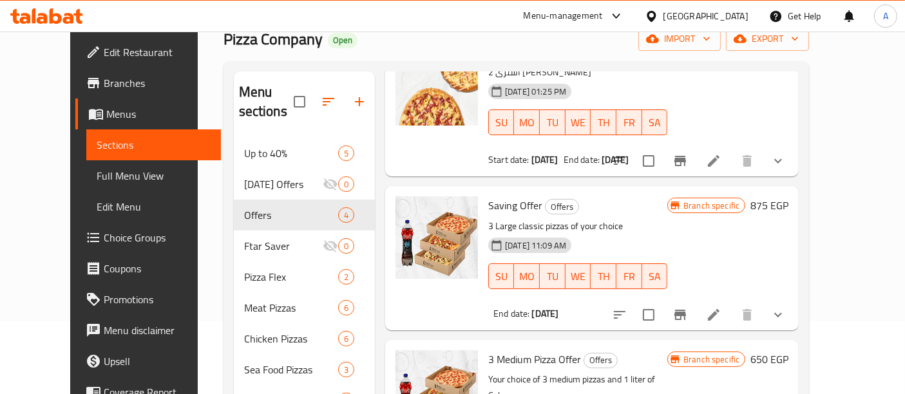
click at [688, 307] on icon "Branch-specific-item" at bounding box center [680, 314] width 15 height 15
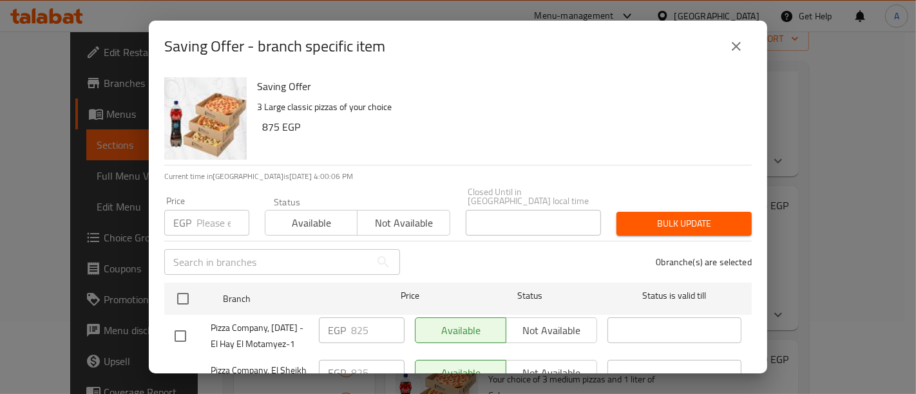
scroll to position [52, 0]
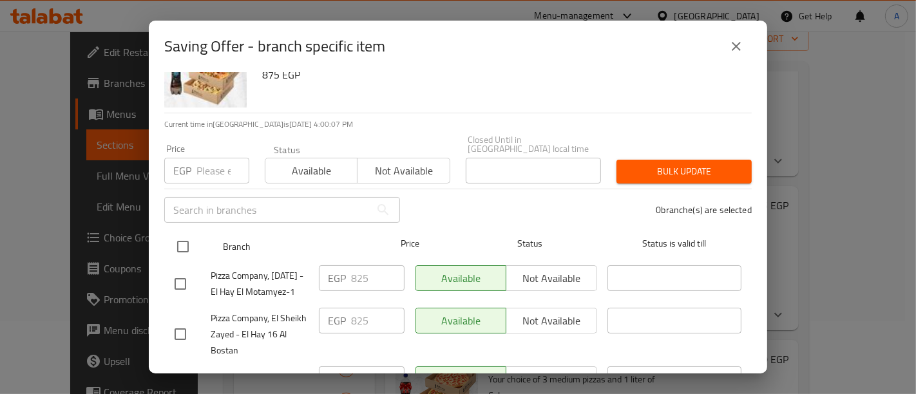
click at [186, 237] on input "checkbox" at bounding box center [182, 246] width 27 height 27
checkbox input "true"
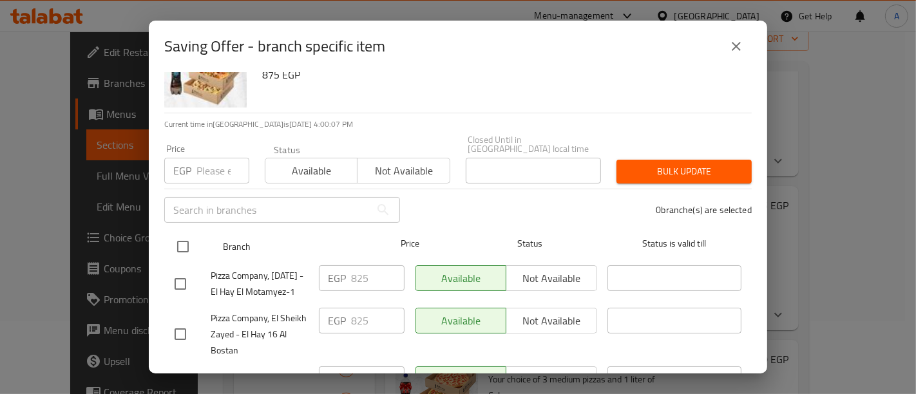
checkbox input "true"
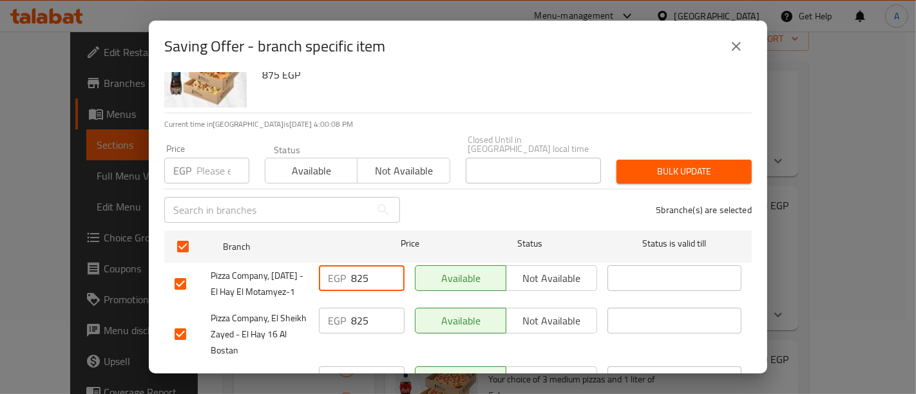
click at [365, 267] on input "825" at bounding box center [377, 278] width 53 height 26
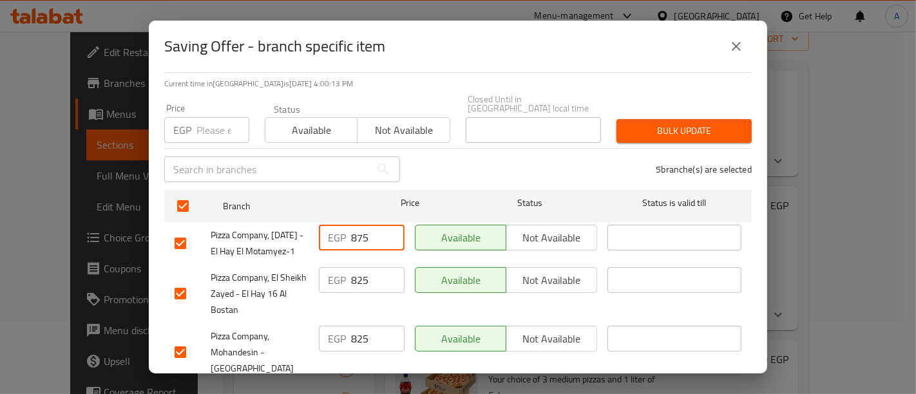
scroll to position [93, 0]
type input "875"
click at [368, 285] on input "825" at bounding box center [377, 280] width 53 height 26
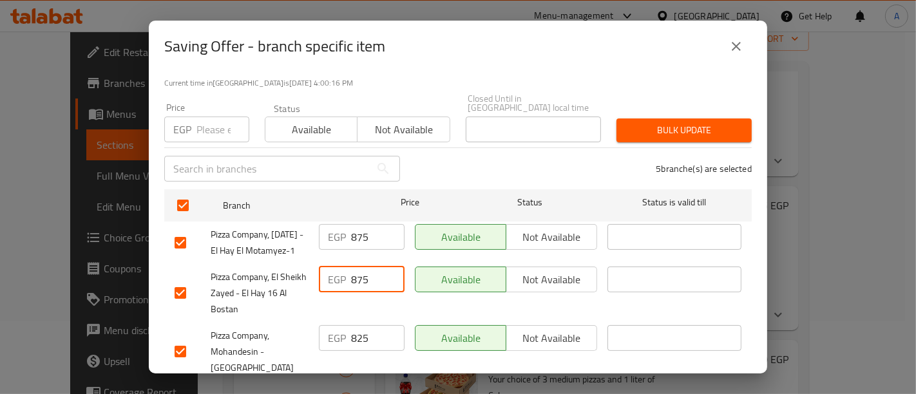
type input "875"
click at [374, 340] on input "825" at bounding box center [377, 338] width 53 height 26
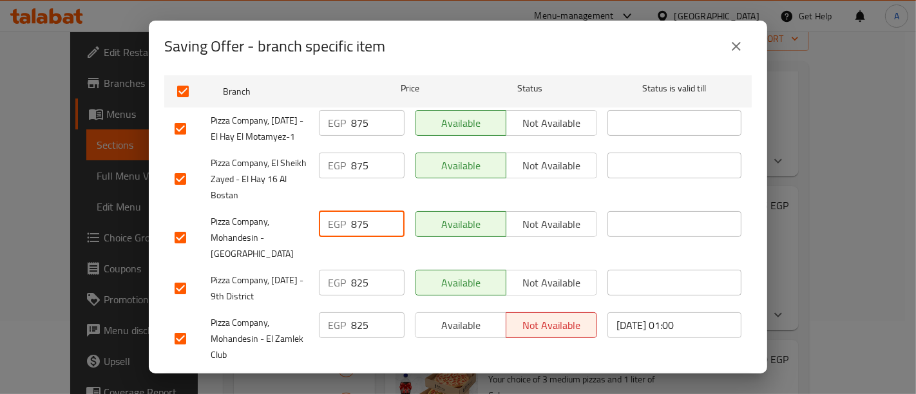
scroll to position [208, 0]
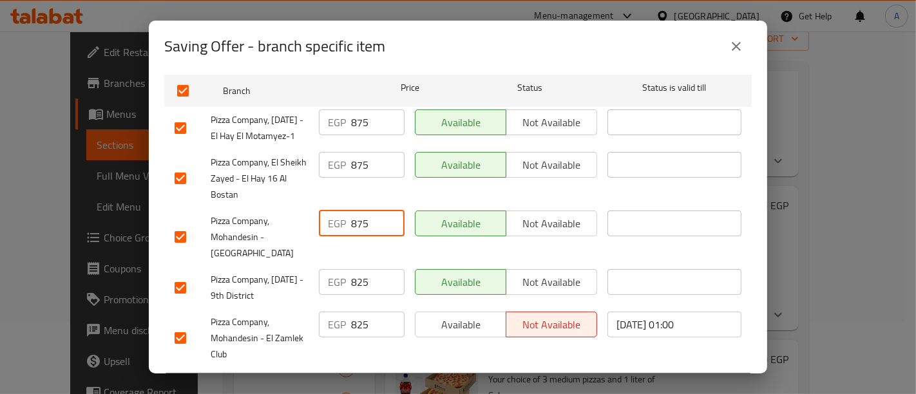
type input "875"
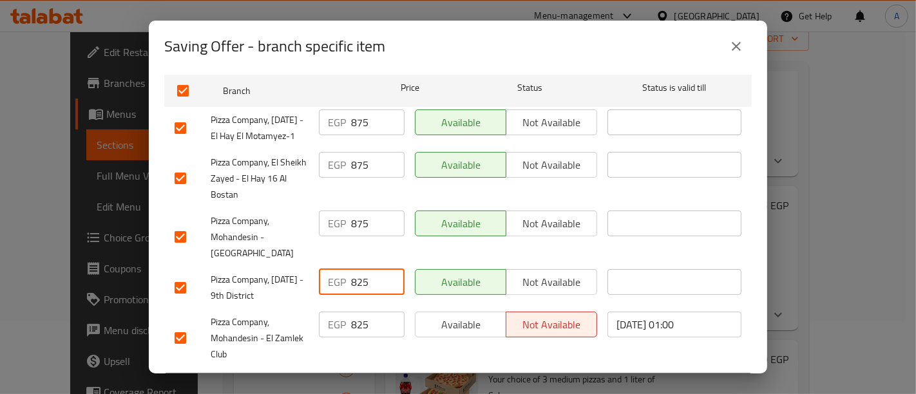
click at [369, 288] on input "825" at bounding box center [377, 282] width 53 height 26
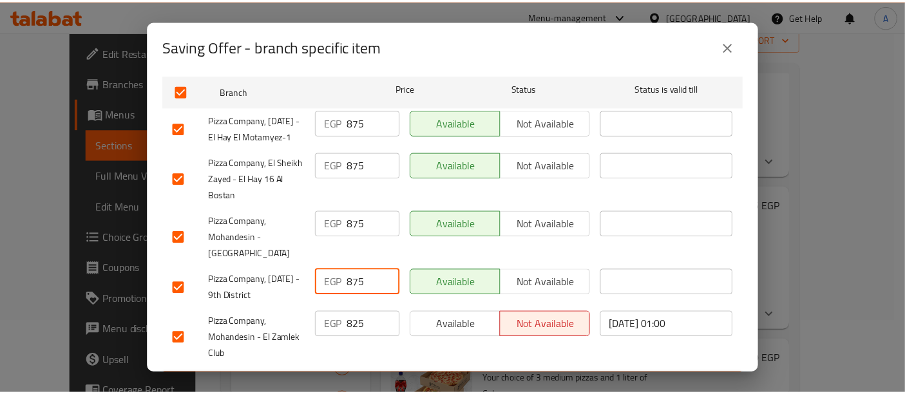
scroll to position [243, 0]
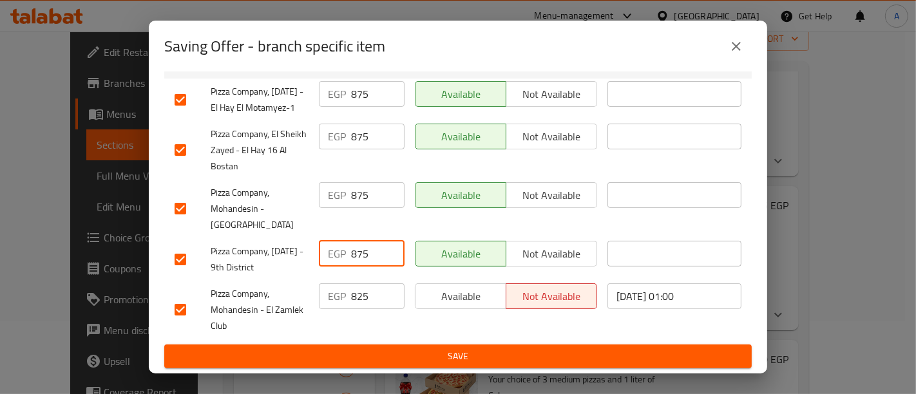
type input "875"
click at [369, 299] on input "825" at bounding box center [377, 296] width 53 height 26
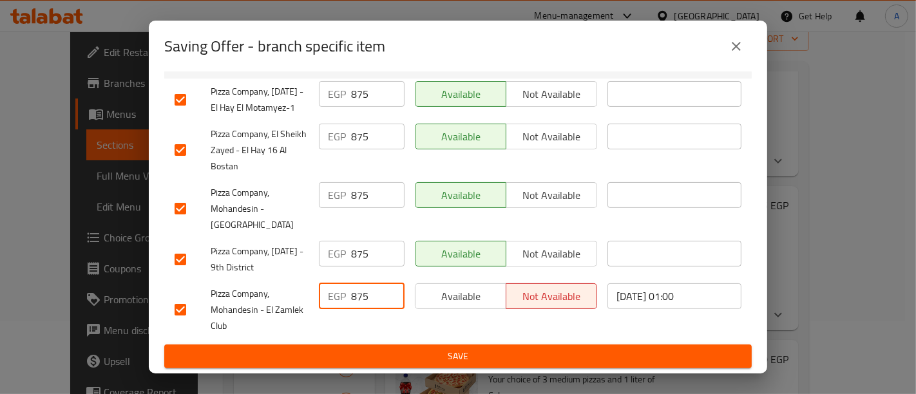
type input "875"
click at [389, 363] on span "Save" at bounding box center [458, 357] width 567 height 16
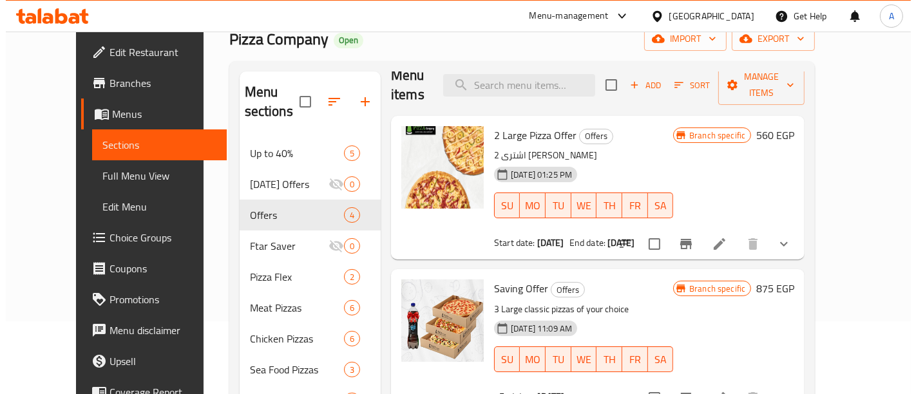
scroll to position [16, 0]
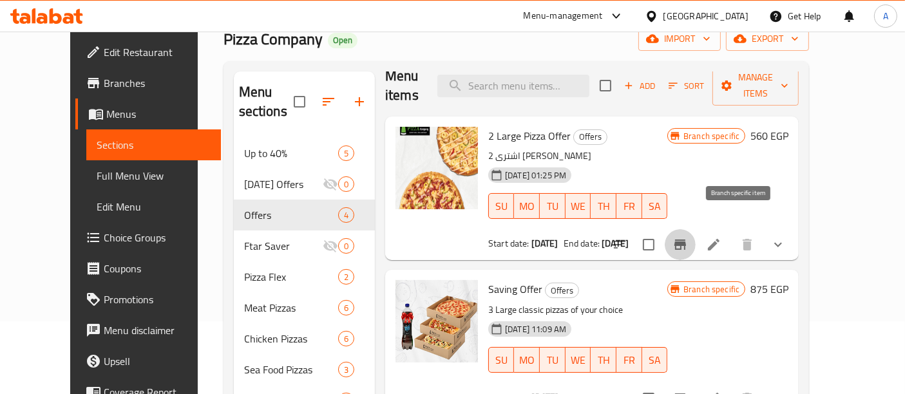
click at [688, 237] on icon "Branch-specific-item" at bounding box center [680, 244] width 15 height 15
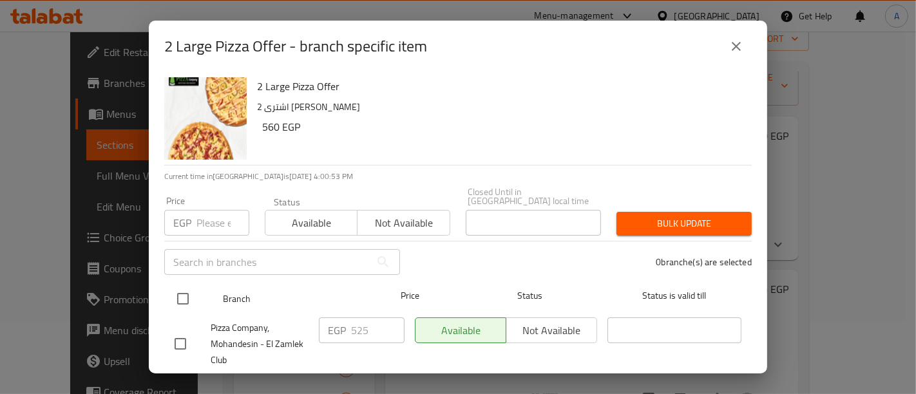
click at [184, 292] on input "checkbox" at bounding box center [182, 298] width 27 height 27
checkbox input "true"
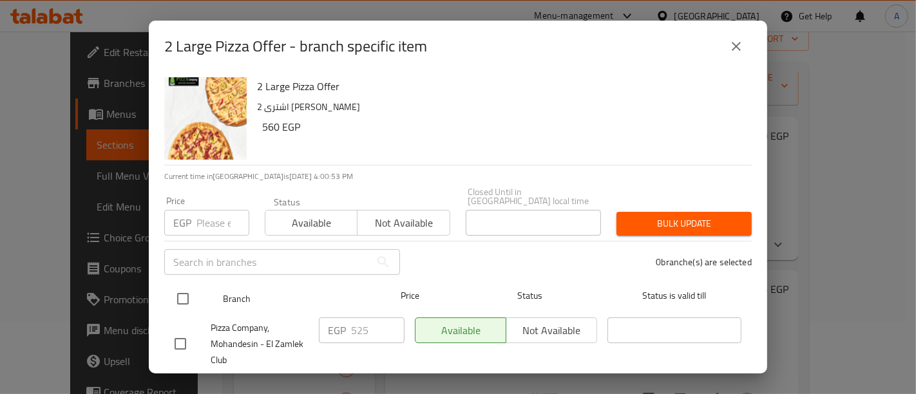
checkbox input "true"
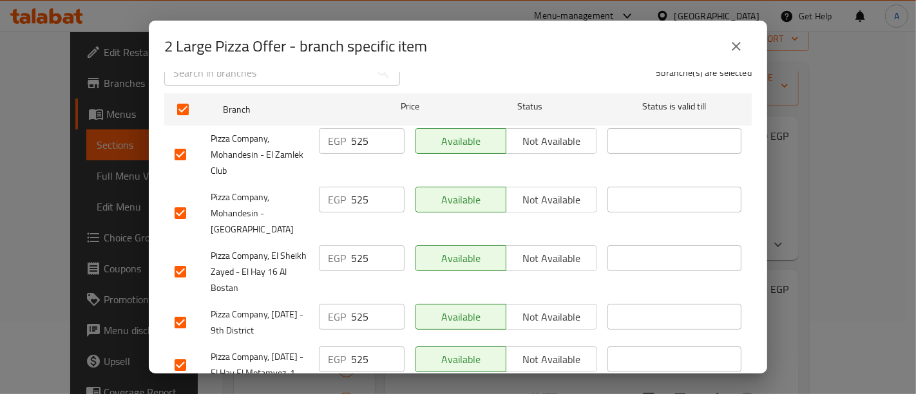
scroll to position [191, 0]
click at [370, 128] on input "525" at bounding box center [377, 139] width 53 height 26
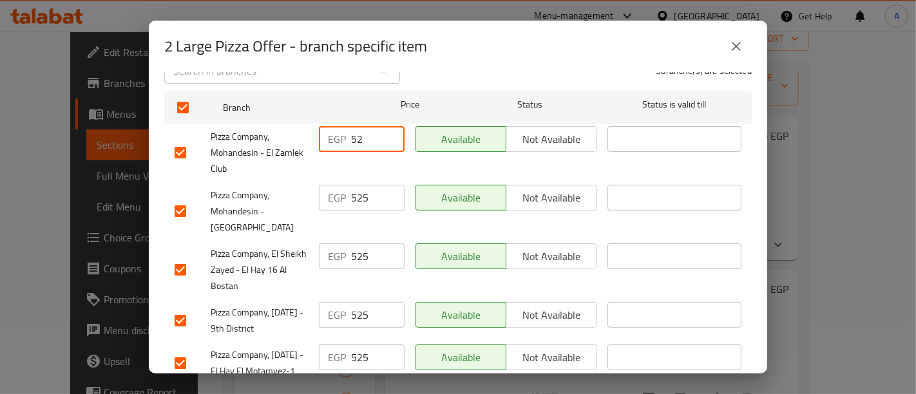
type input "5"
type input "610"
click at [366, 193] on input "525" at bounding box center [377, 198] width 53 height 26
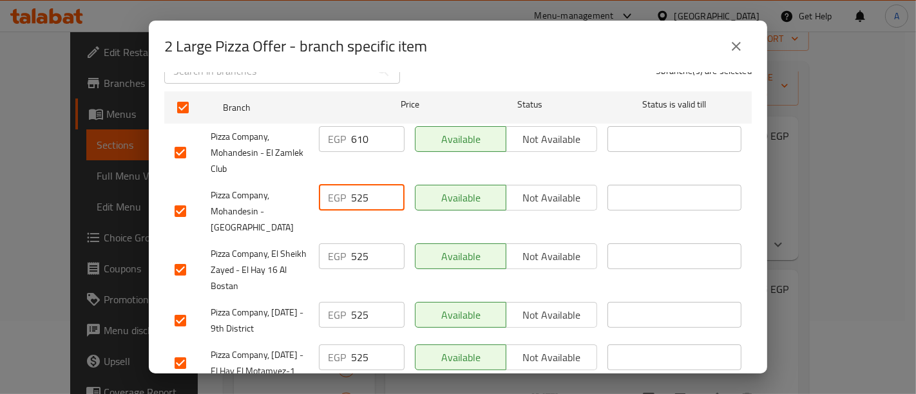
click at [366, 193] on input "525" at bounding box center [377, 198] width 53 height 26
type input "5"
click at [375, 251] on input "525" at bounding box center [377, 257] width 53 height 26
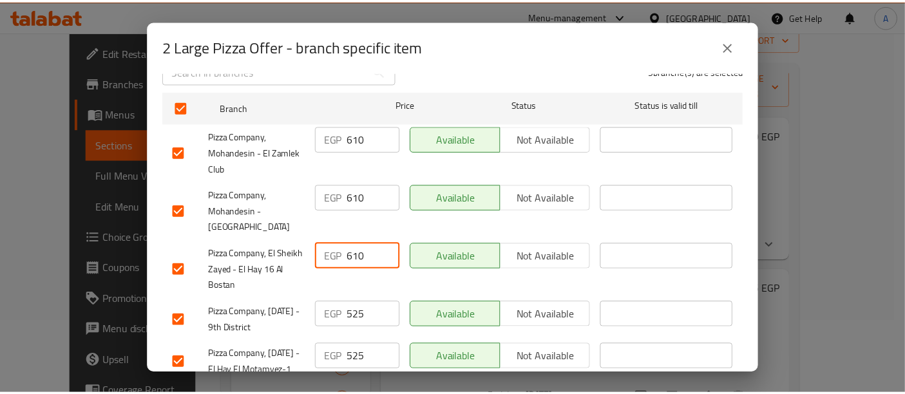
scroll to position [243, 0]
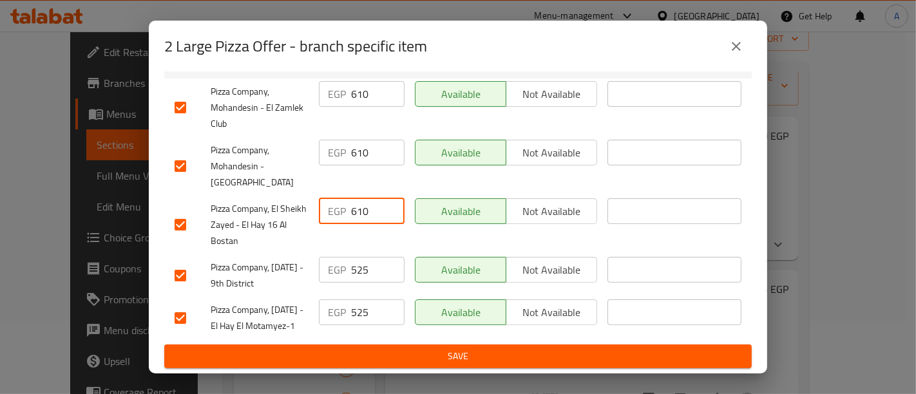
click at [369, 257] on input "525" at bounding box center [377, 270] width 53 height 26
click at [368, 300] on input "525" at bounding box center [377, 313] width 53 height 26
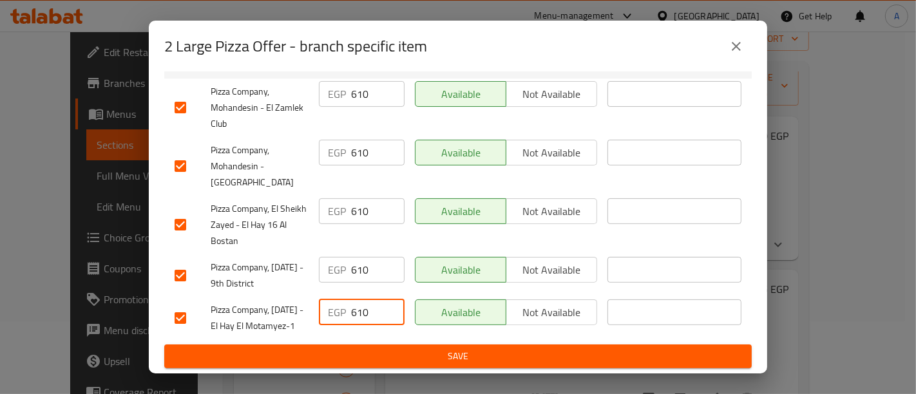
click at [378, 347] on button "Save" at bounding box center [458, 357] width 588 height 24
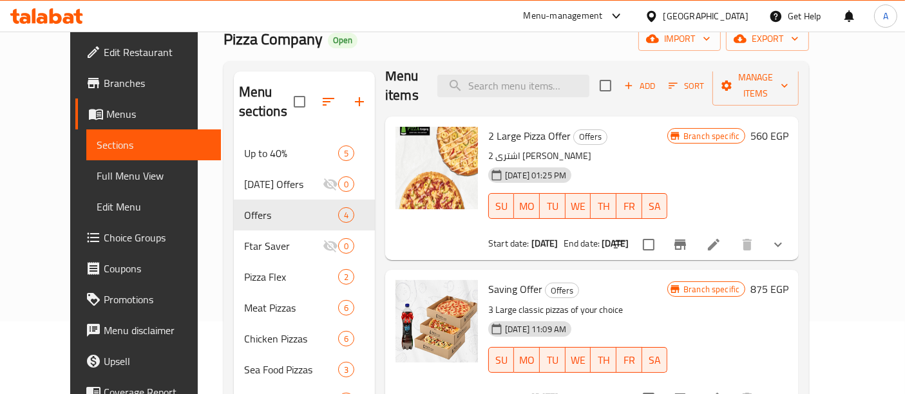
click at [603, 16] on div "Menu-management" at bounding box center [563, 15] width 79 height 15
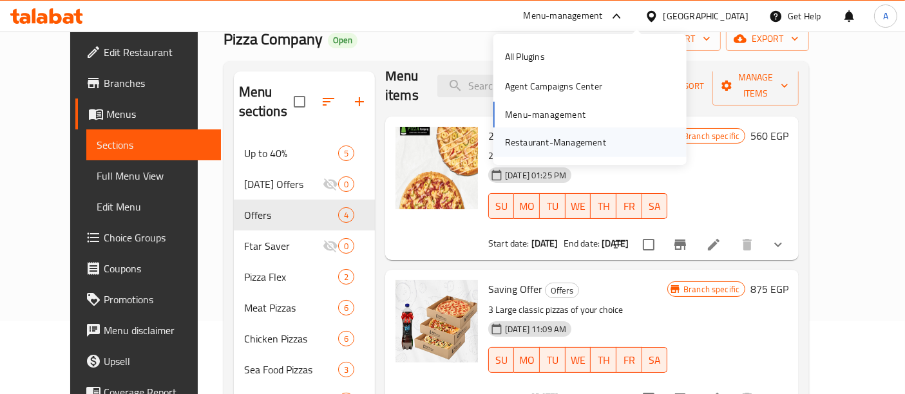
click at [538, 142] on div "Restaurant-Management" at bounding box center [555, 142] width 101 height 14
